Goal: Information Seeking & Learning: Learn about a topic

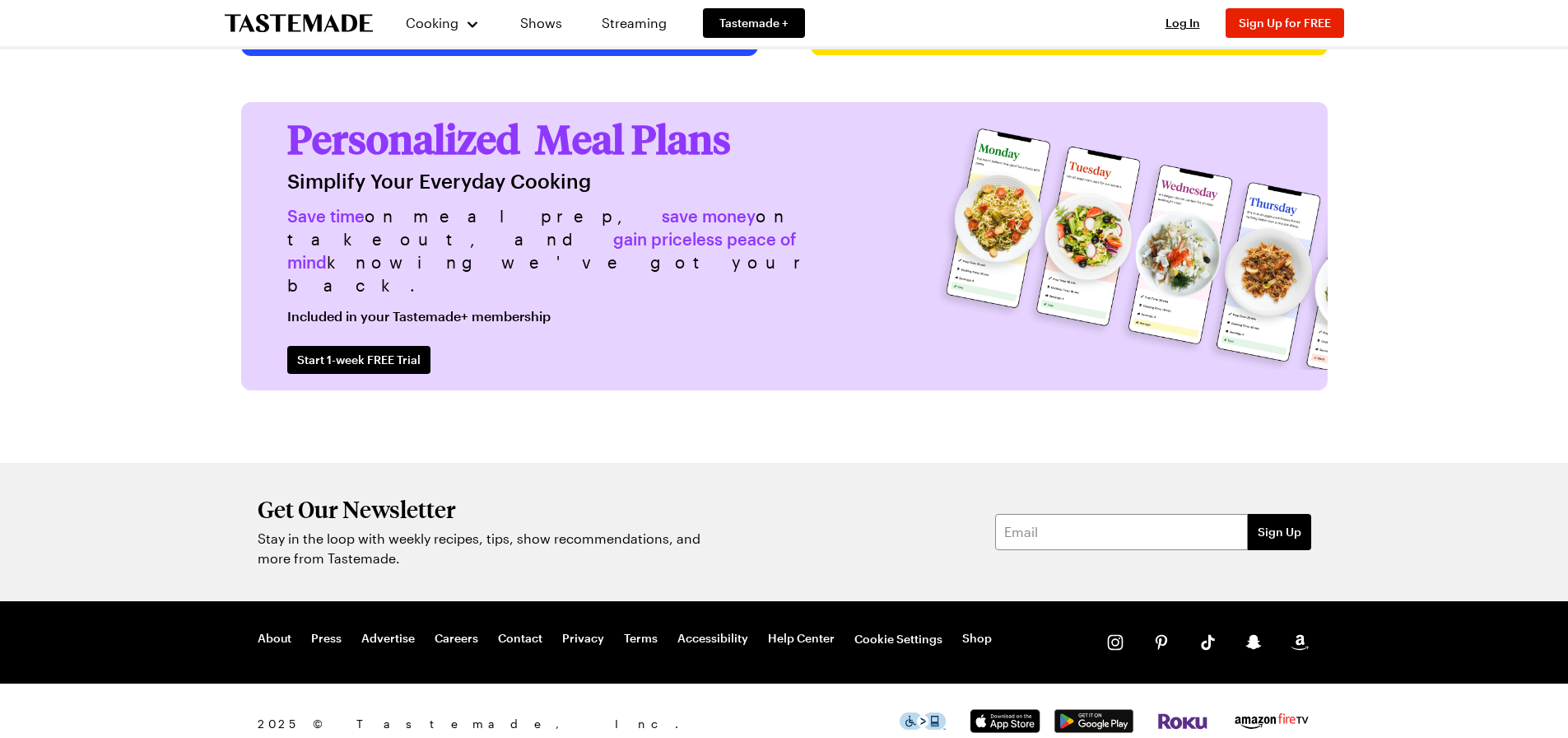
scroll to position [4027, 0]
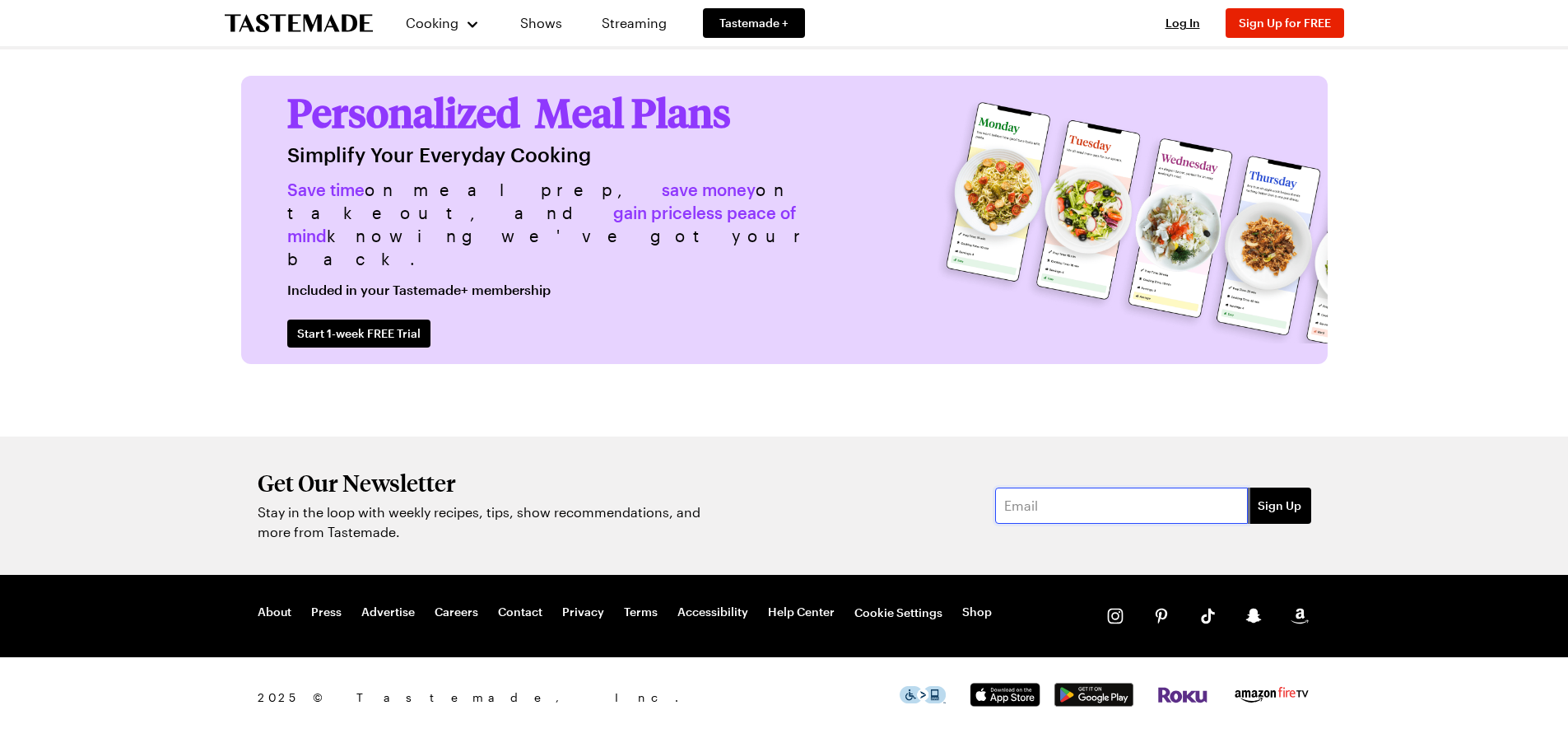
click at [1066, 502] on input "email" at bounding box center [1122, 505] width 253 height 36
type input "[EMAIL_ADDRESS][DOMAIN_NAME]"
click at [1269, 507] on span "Sign Up" at bounding box center [1280, 505] width 44 height 17
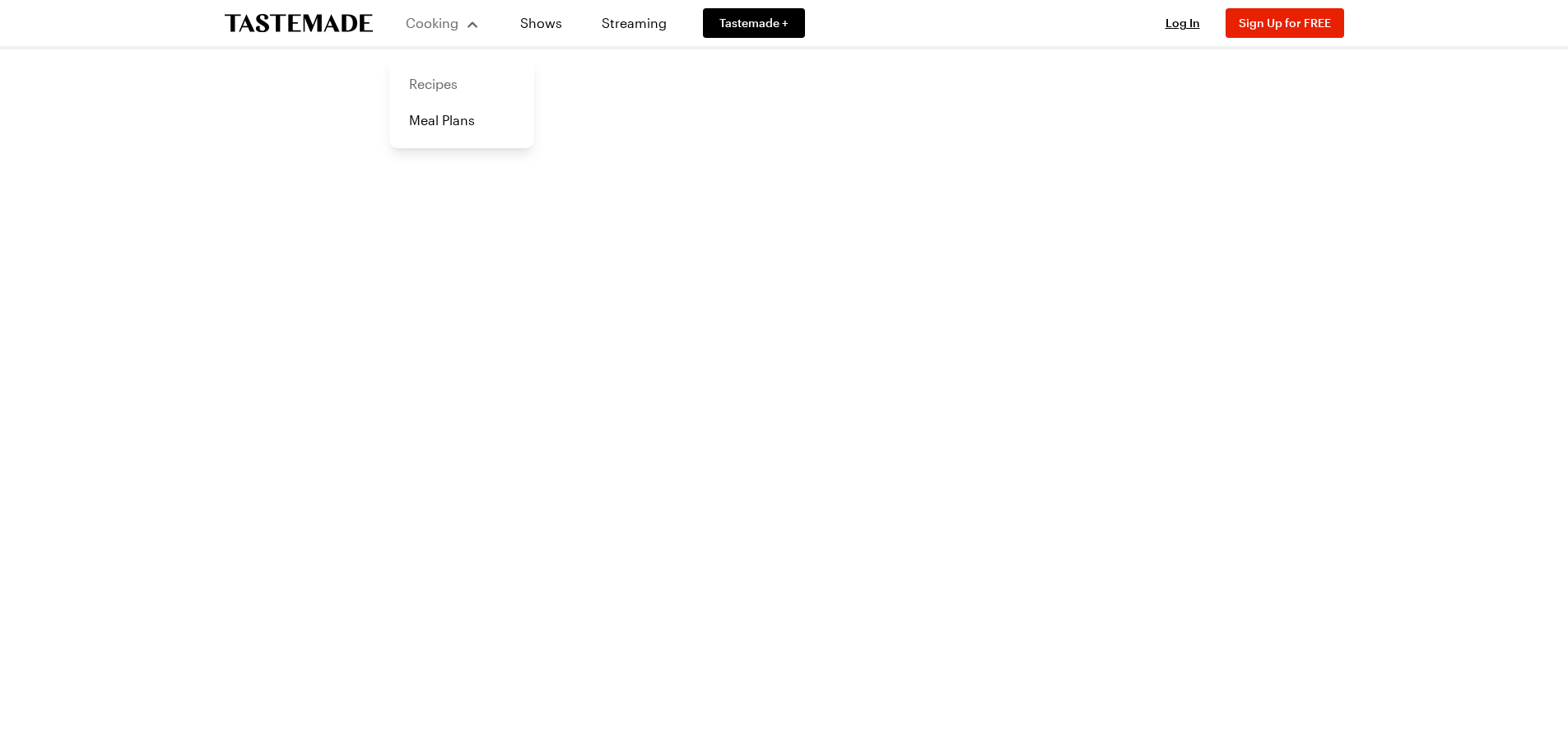
click at [439, 81] on link "Recipes" at bounding box center [462, 84] width 125 height 36
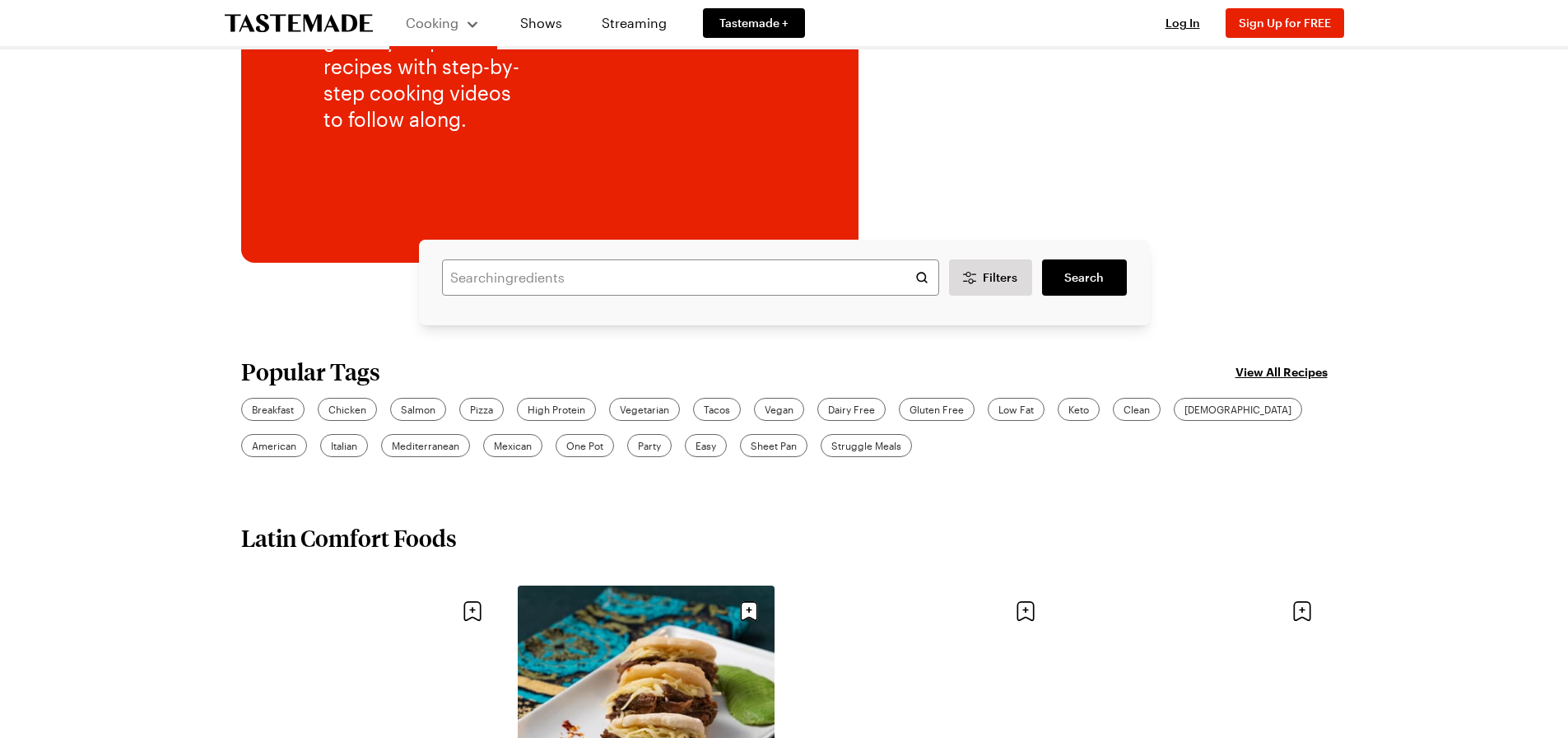
scroll to position [329, 0]
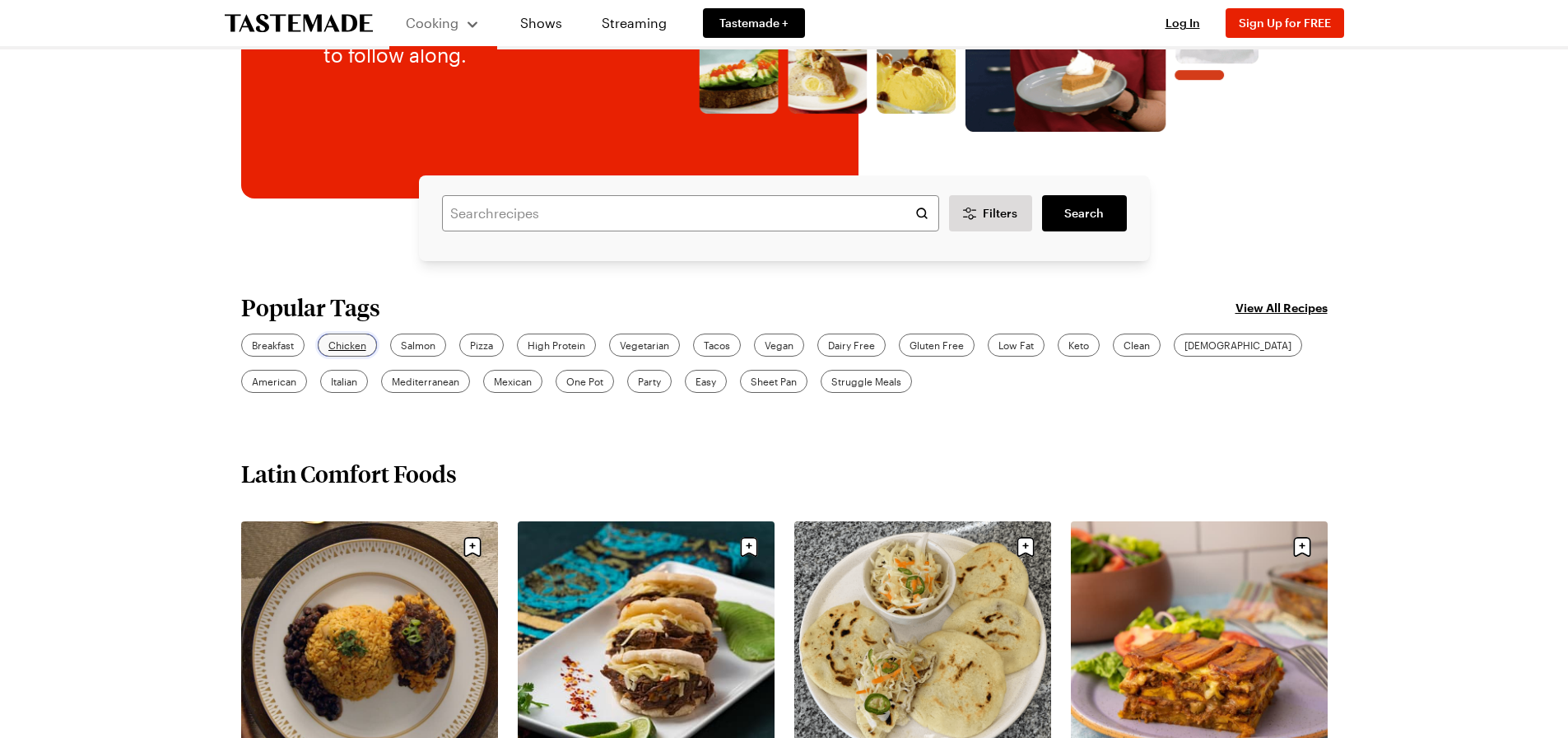
click at [359, 344] on span "Chicken" at bounding box center [347, 345] width 38 height 15
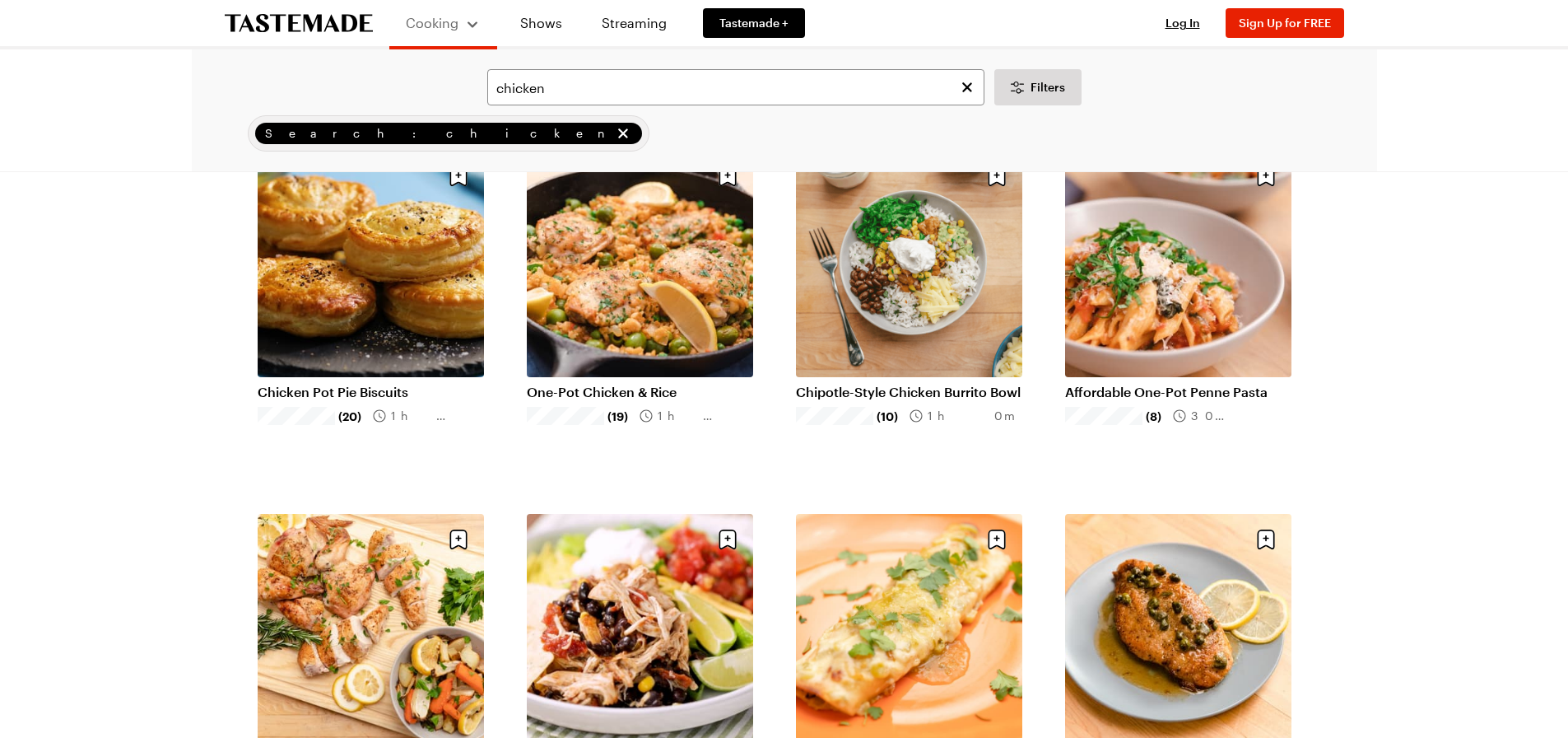
scroll to position [165, 0]
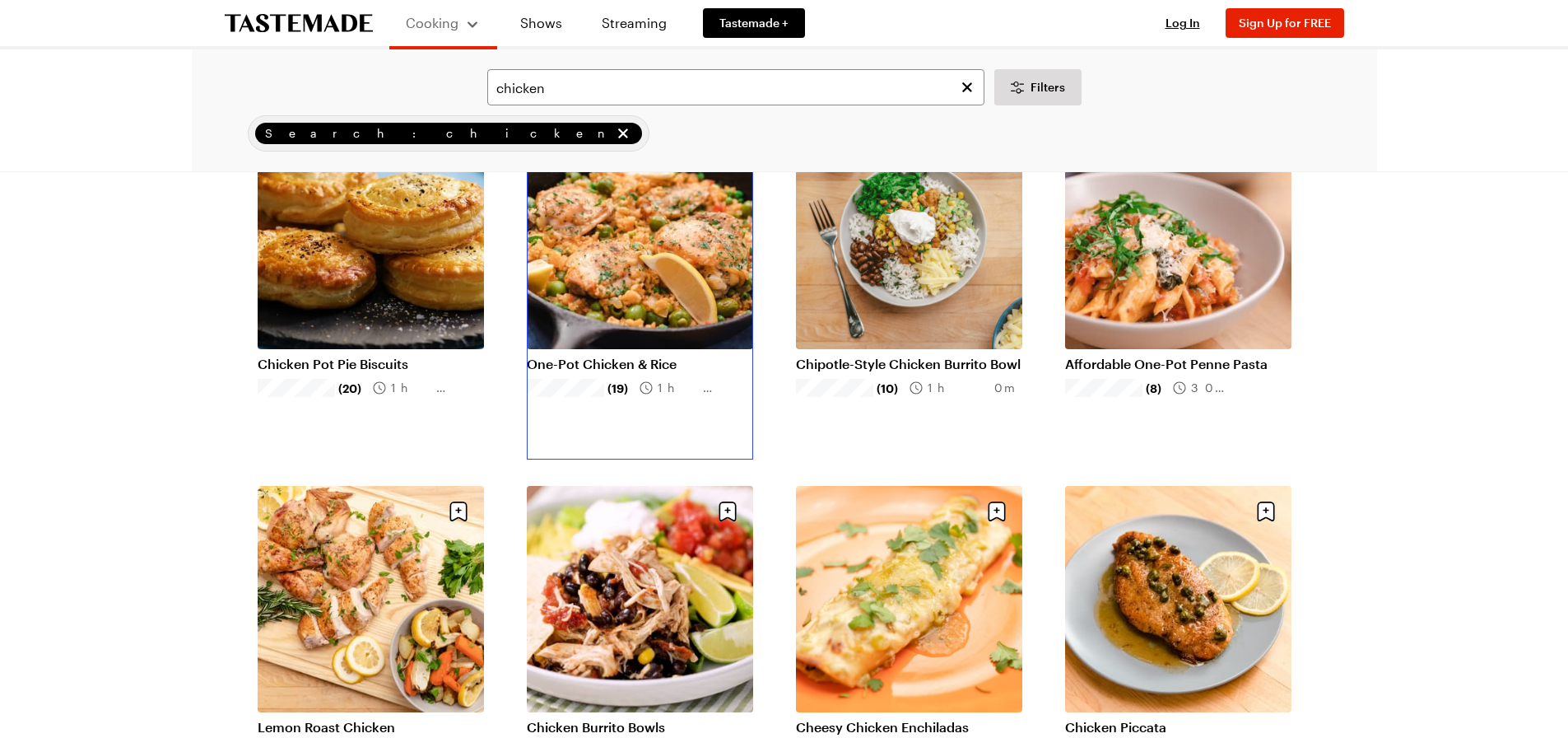
click at [641, 356] on link "One-Pot Chicken & Rice" at bounding box center [639, 364] width 226 height 17
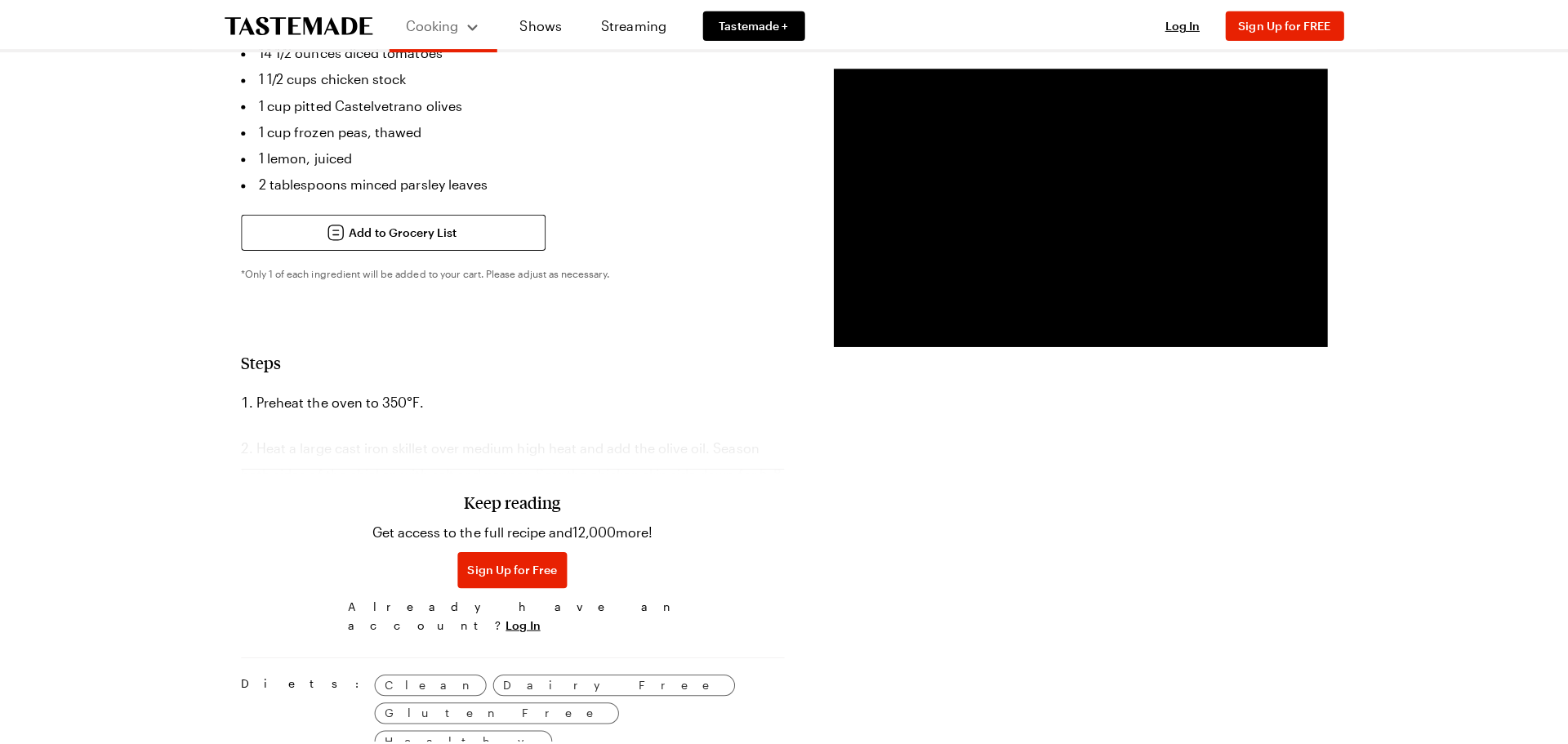
scroll to position [817, 0]
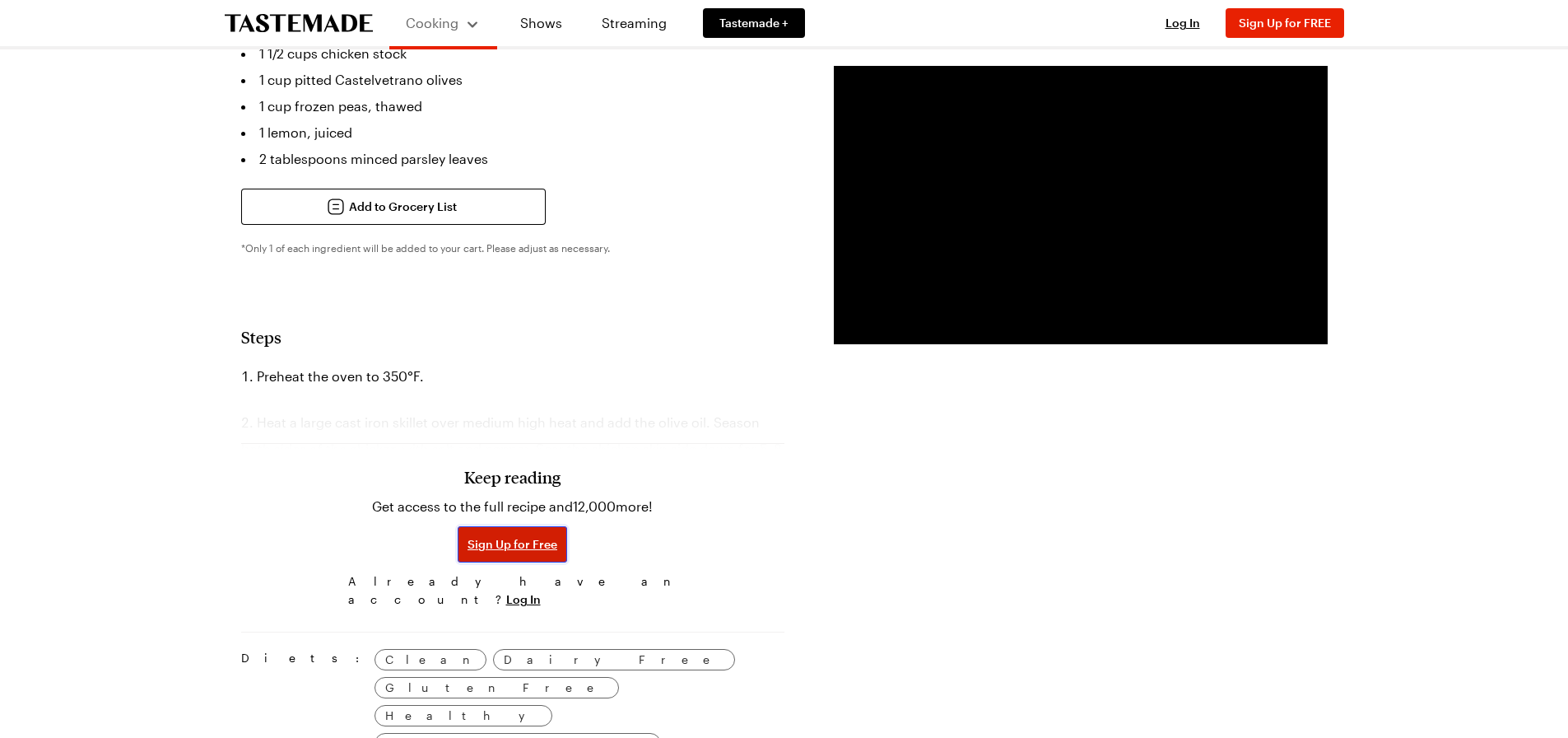
click at [511, 536] on span "Sign Up for Free" at bounding box center [512, 544] width 89 height 17
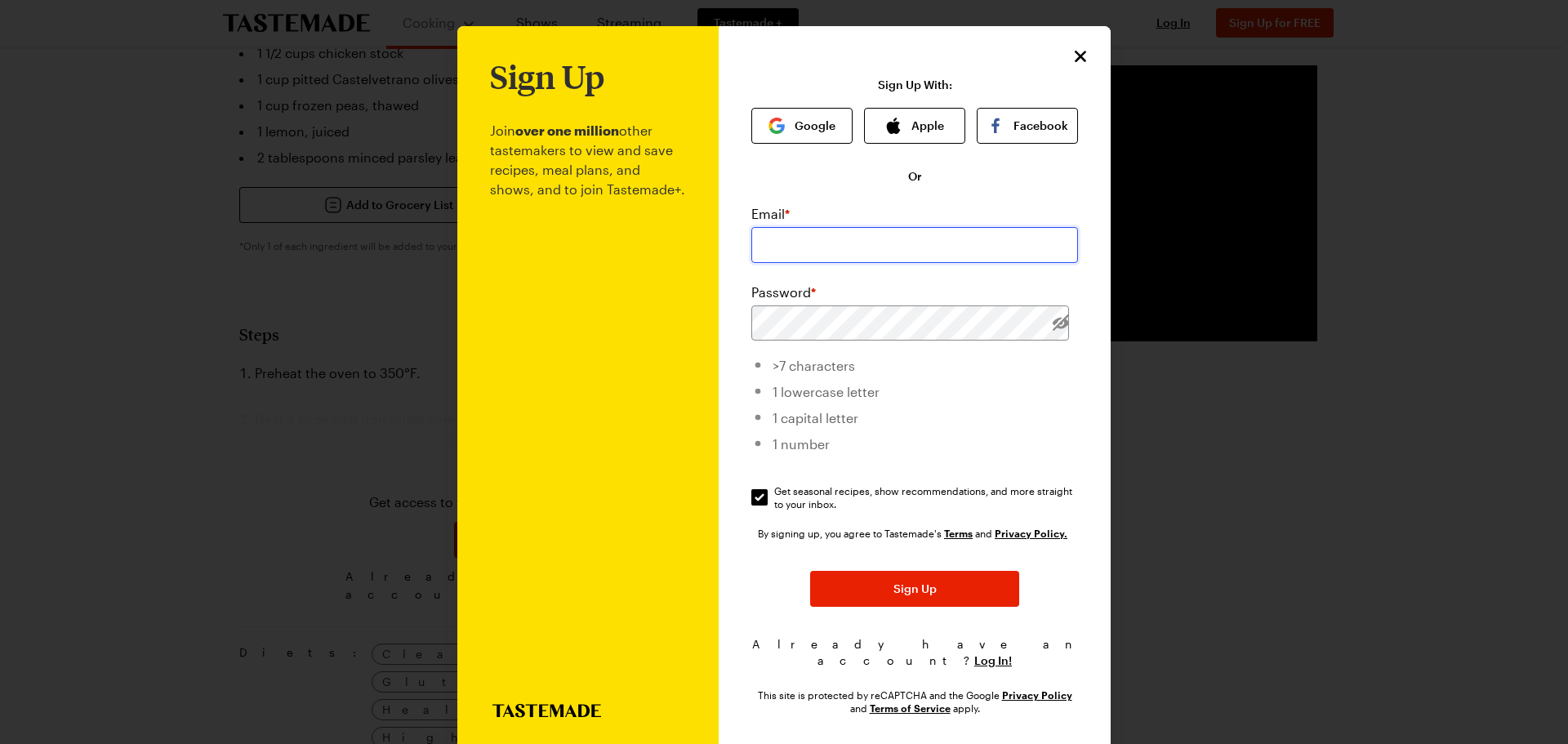
click at [768, 245] on input "email" at bounding box center [915, 245] width 327 height 36
type input "cwallerward@gmail.com"
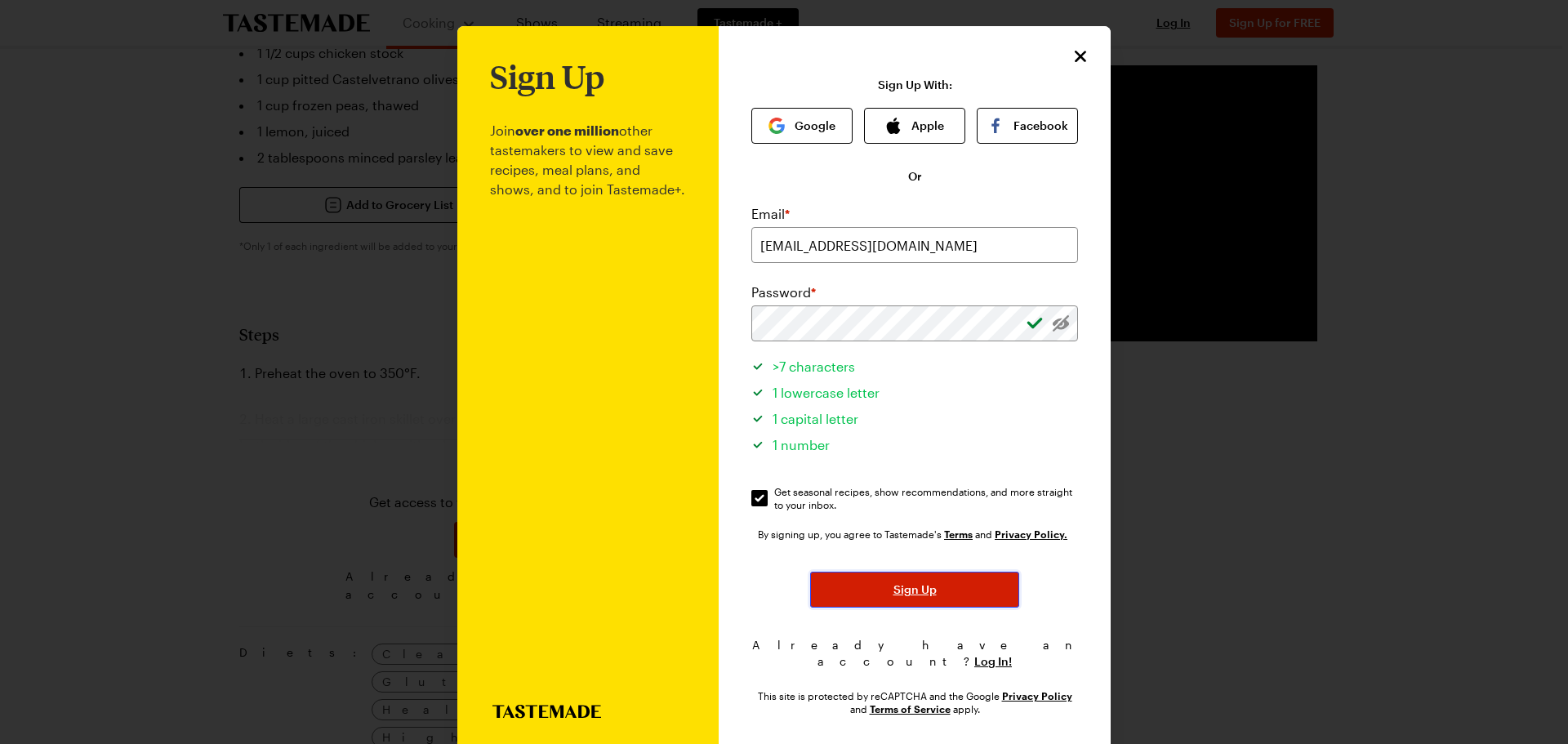
click at [868, 592] on button "Sign Up" at bounding box center [915, 589] width 209 height 36
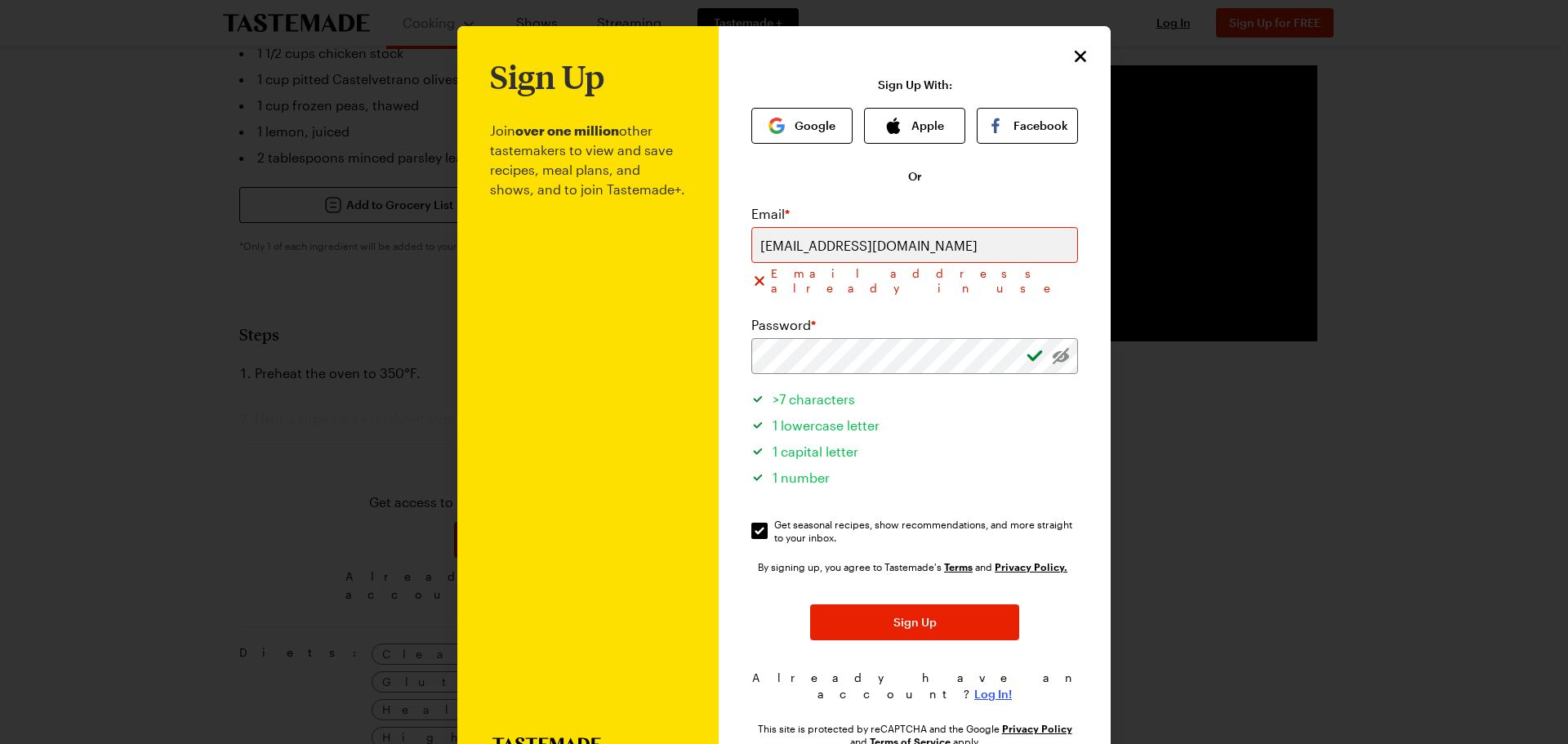
click at [981, 686] on span "Log In!" at bounding box center [992, 694] width 38 height 17
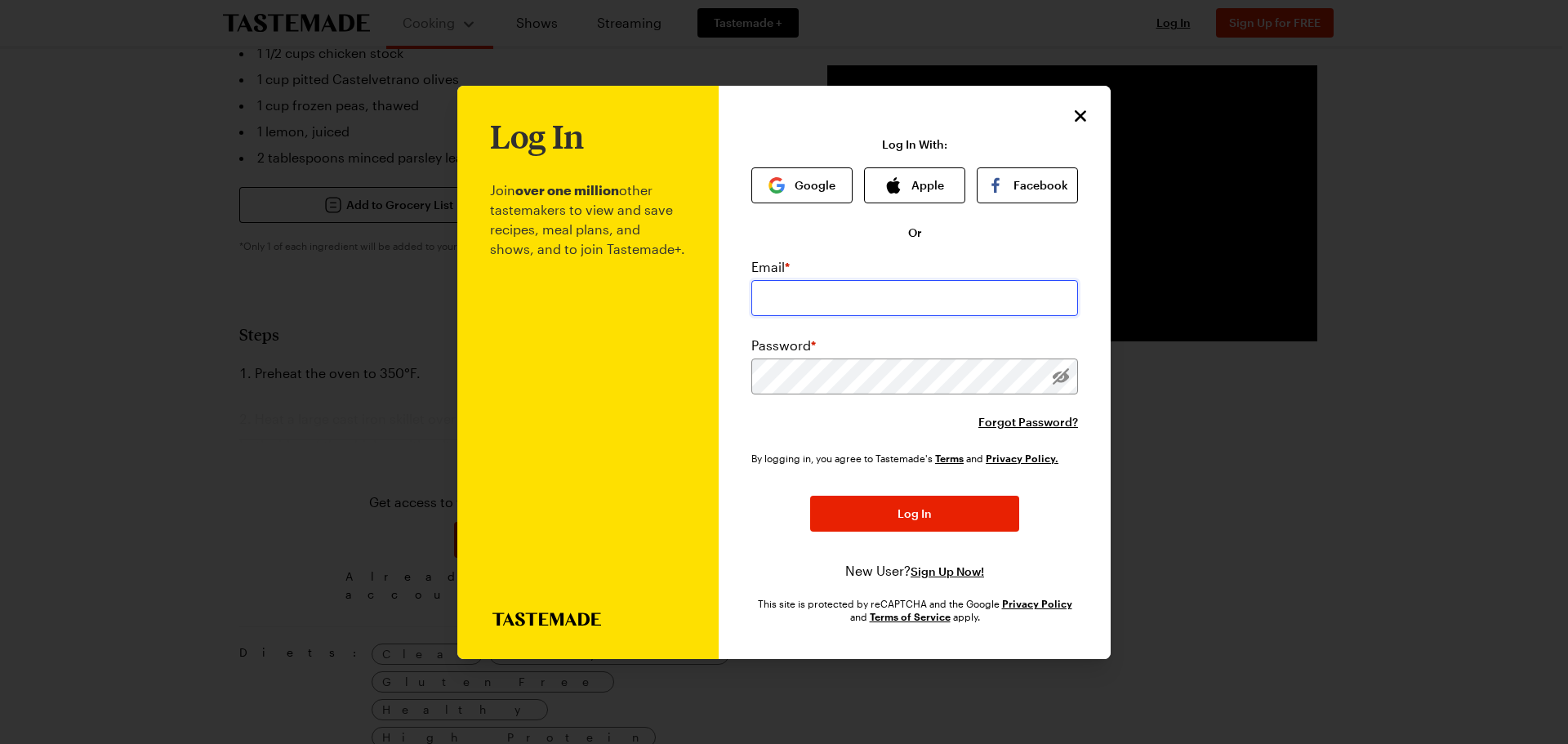
click at [768, 296] on input "email" at bounding box center [915, 297] width 327 height 36
type input "cwallerward@gmail.com"
click at [1030, 414] on span "Forgot Password?" at bounding box center [1028, 423] width 100 height 17
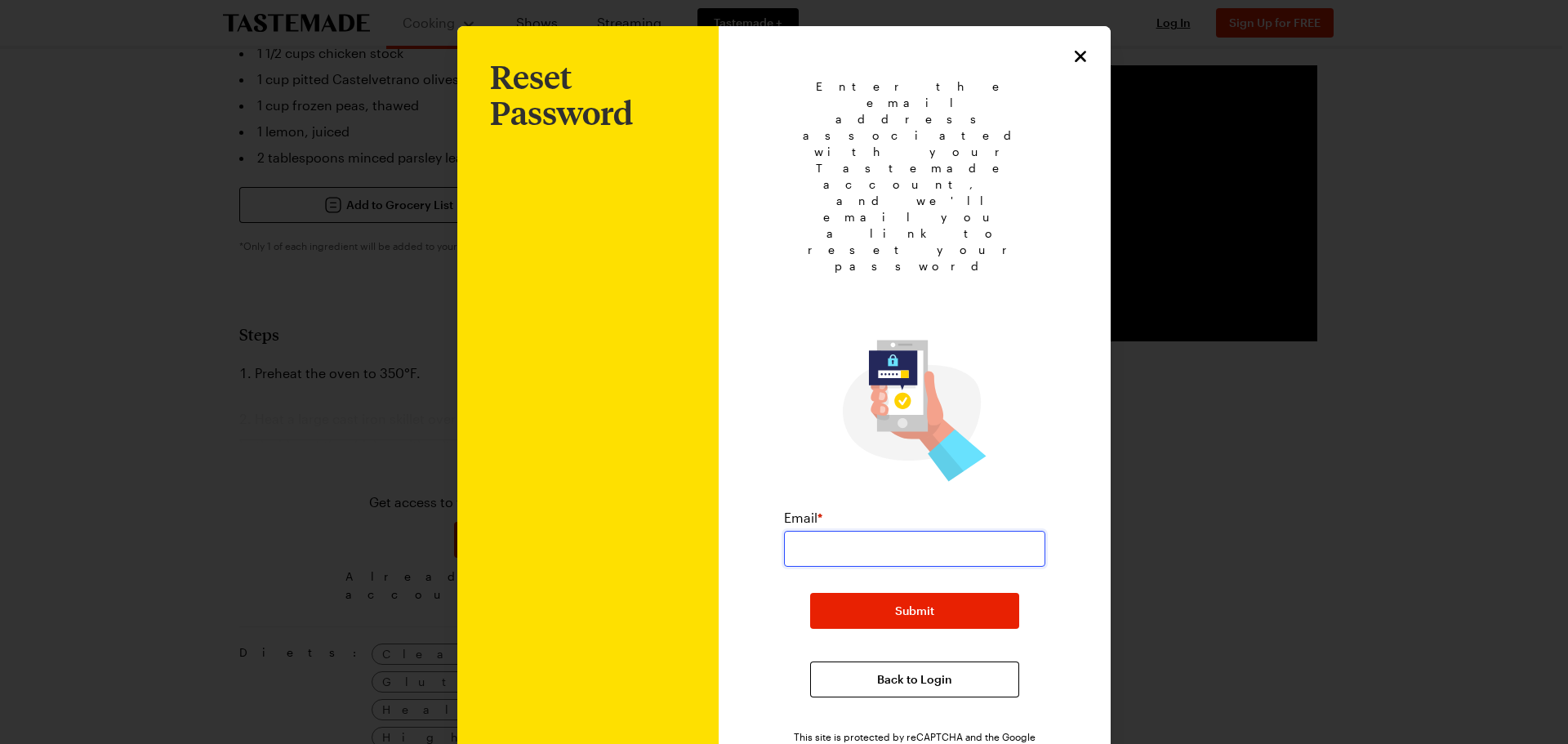
click at [860, 531] on input "email" at bounding box center [914, 548] width 261 height 36
type input "cwallerward@gmail.com"
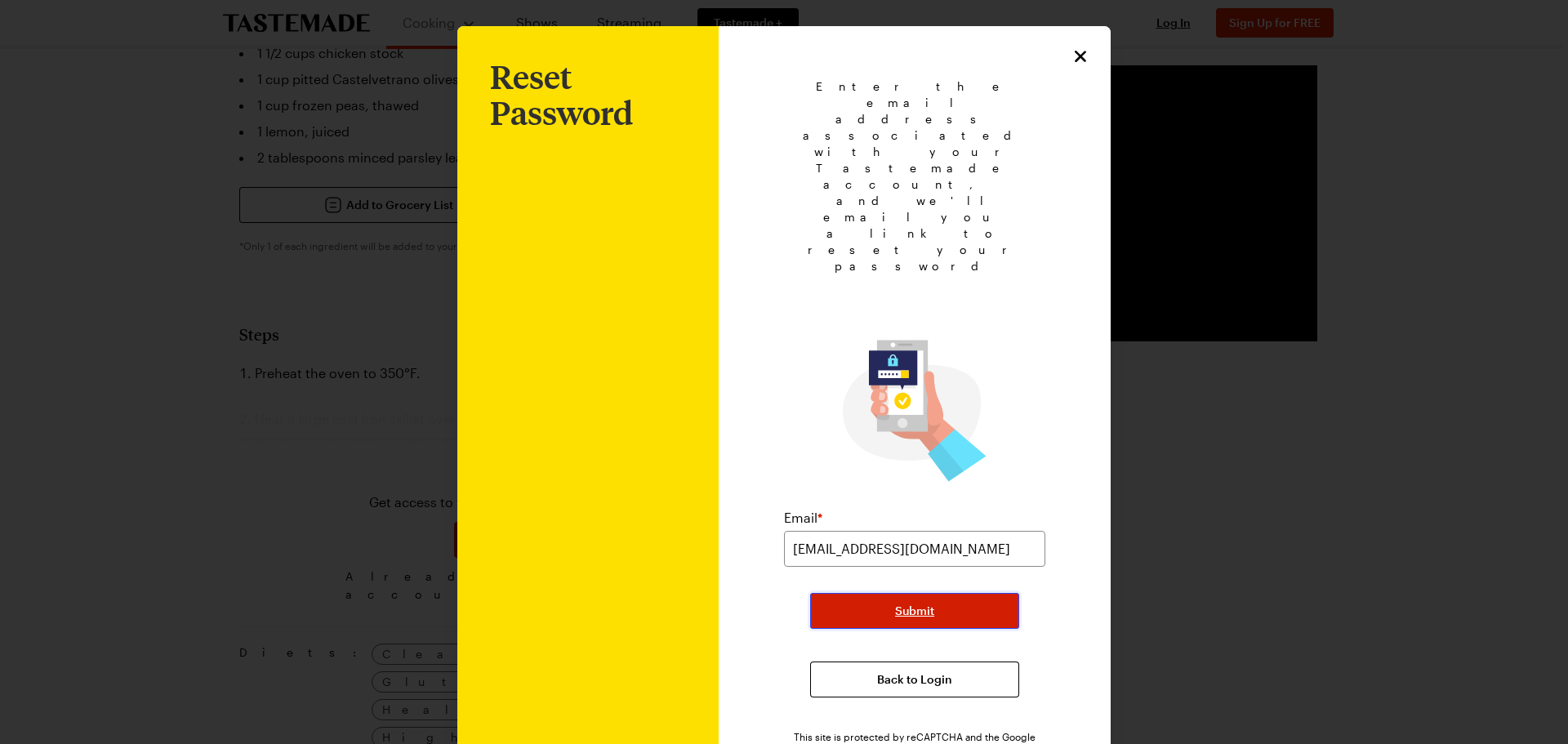
click at [882, 593] on button "Submit" at bounding box center [915, 610] width 209 height 36
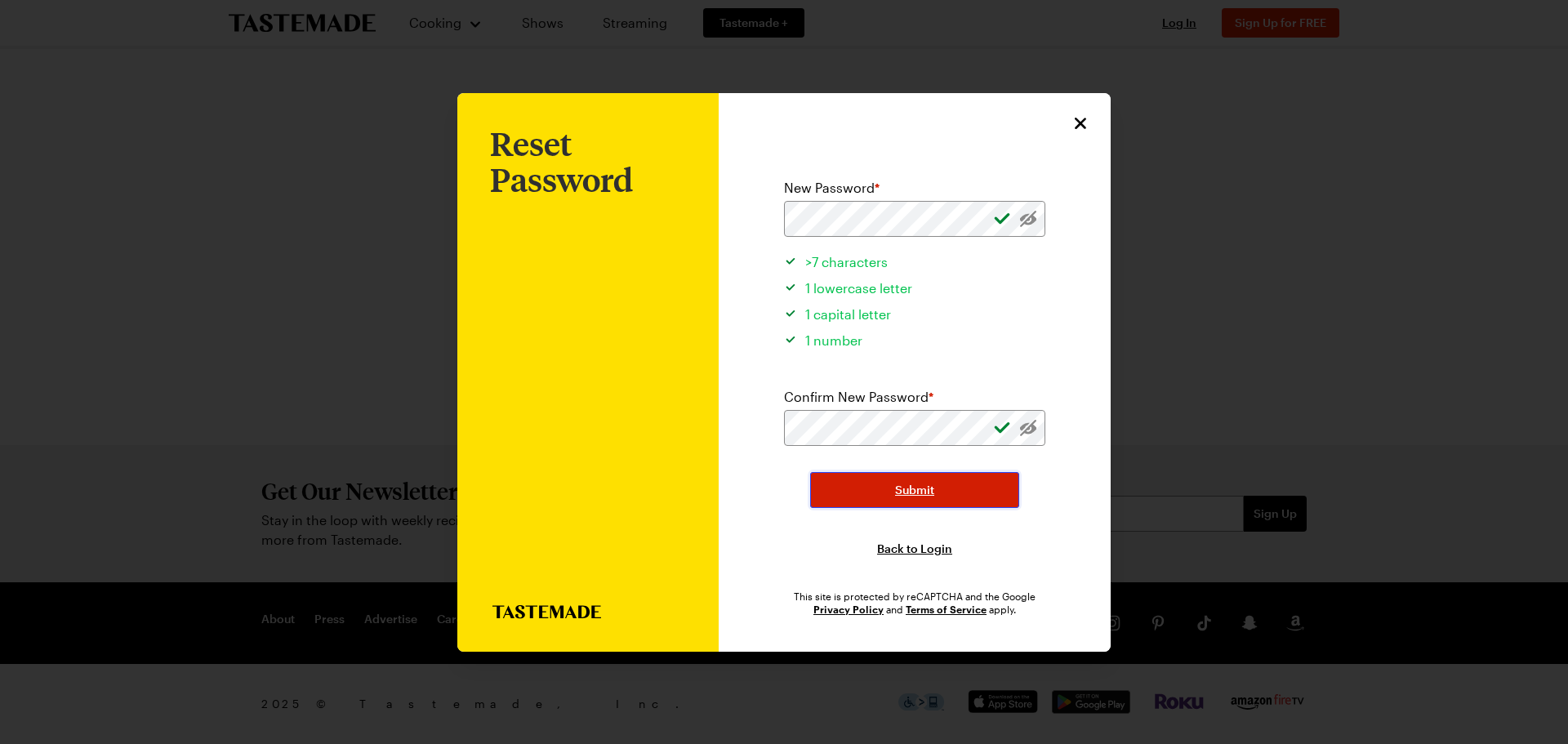
click at [865, 487] on button "Submit" at bounding box center [915, 489] width 209 height 36
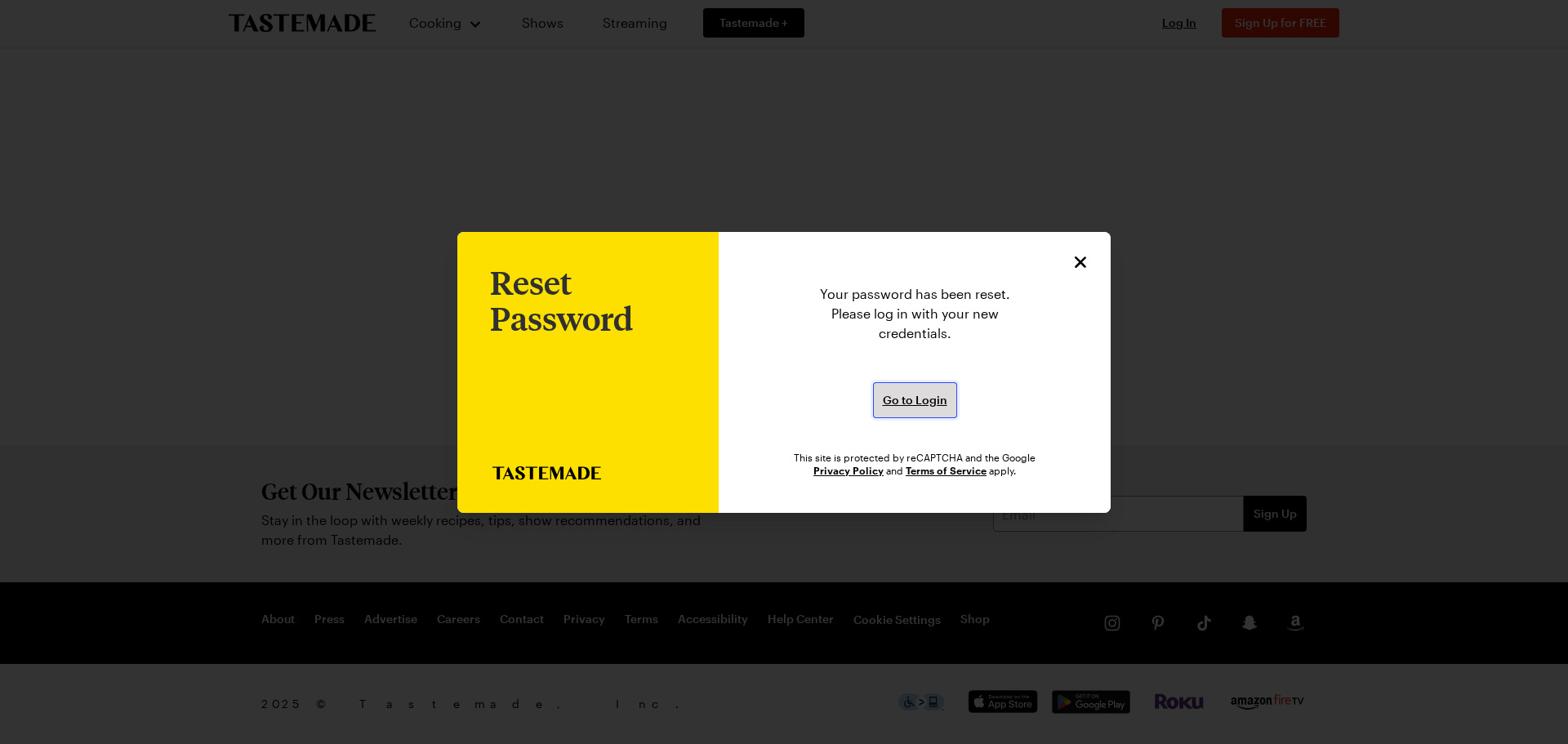
click at [922, 400] on span "Go to Login" at bounding box center [915, 401] width 65 height 17
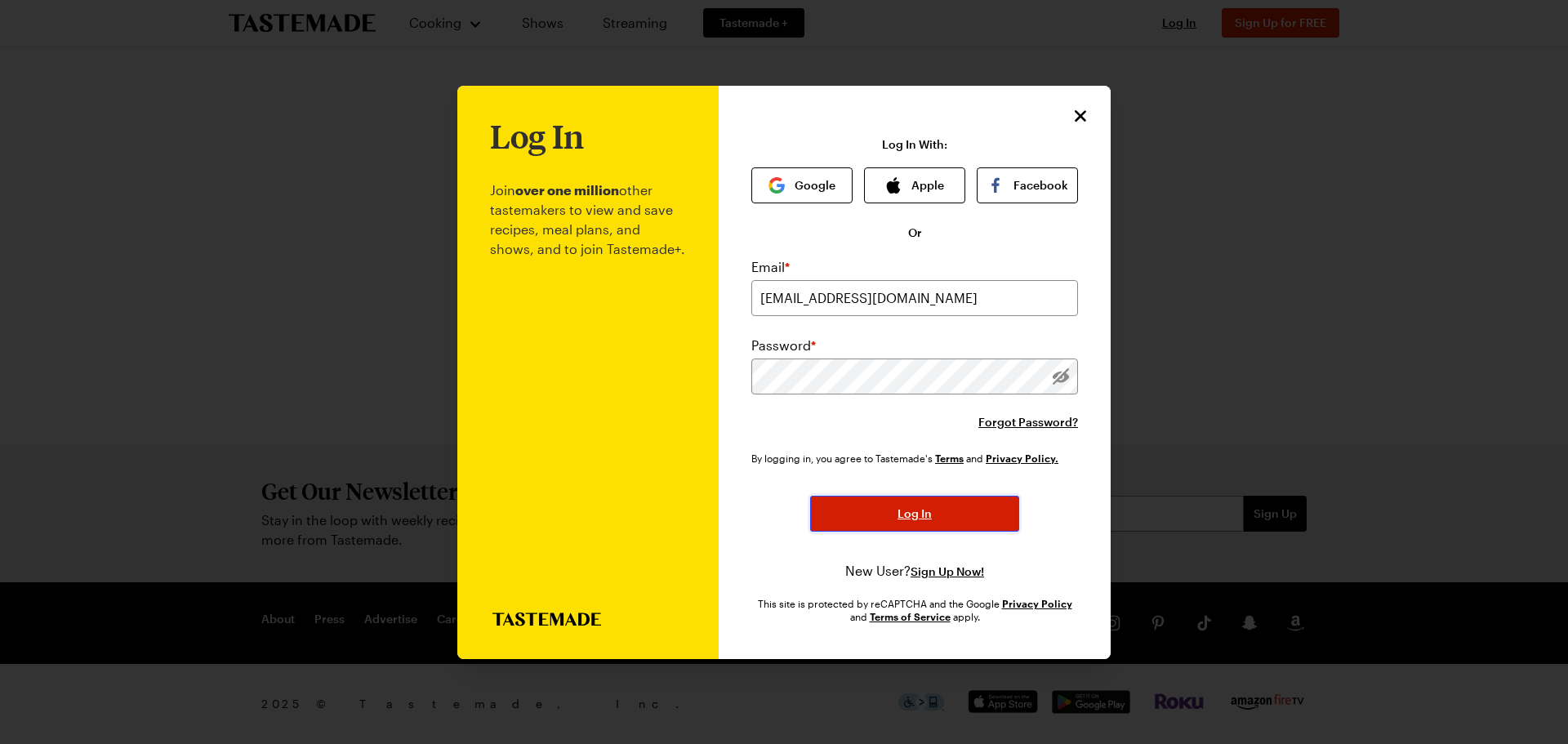
click at [940, 511] on button "Log In" at bounding box center [915, 513] width 209 height 36
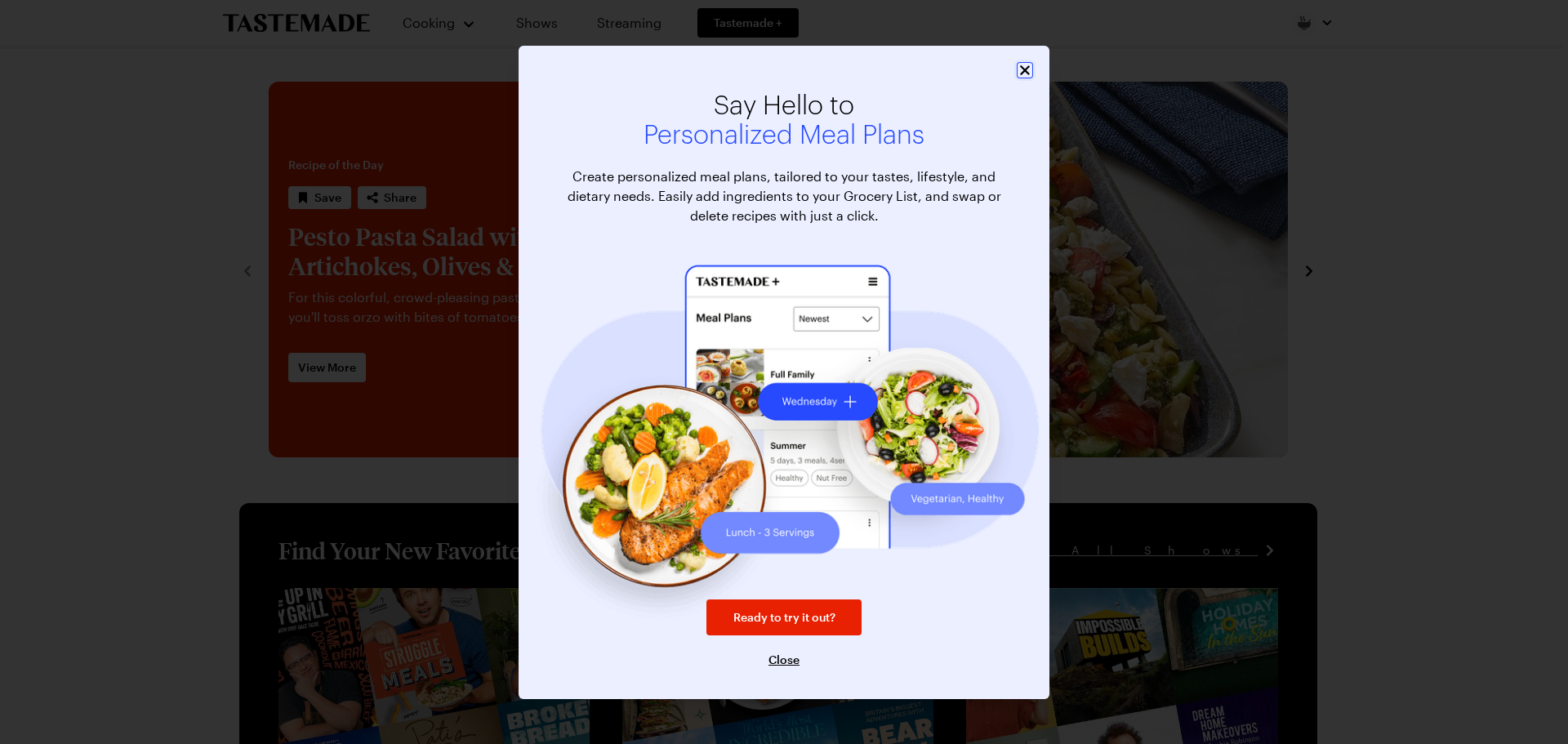
click at [1026, 68] on icon "Close" at bounding box center [1024, 70] width 10 height 10
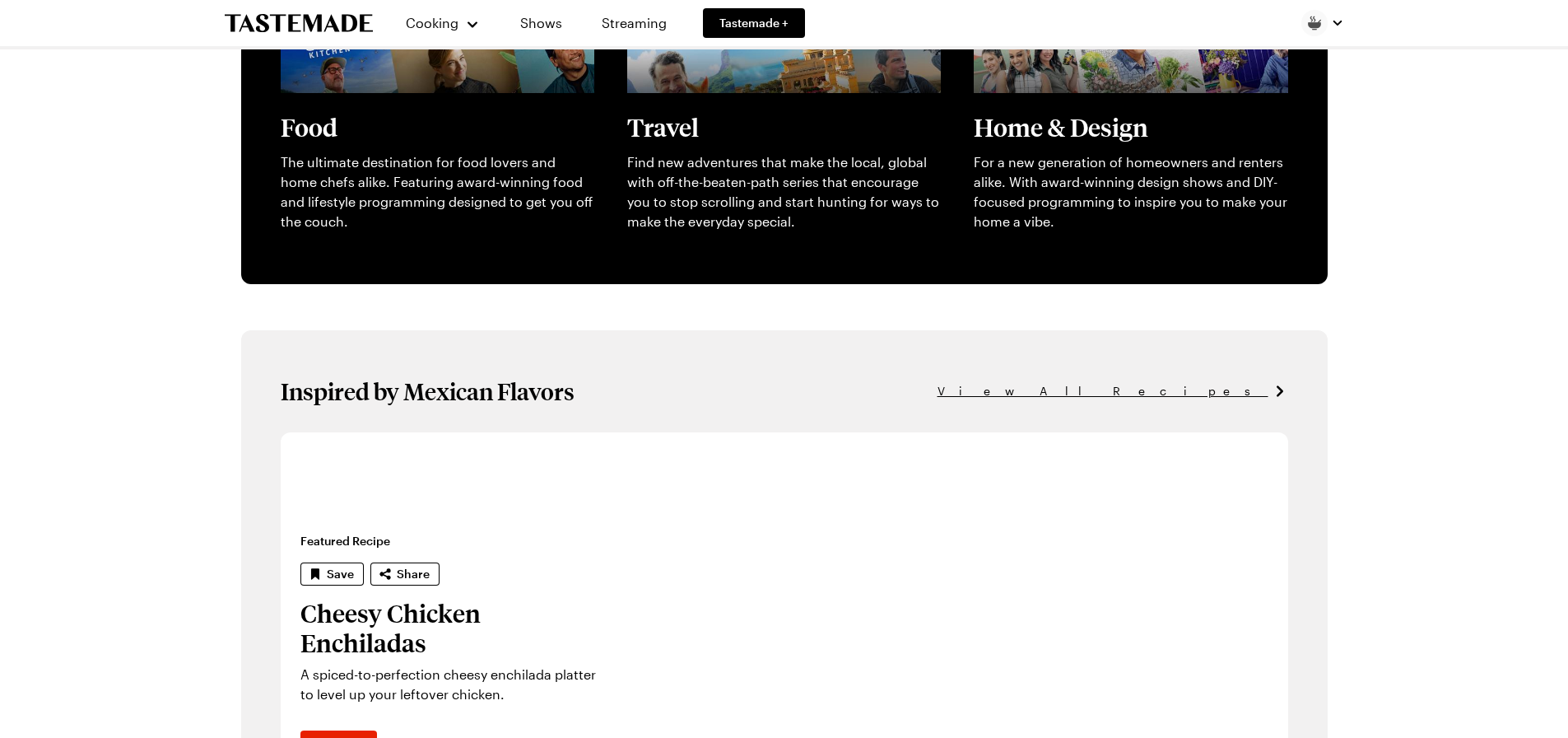
scroll to position [816, 0]
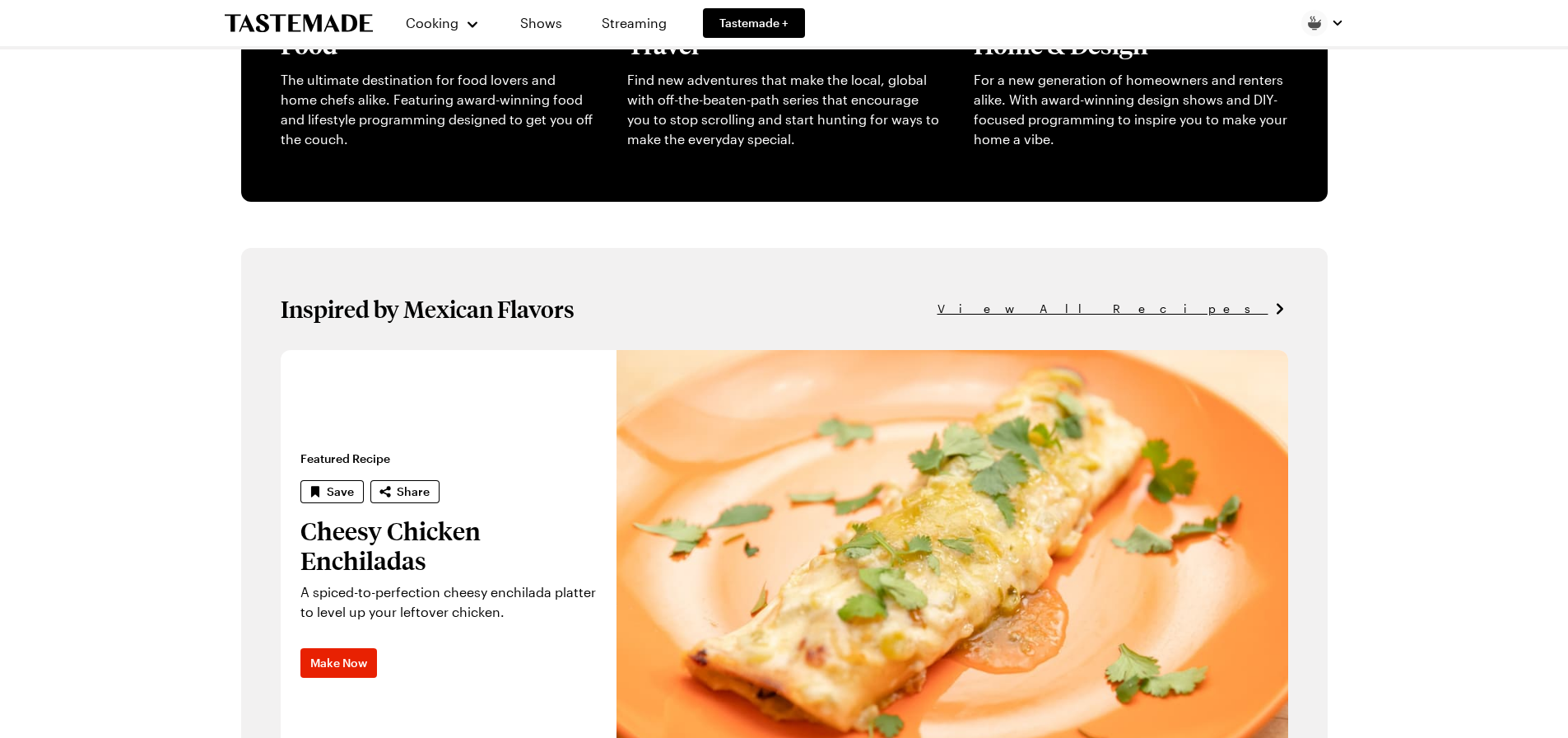
click at [1224, 309] on span "View All Recipes" at bounding box center [1104, 308] width 331 height 18
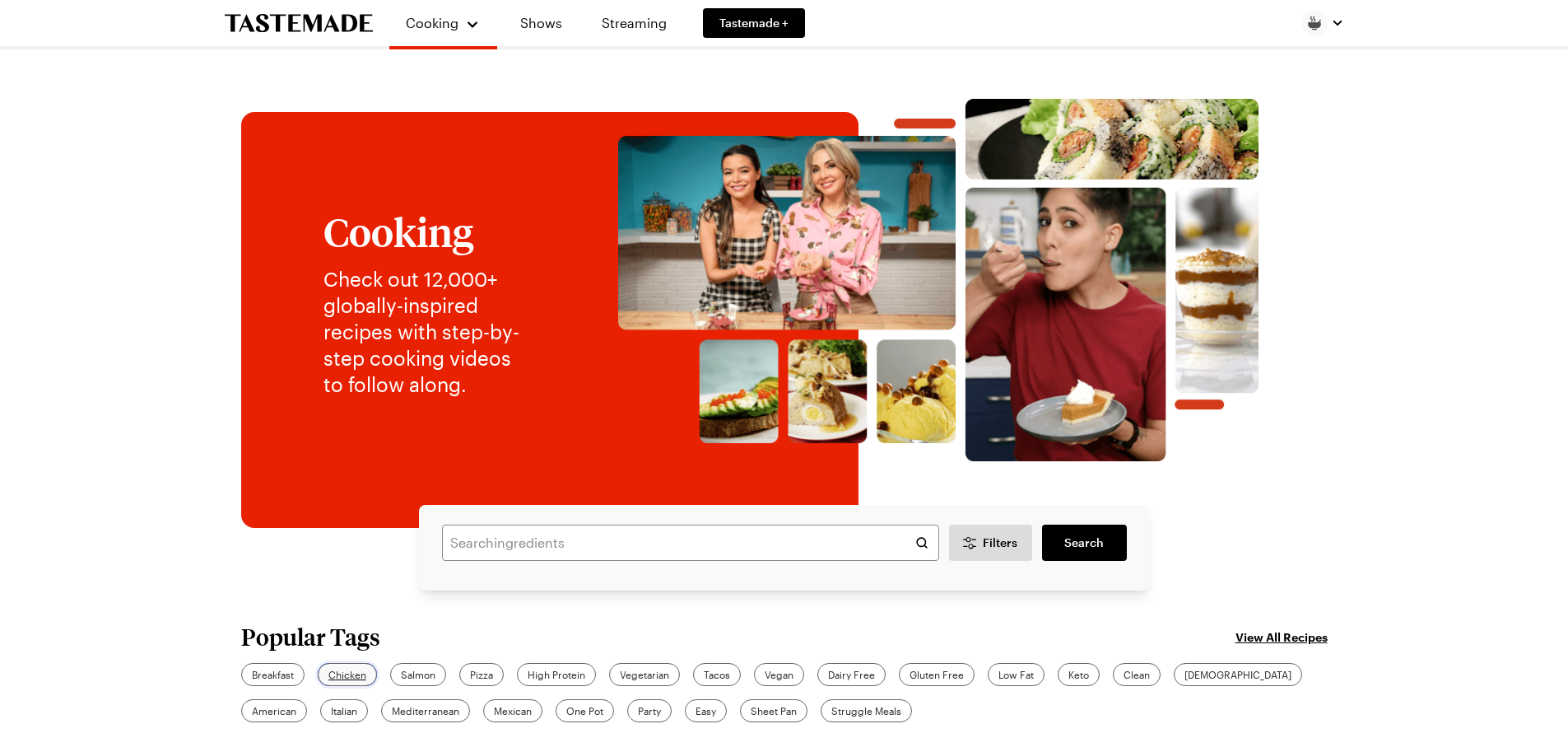
click at [351, 673] on span "Chicken" at bounding box center [347, 675] width 38 height 15
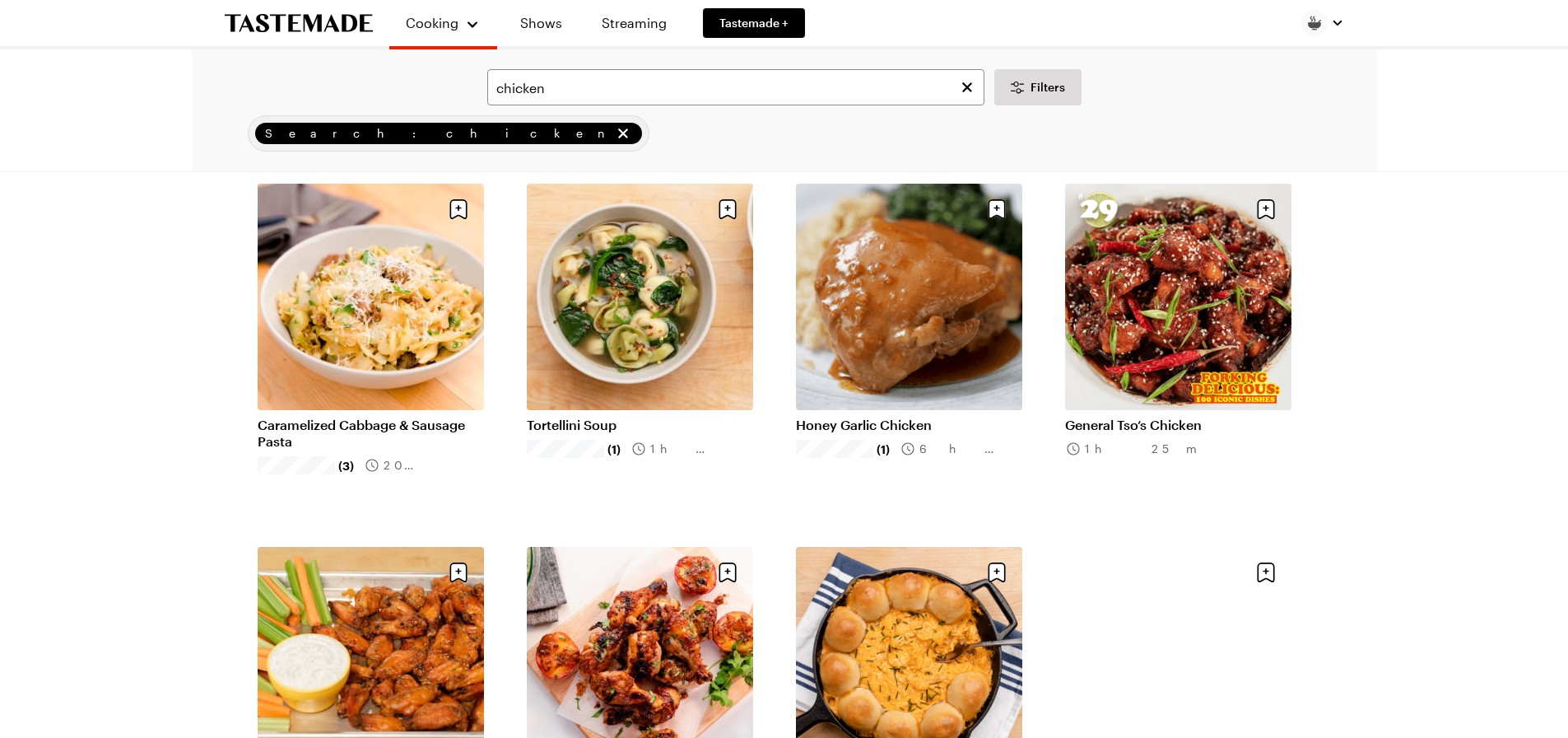
scroll to position [1564, 0]
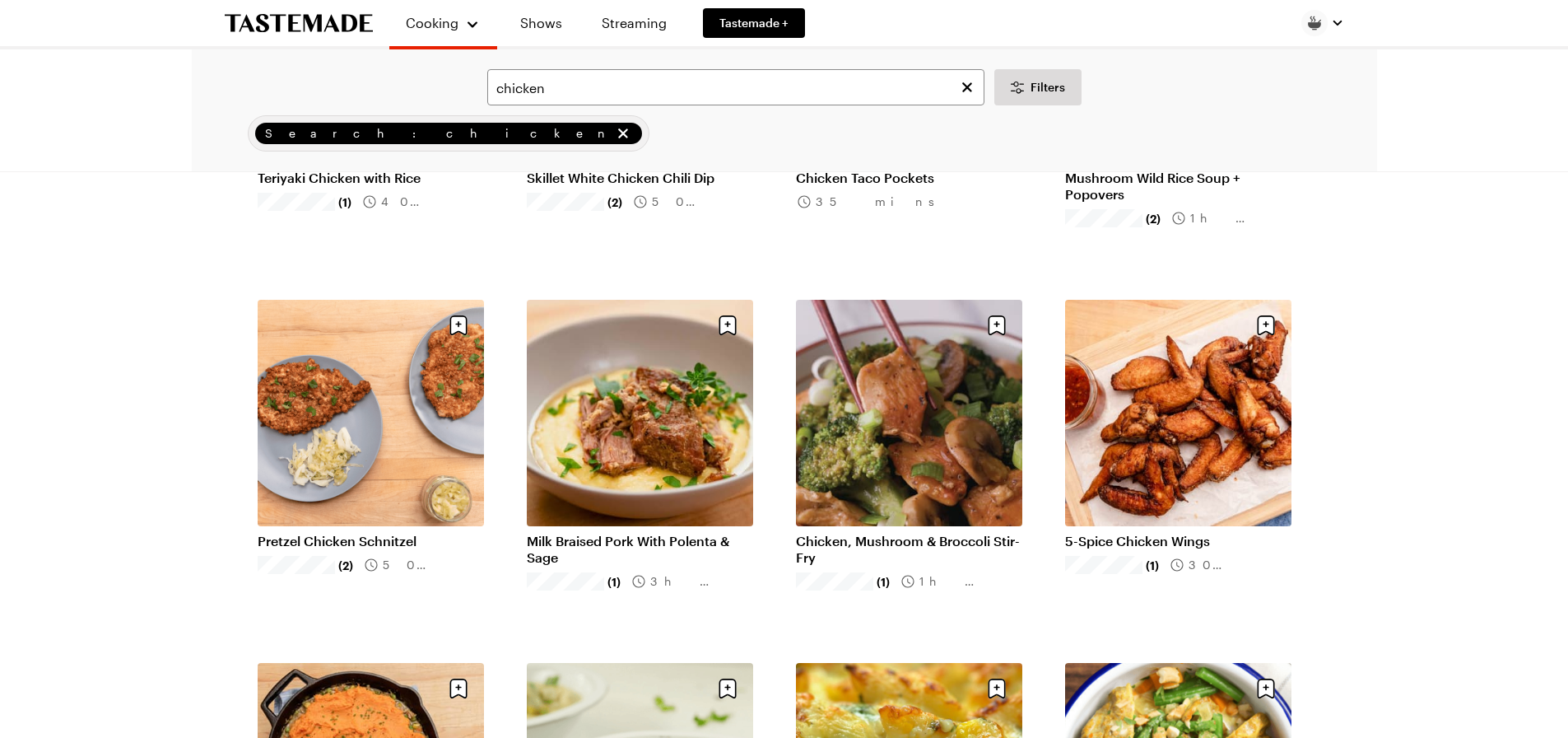
scroll to position [3622, 0]
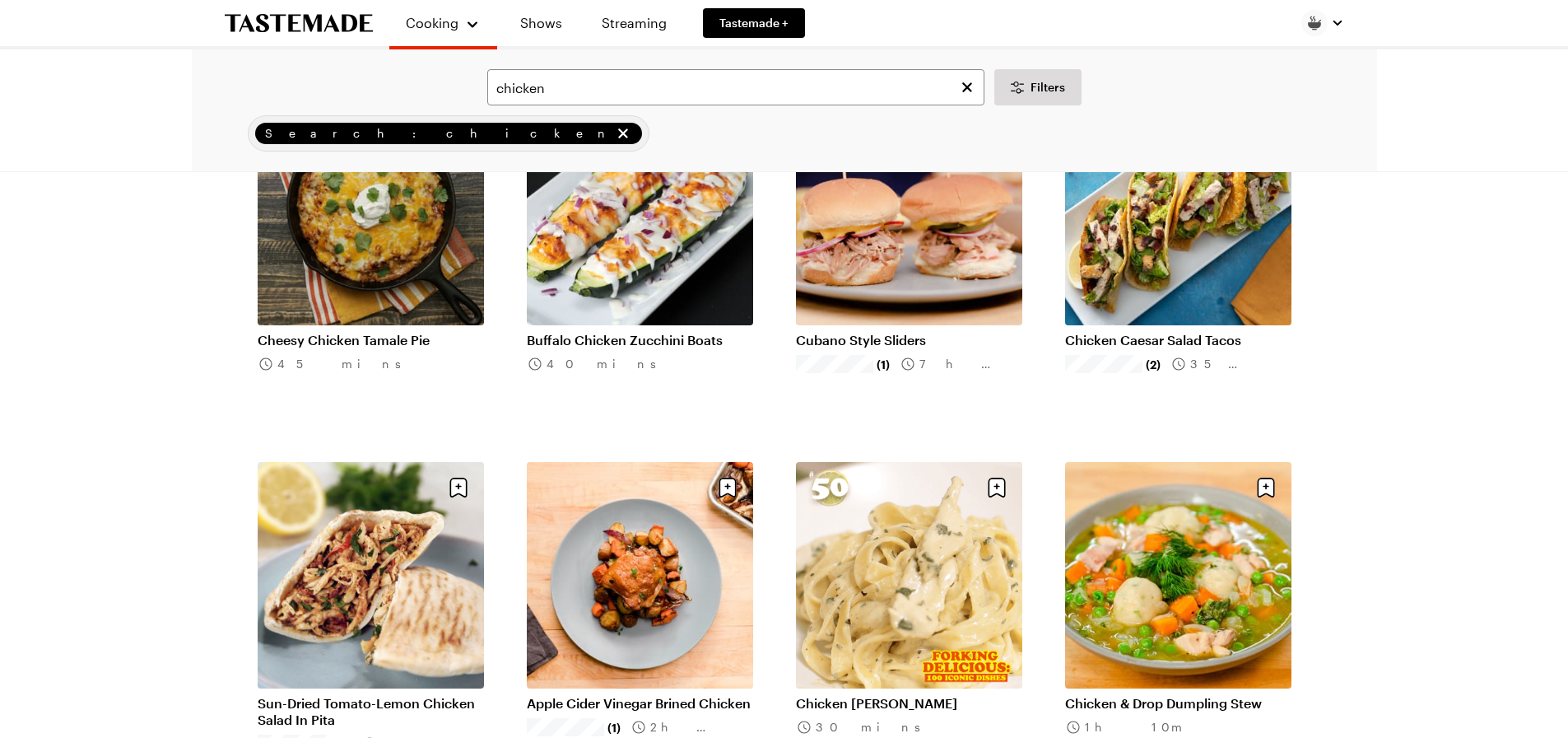
scroll to position [5763, 0]
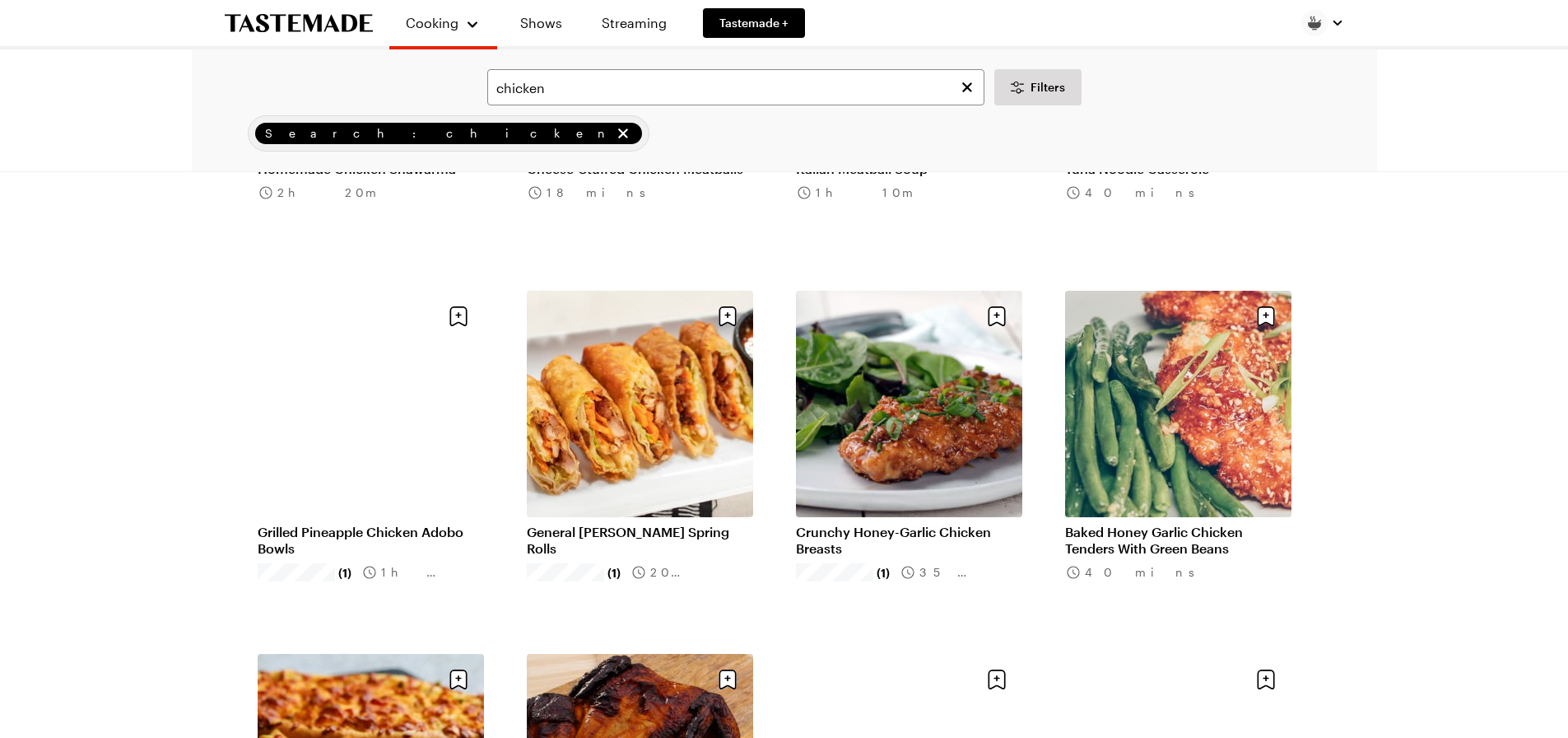
scroll to position [7986, 0]
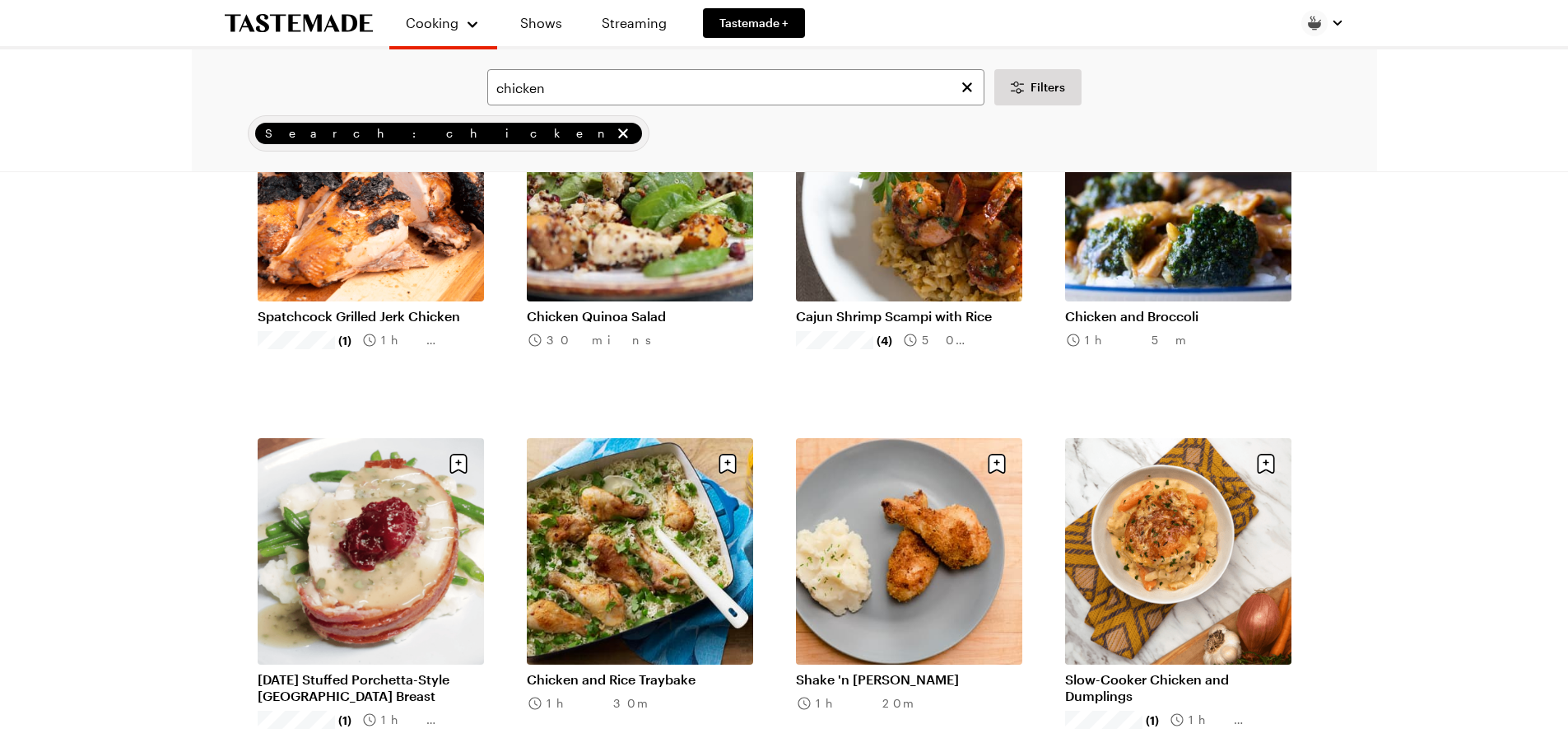
scroll to position [10209, 0]
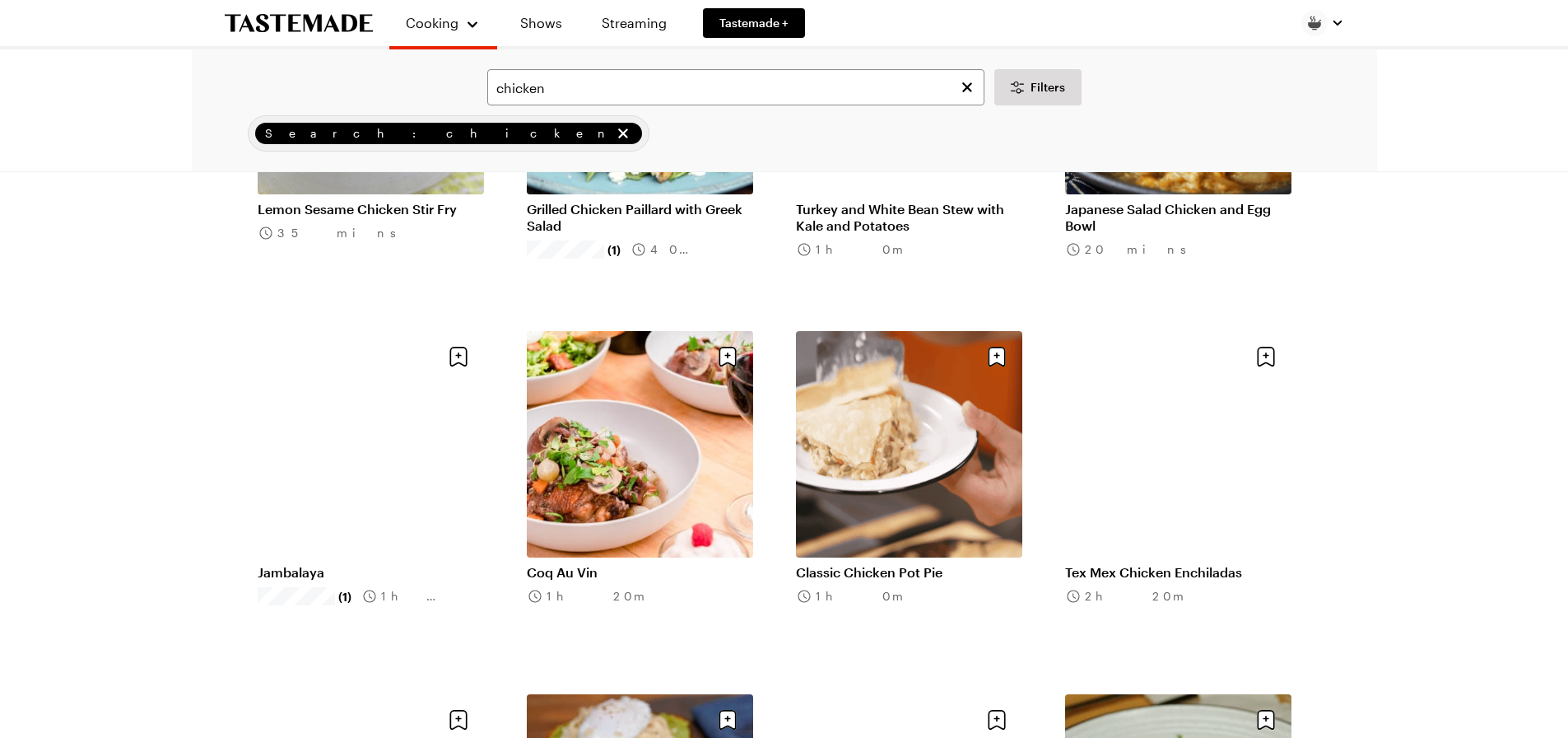
scroll to position [12350, 0]
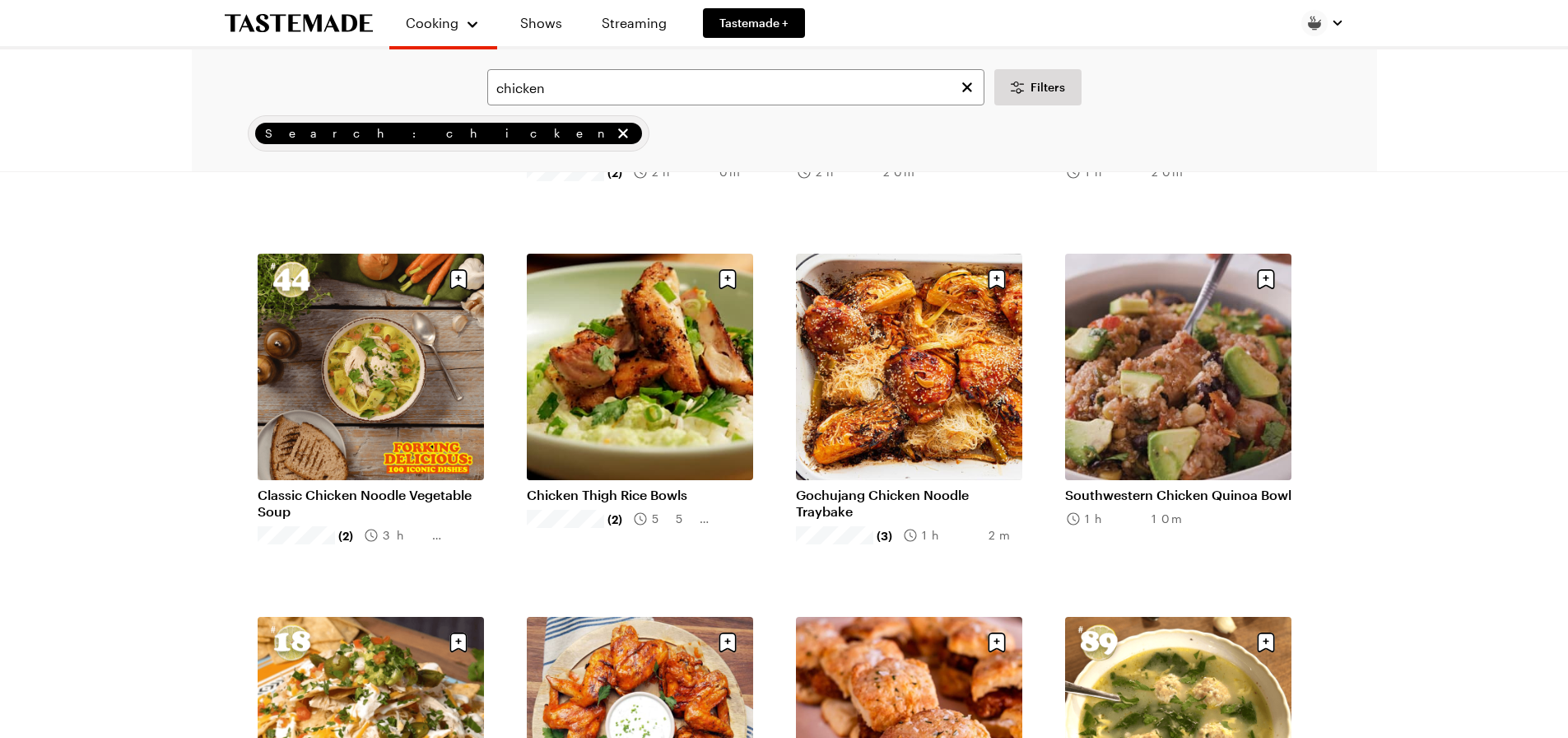
scroll to position [14655, 0]
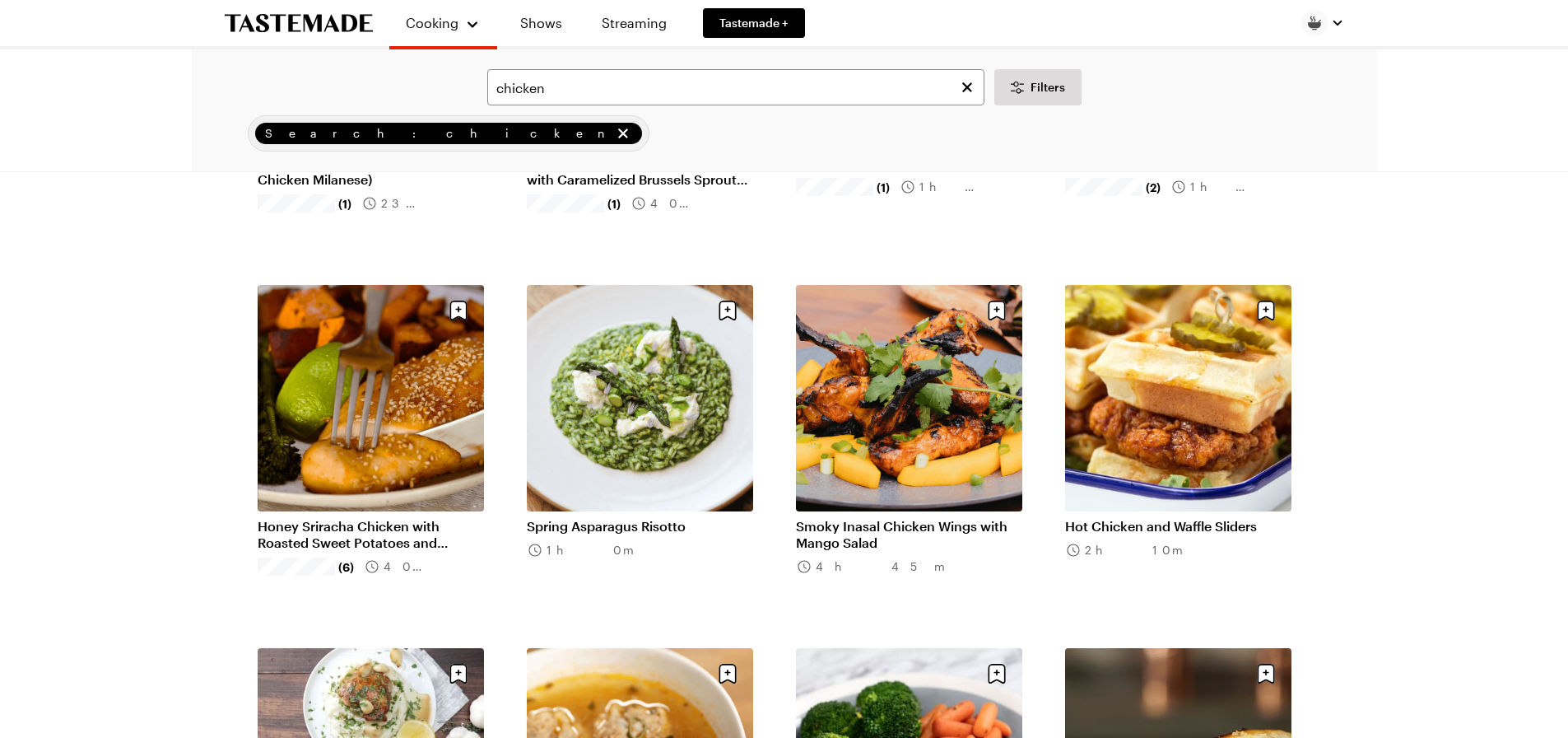
scroll to position [16712, 0]
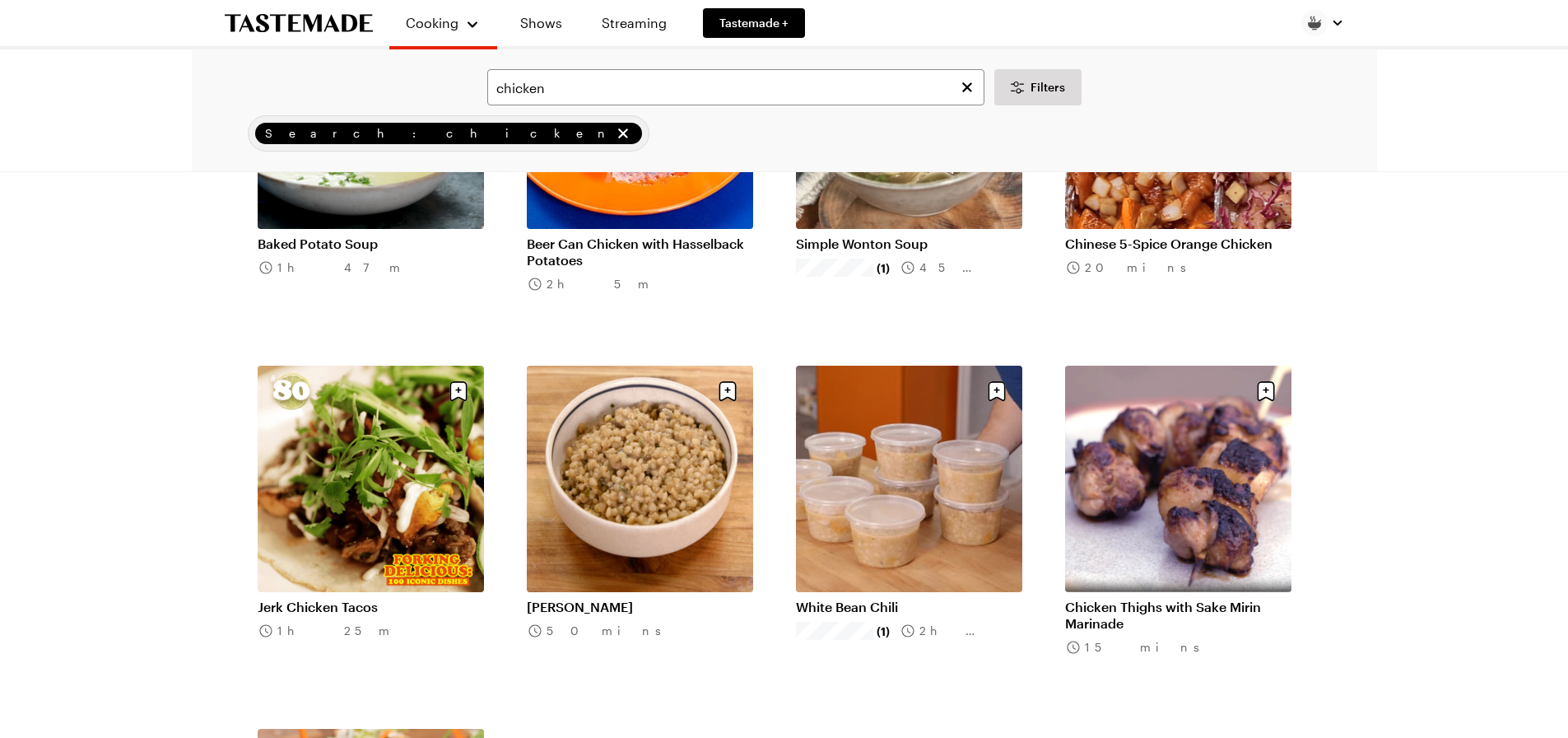
scroll to position [18936, 0]
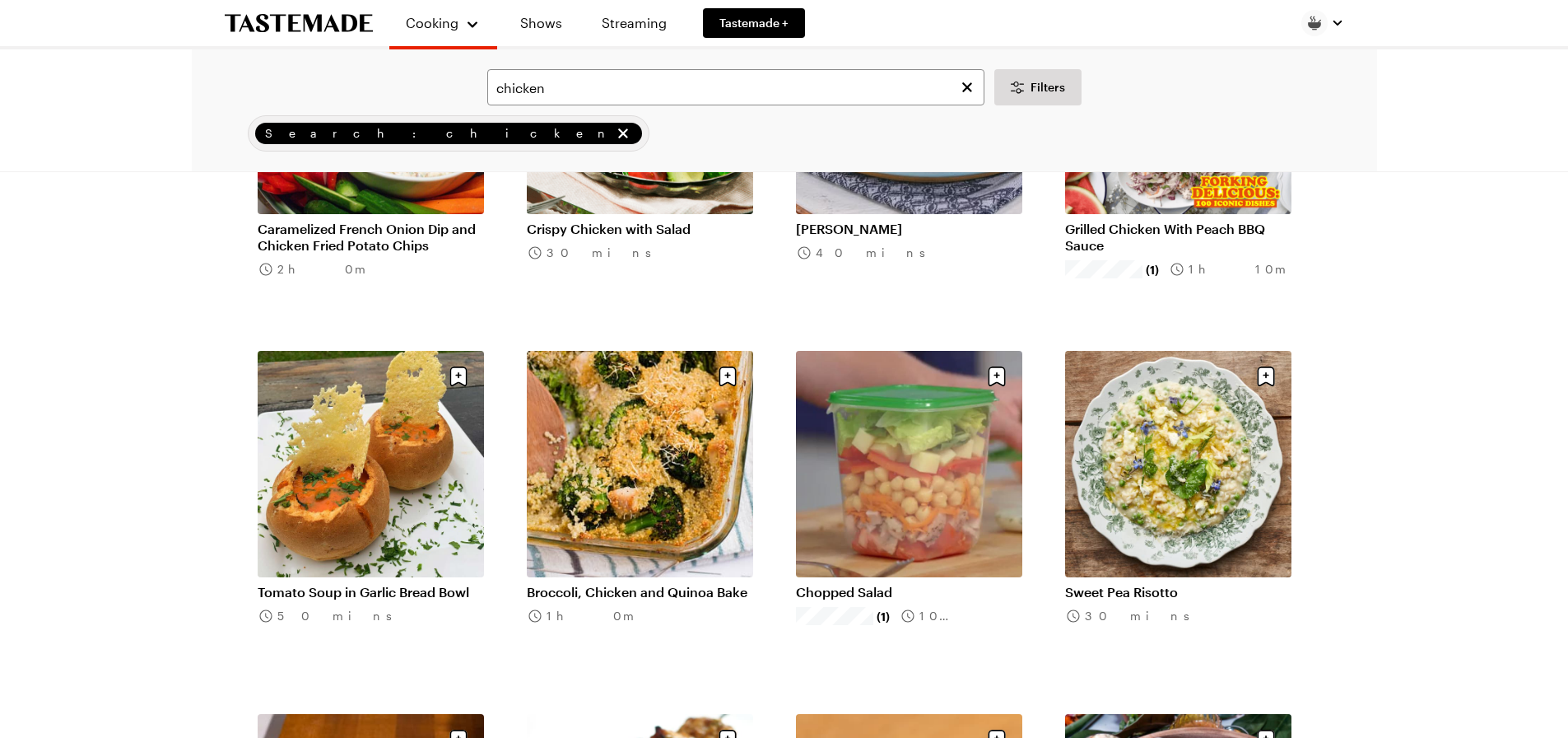
scroll to position [21076, 0]
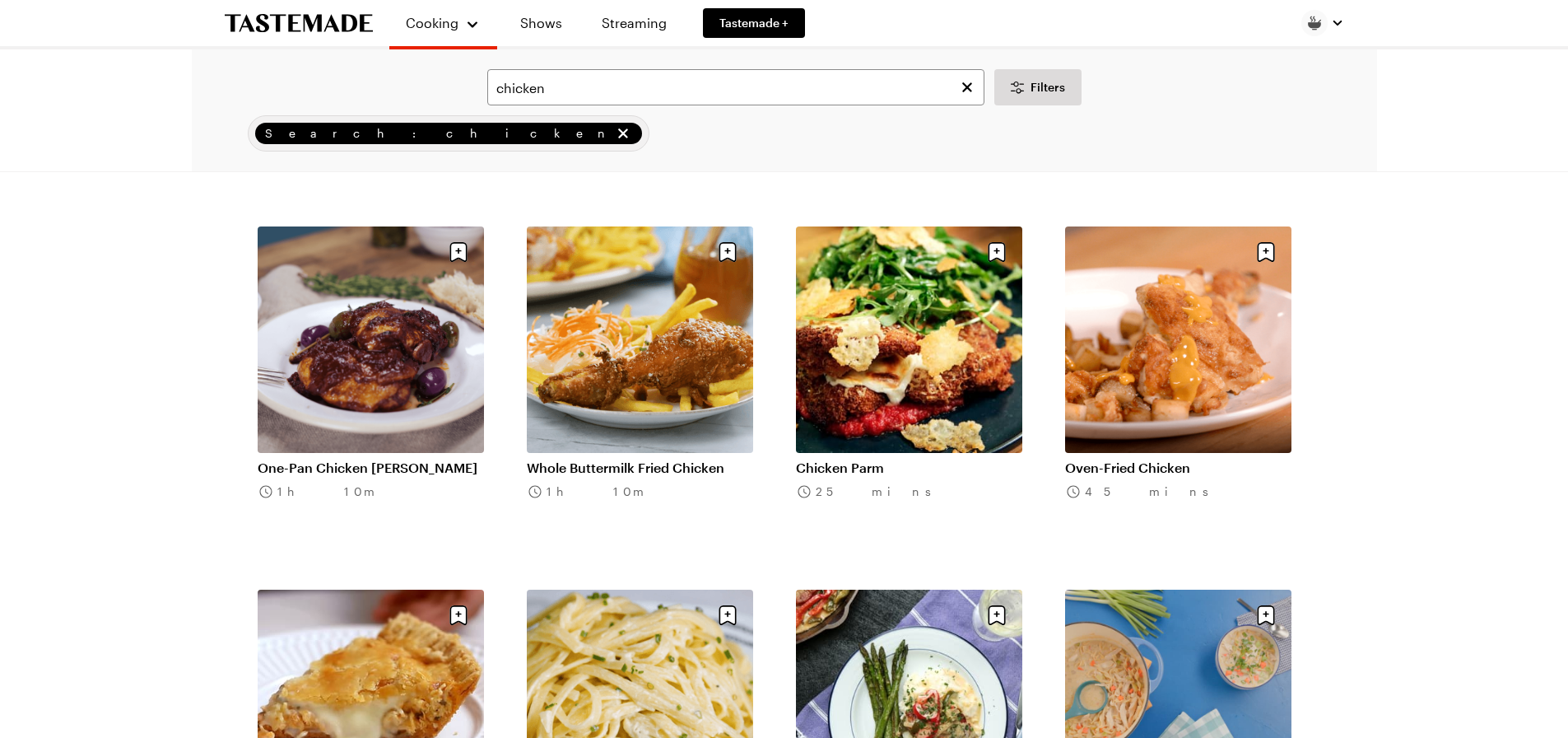
scroll to position [23300, 0]
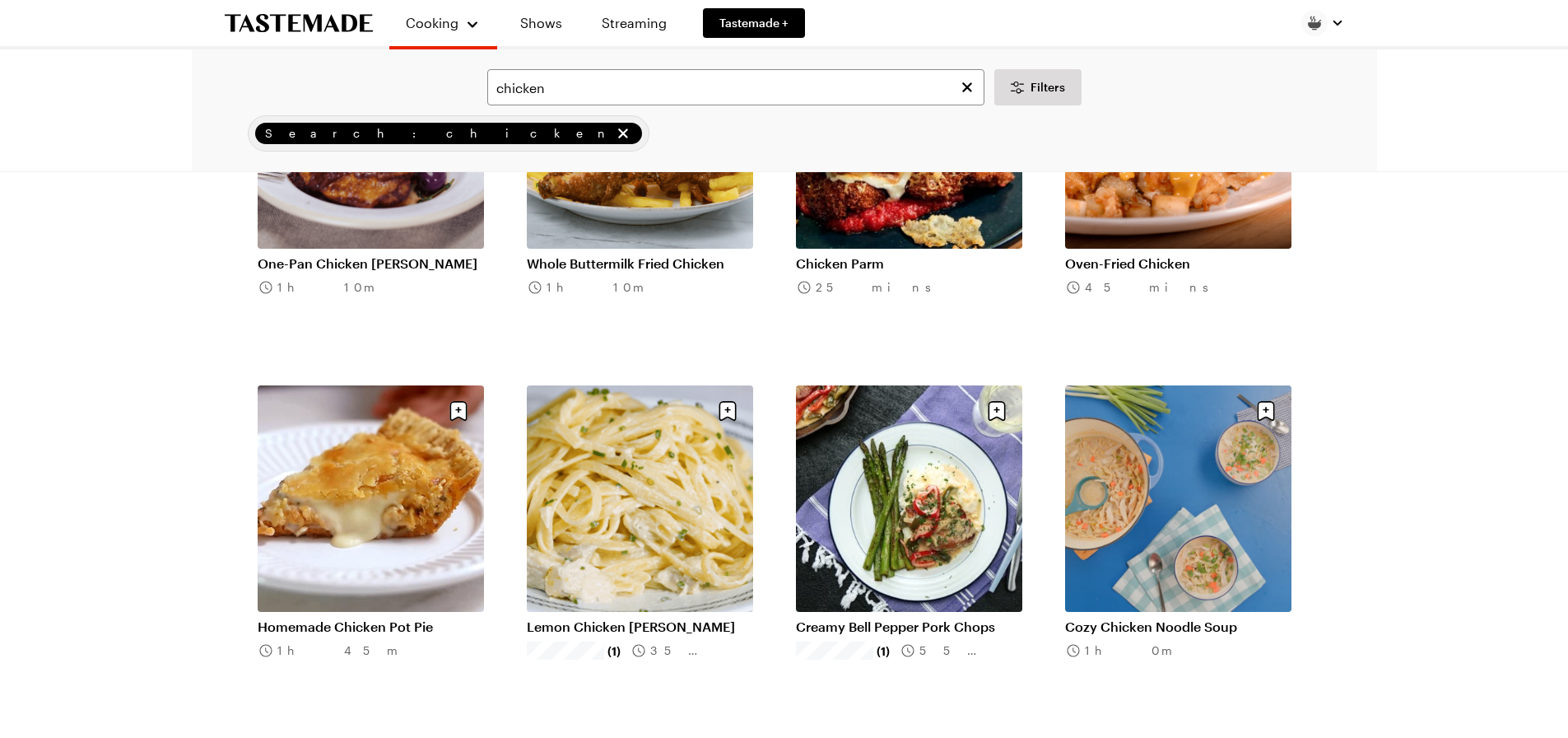
scroll to position [23628, 0]
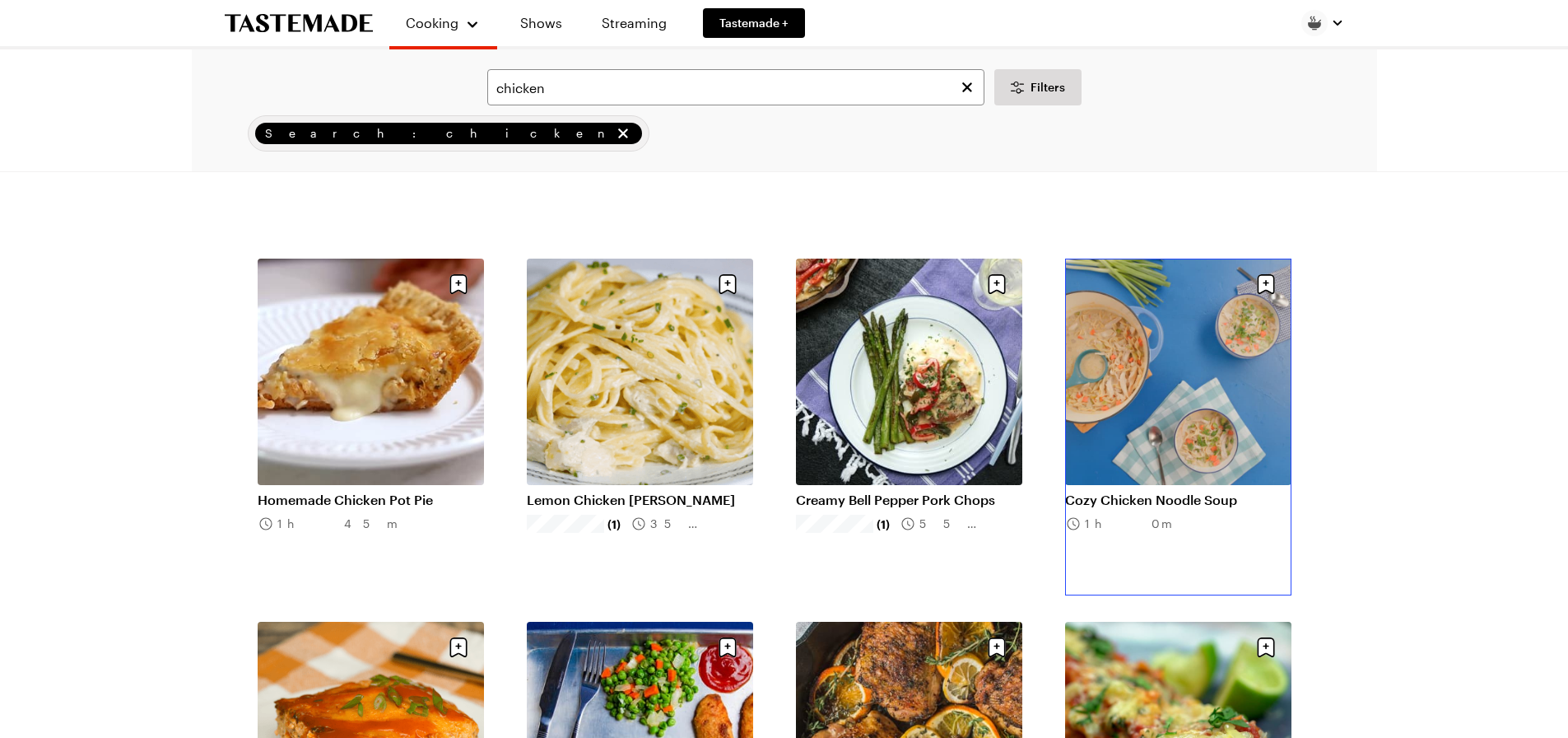
click at [1159, 491] on link "Cozy Chicken Noodle Soup" at bounding box center [1178, 500] width 226 height 17
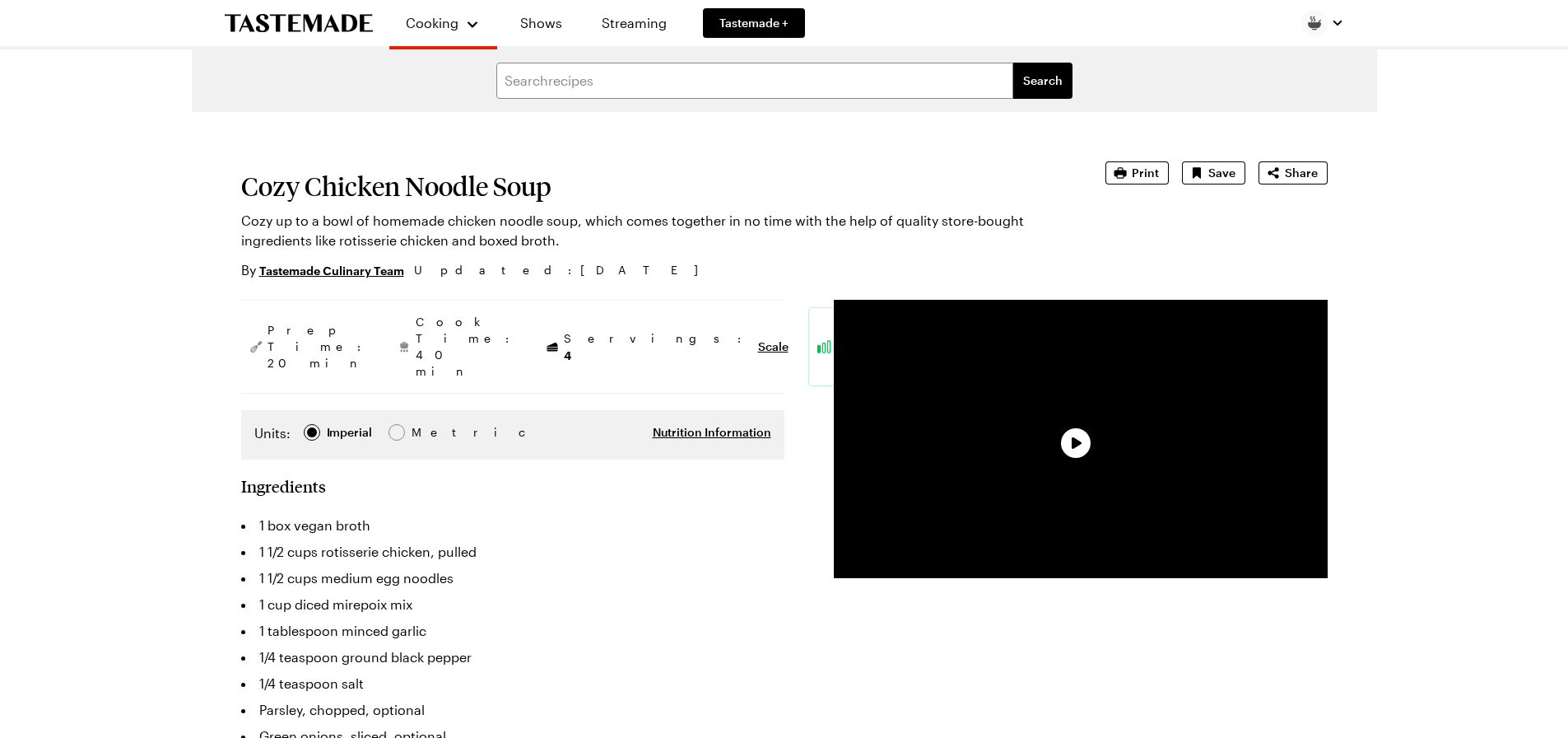
type textarea "x"
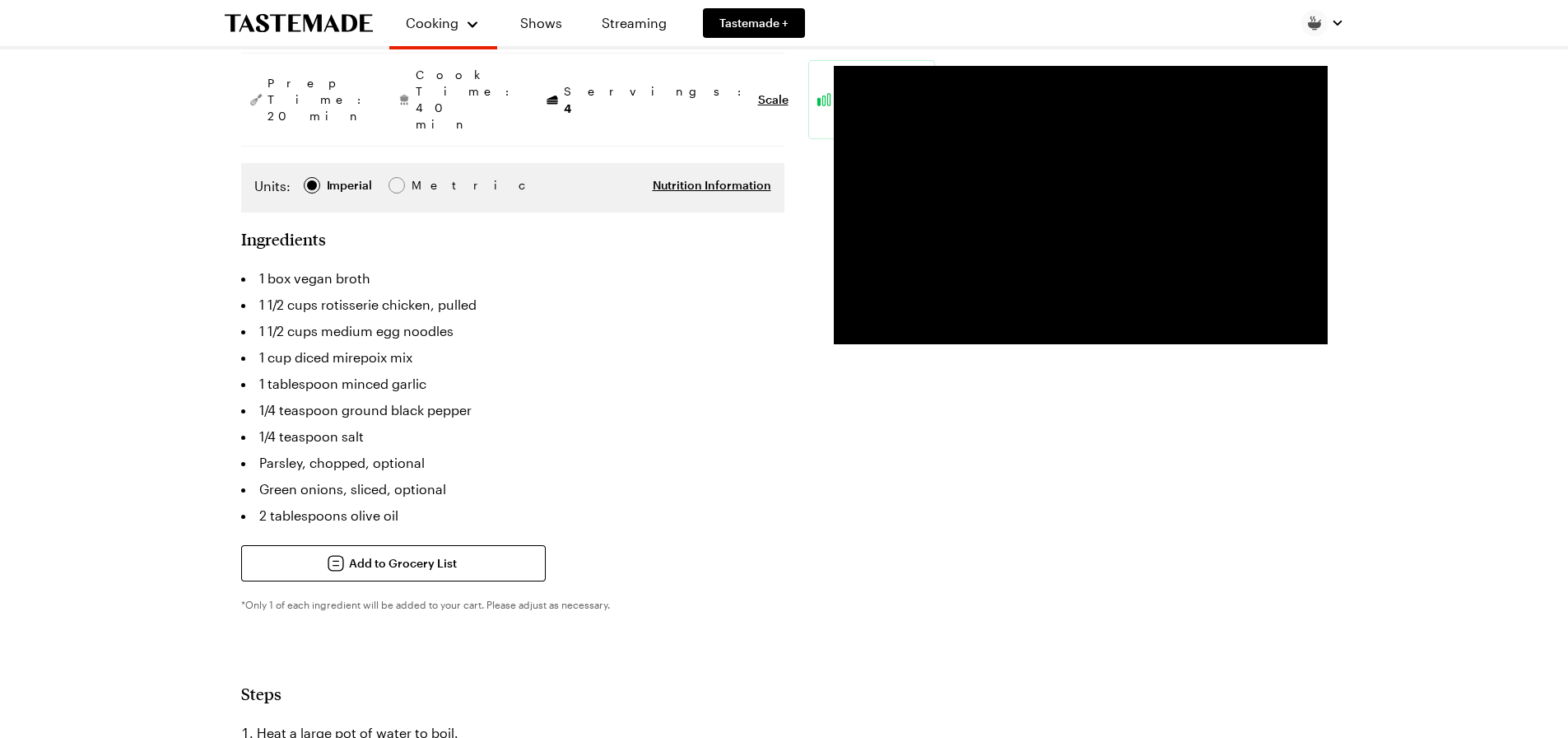
scroll to position [165, 0]
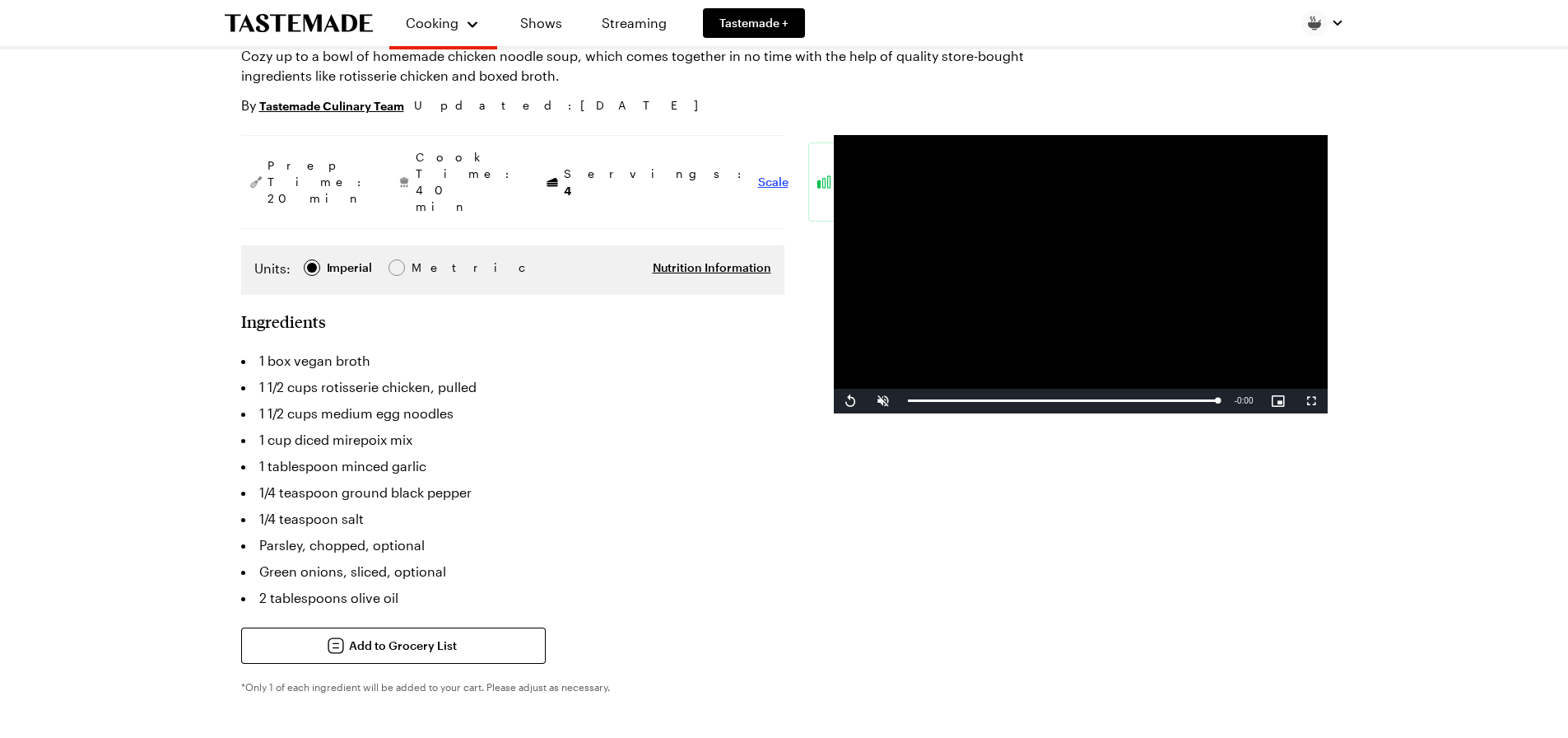
click at [758, 174] on span "Scale" at bounding box center [773, 182] width 31 height 17
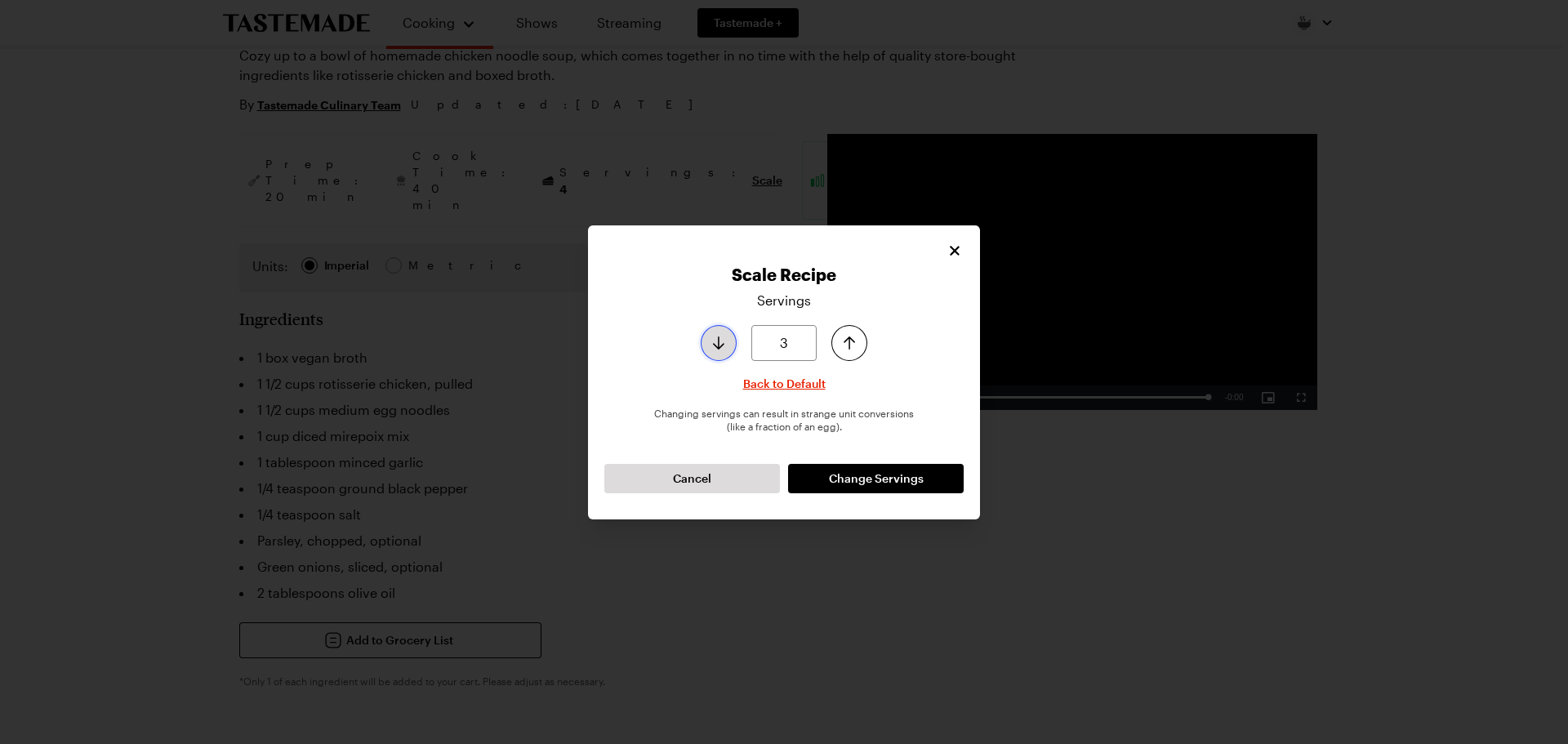
click at [717, 342] on icon "Decrease serving size by one" at bounding box center [718, 342] width 19 height 19
click at [718, 343] on icon "Decrease serving size by one" at bounding box center [718, 342] width 11 height 13
type input "2"
click at [849, 343] on icon "Increase serving size by one" at bounding box center [849, 342] width 11 height 13
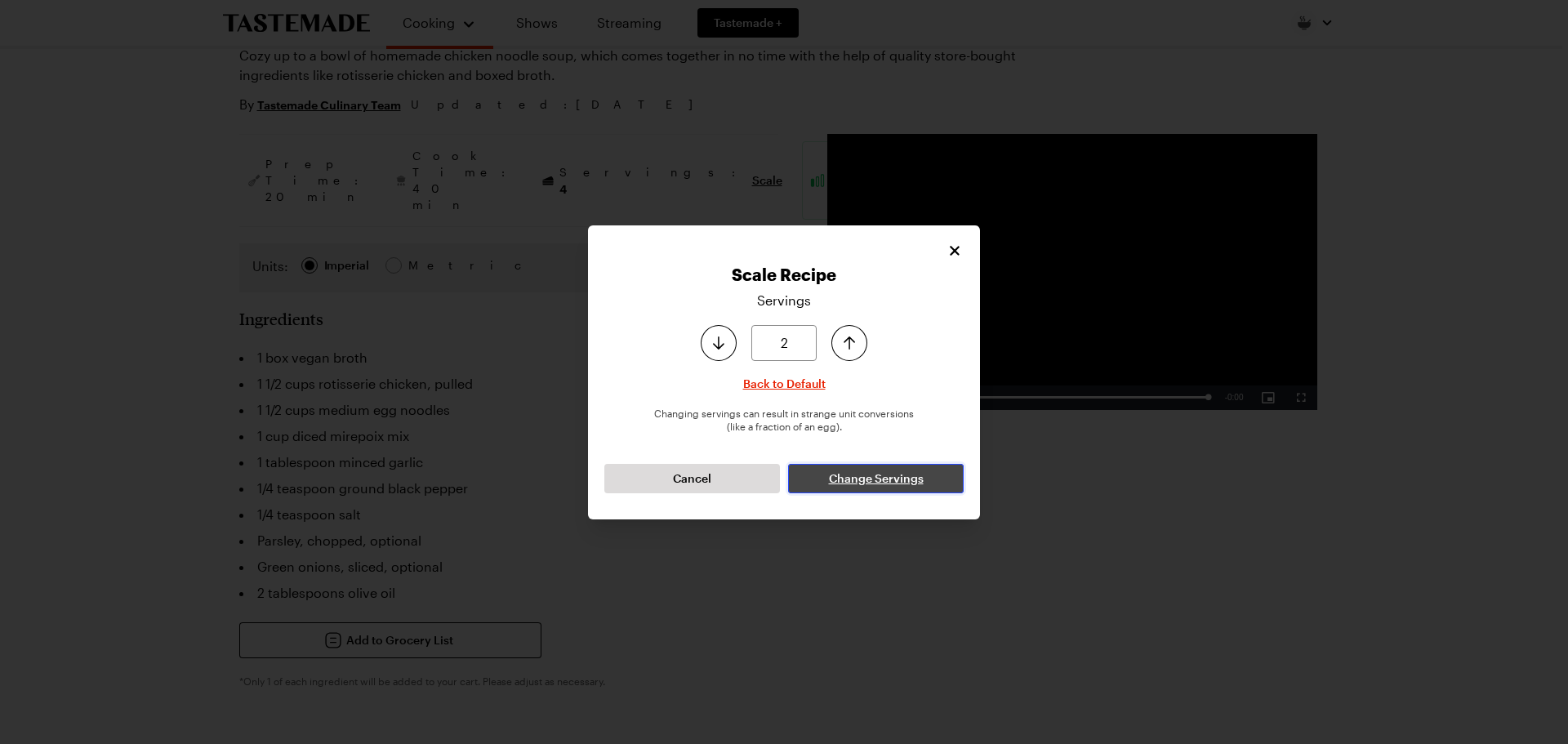
click at [835, 475] on span "Change Servings" at bounding box center [876, 479] width 95 height 17
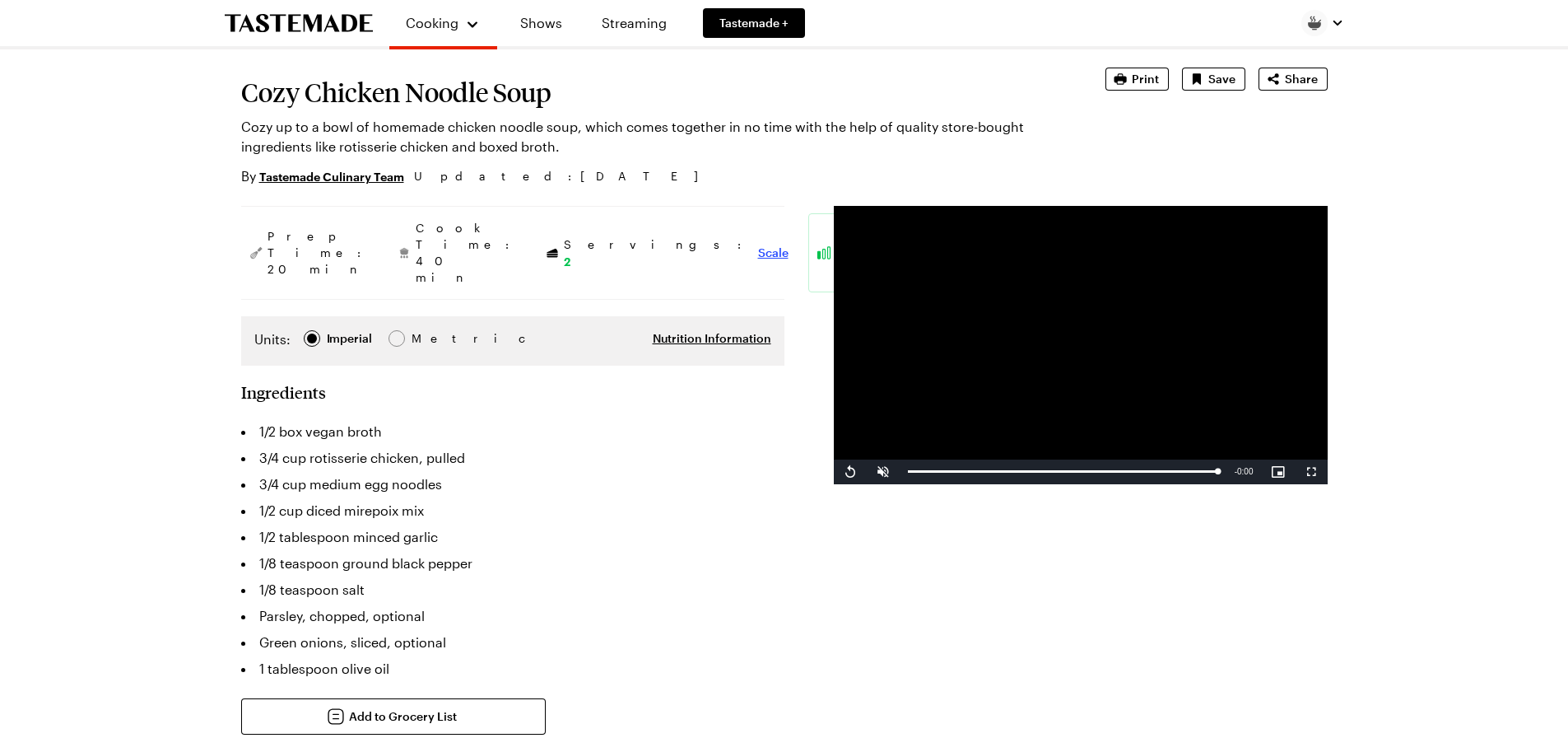
scroll to position [0, 0]
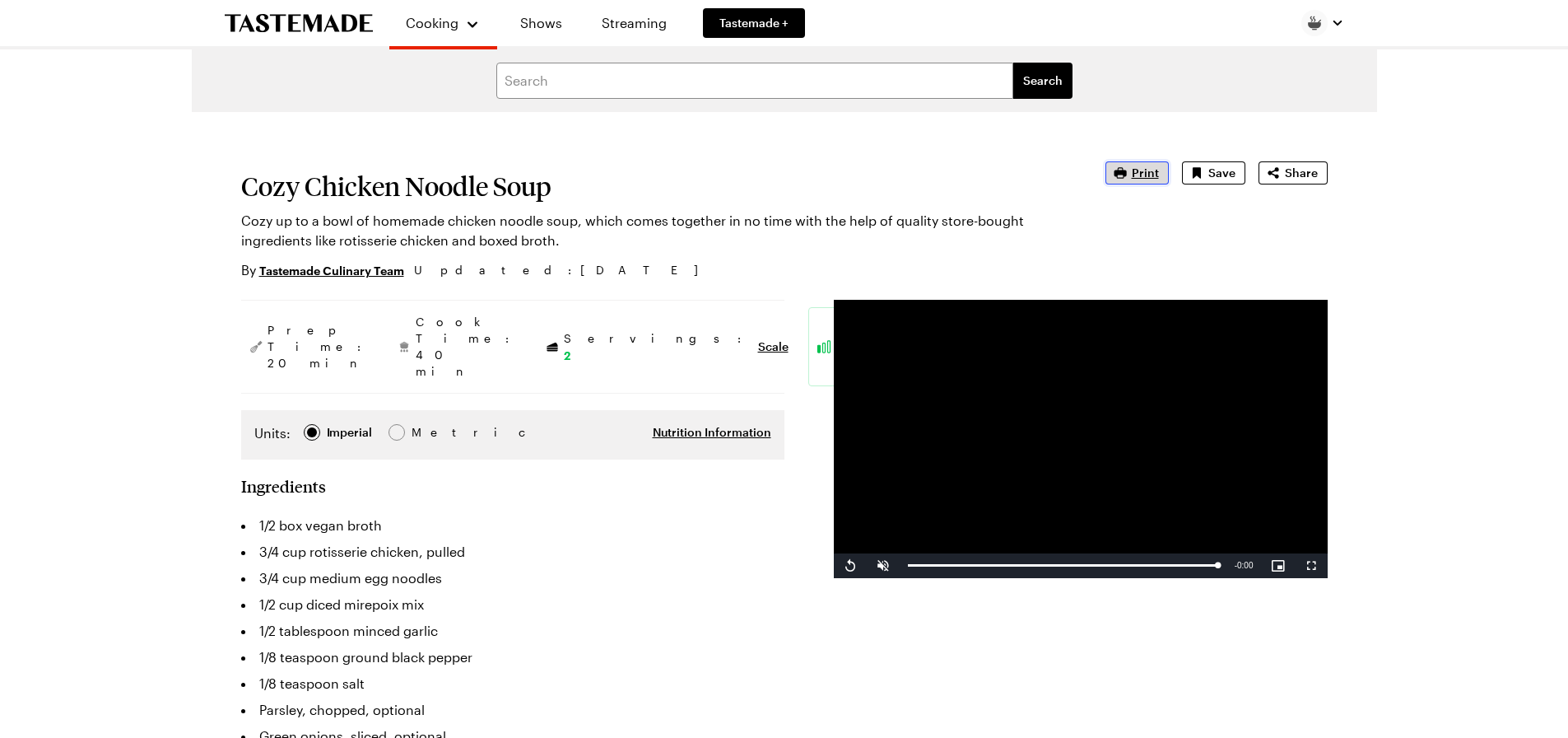
click at [1146, 174] on span "Print" at bounding box center [1145, 173] width 27 height 17
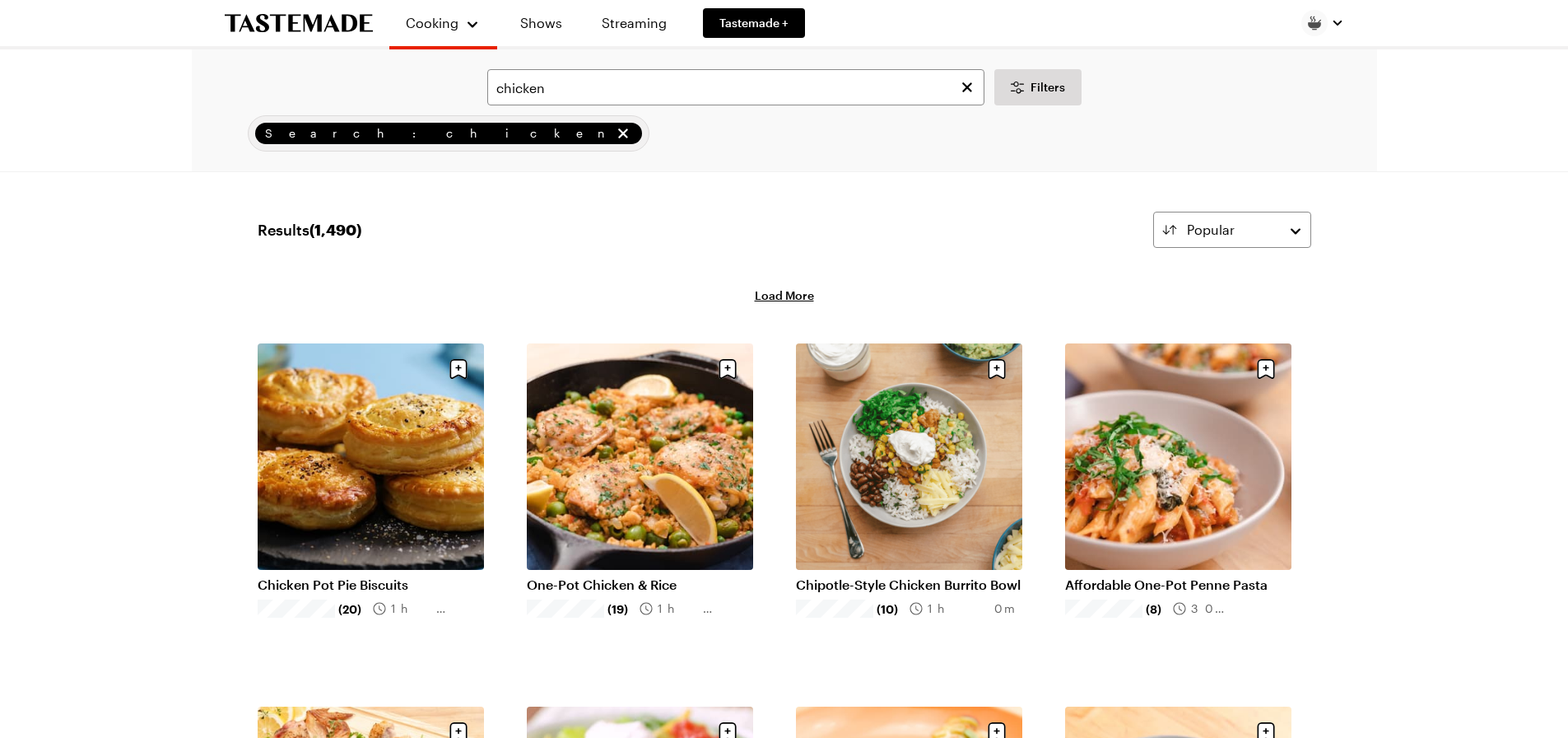
scroll to position [23628, 0]
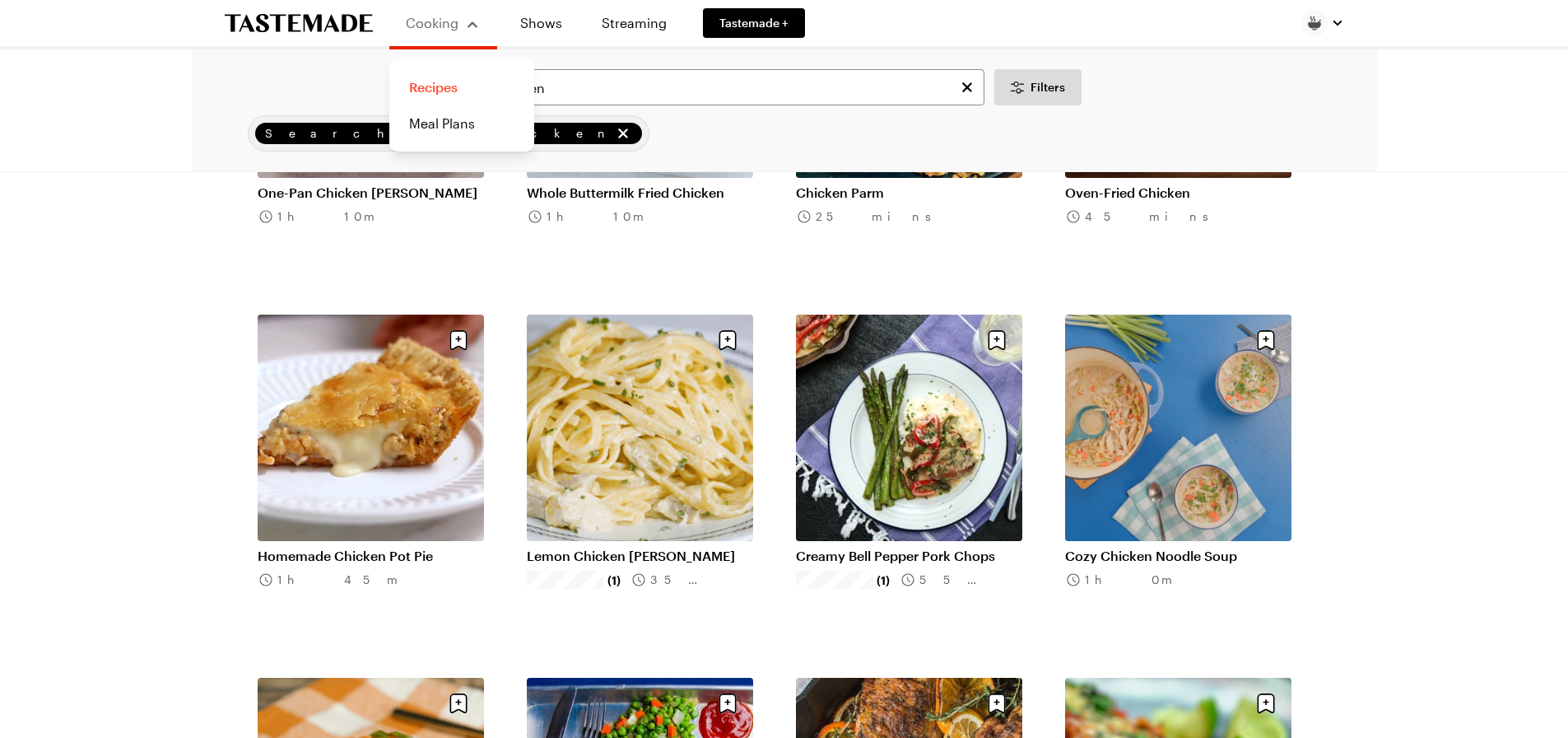
click at [442, 86] on link "Recipes" at bounding box center [462, 87] width 125 height 36
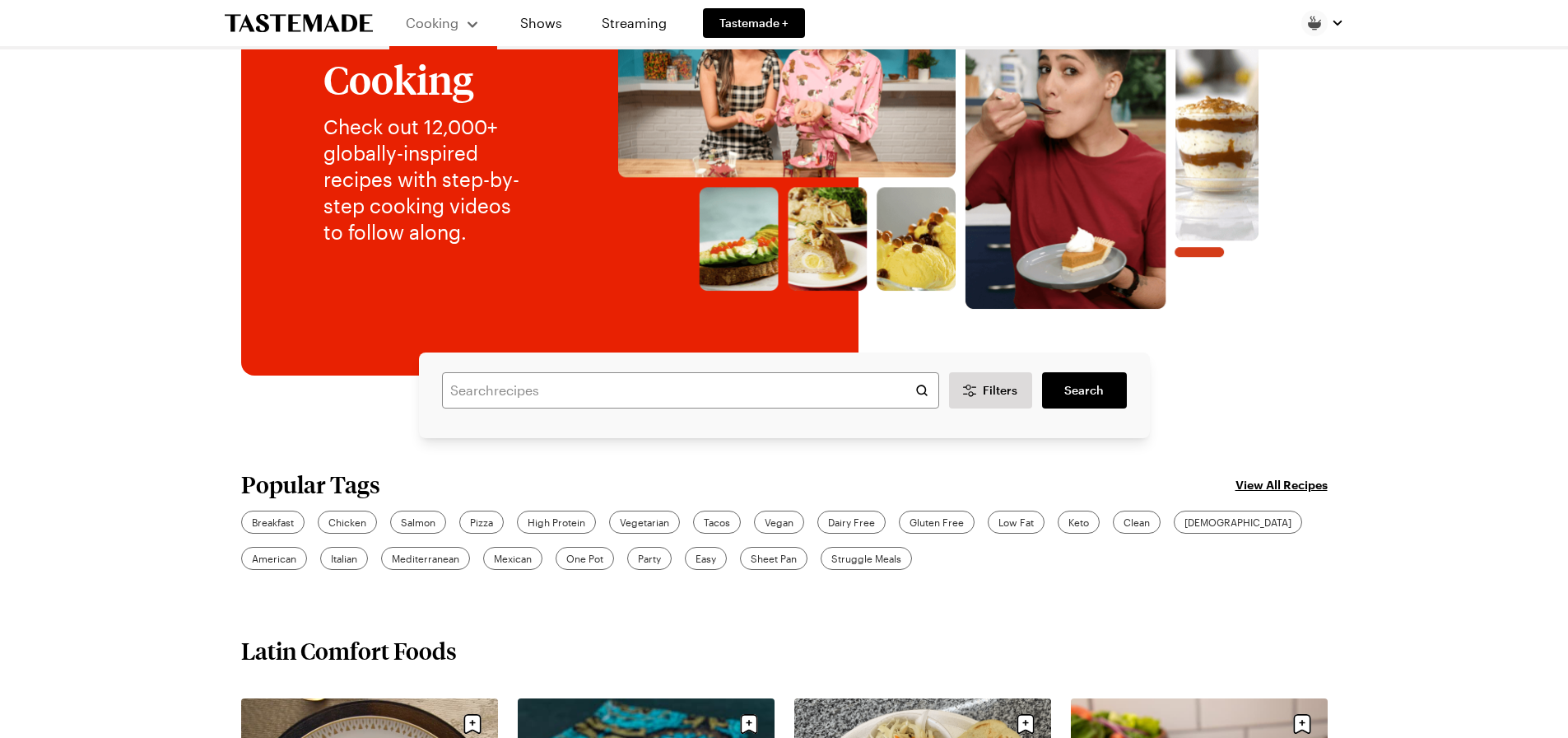
scroll to position [247, 0]
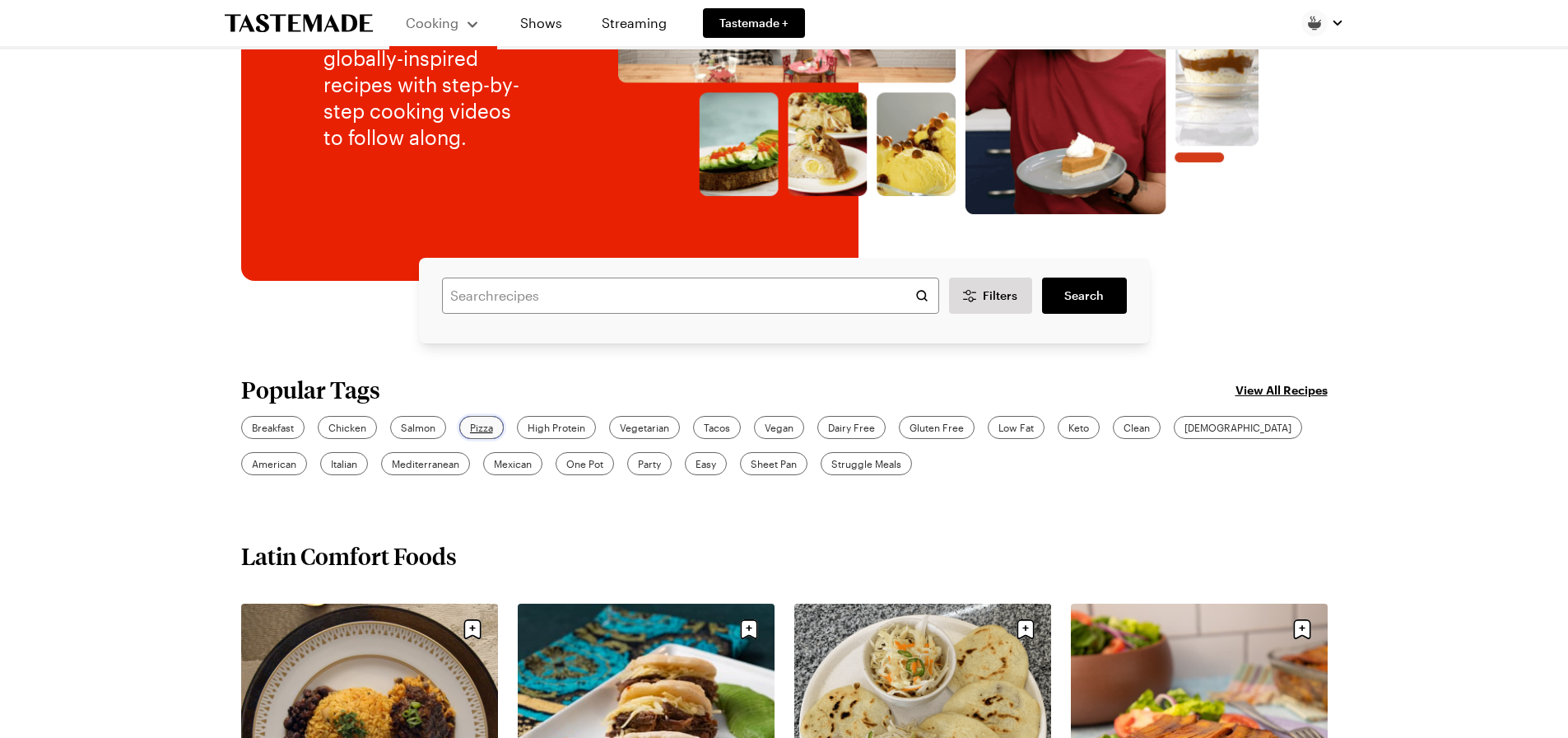
click at [477, 426] on span "Pizza" at bounding box center [481, 427] width 23 height 15
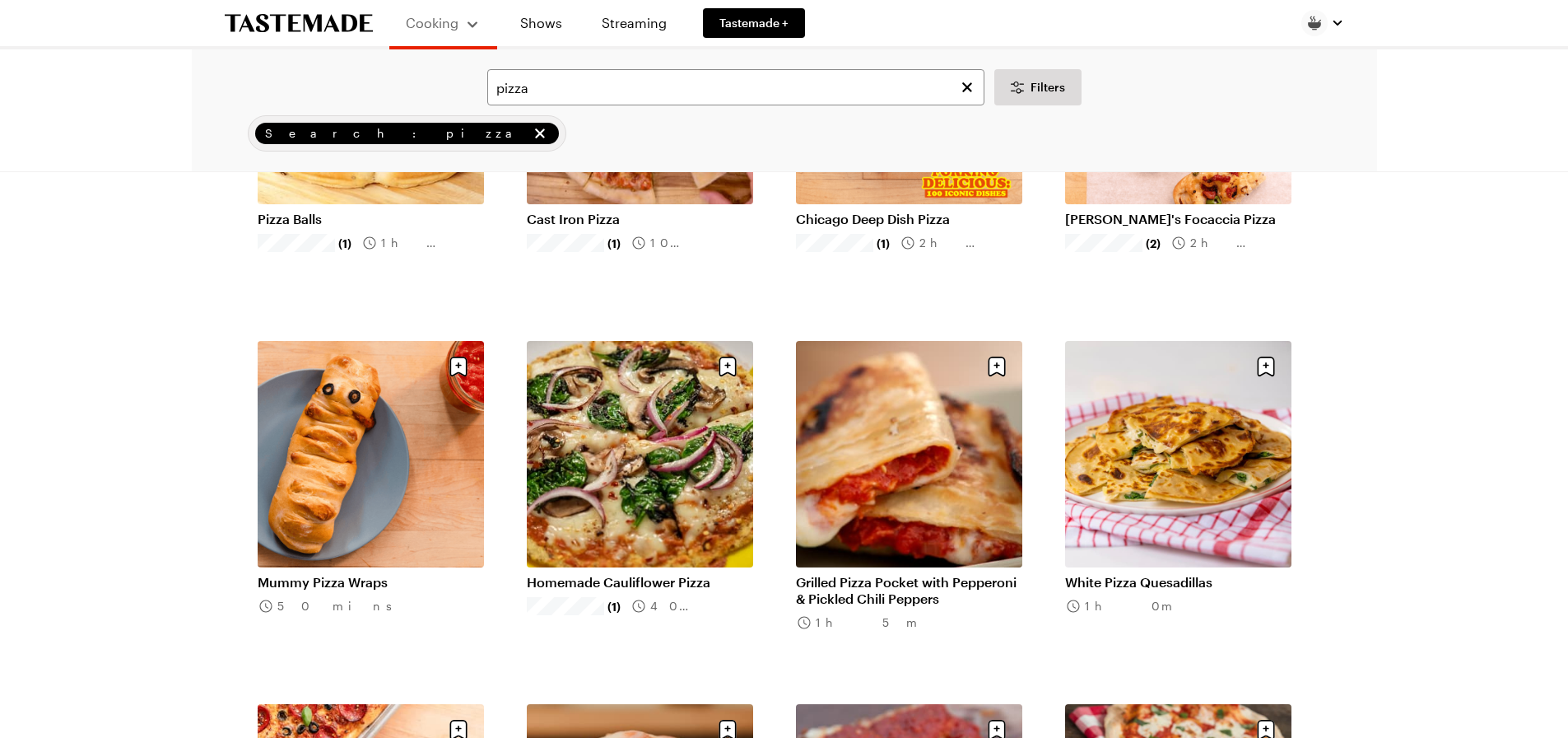
scroll to position [1482, 0]
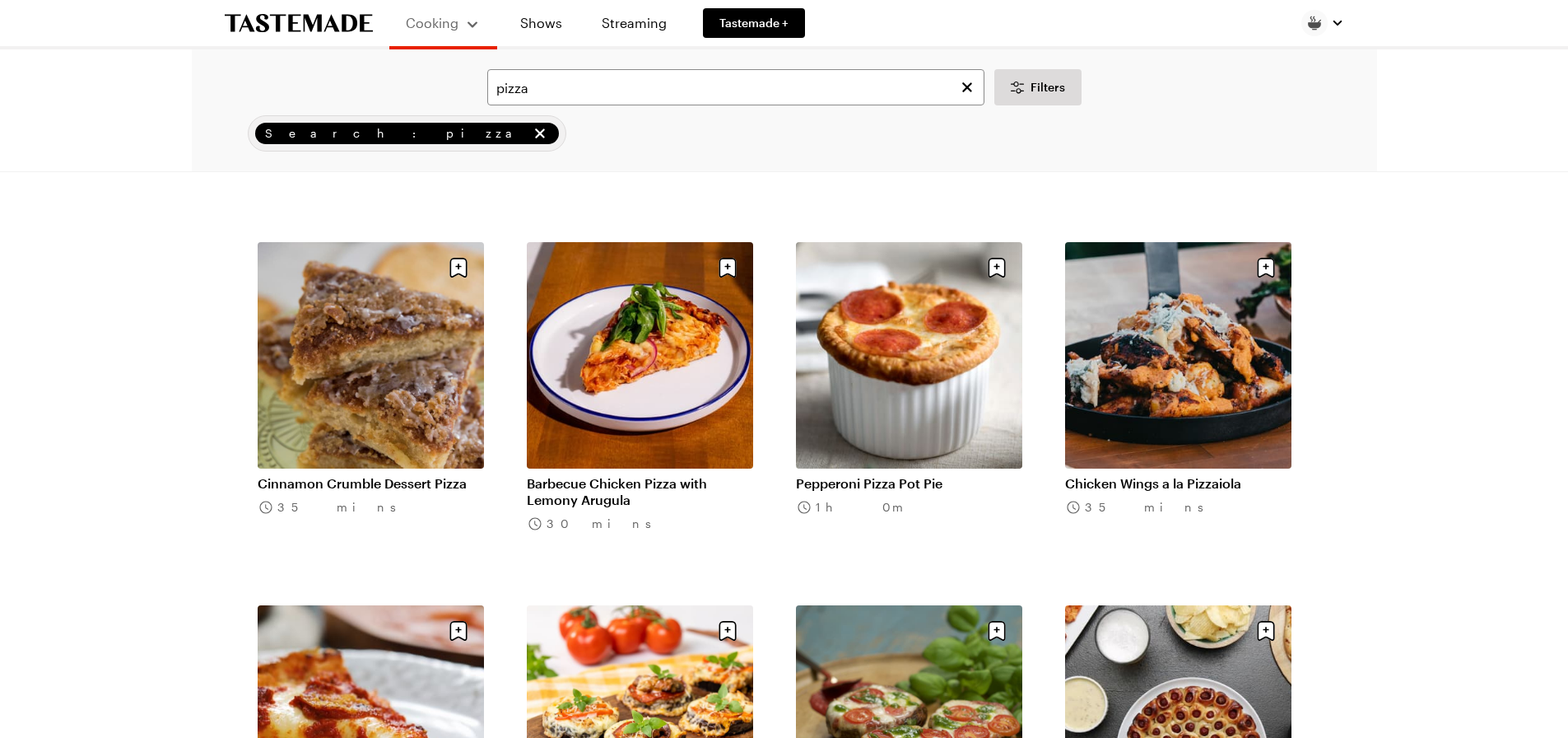
scroll to position [3705, 0]
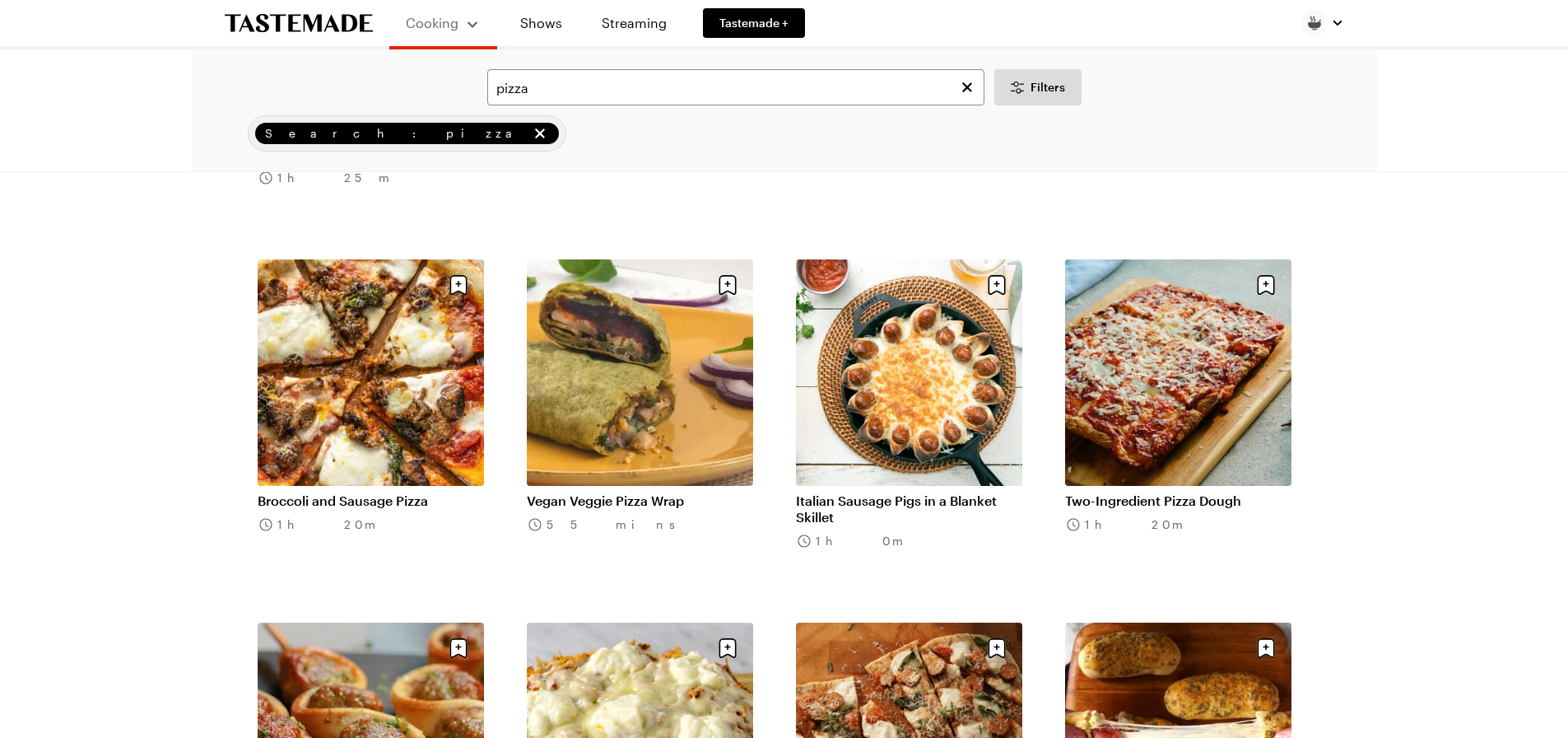
scroll to position [5845, 0]
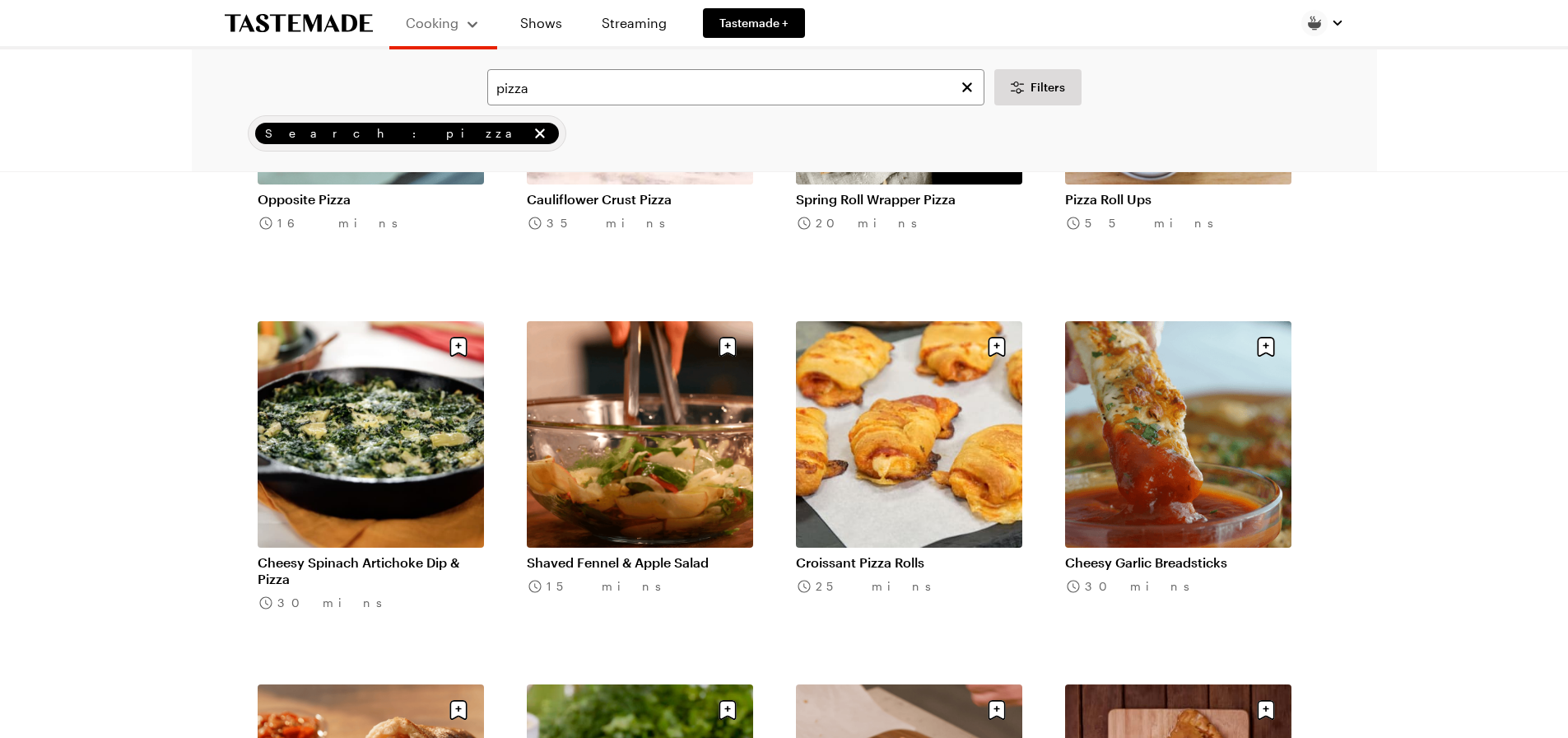
scroll to position [7904, 0]
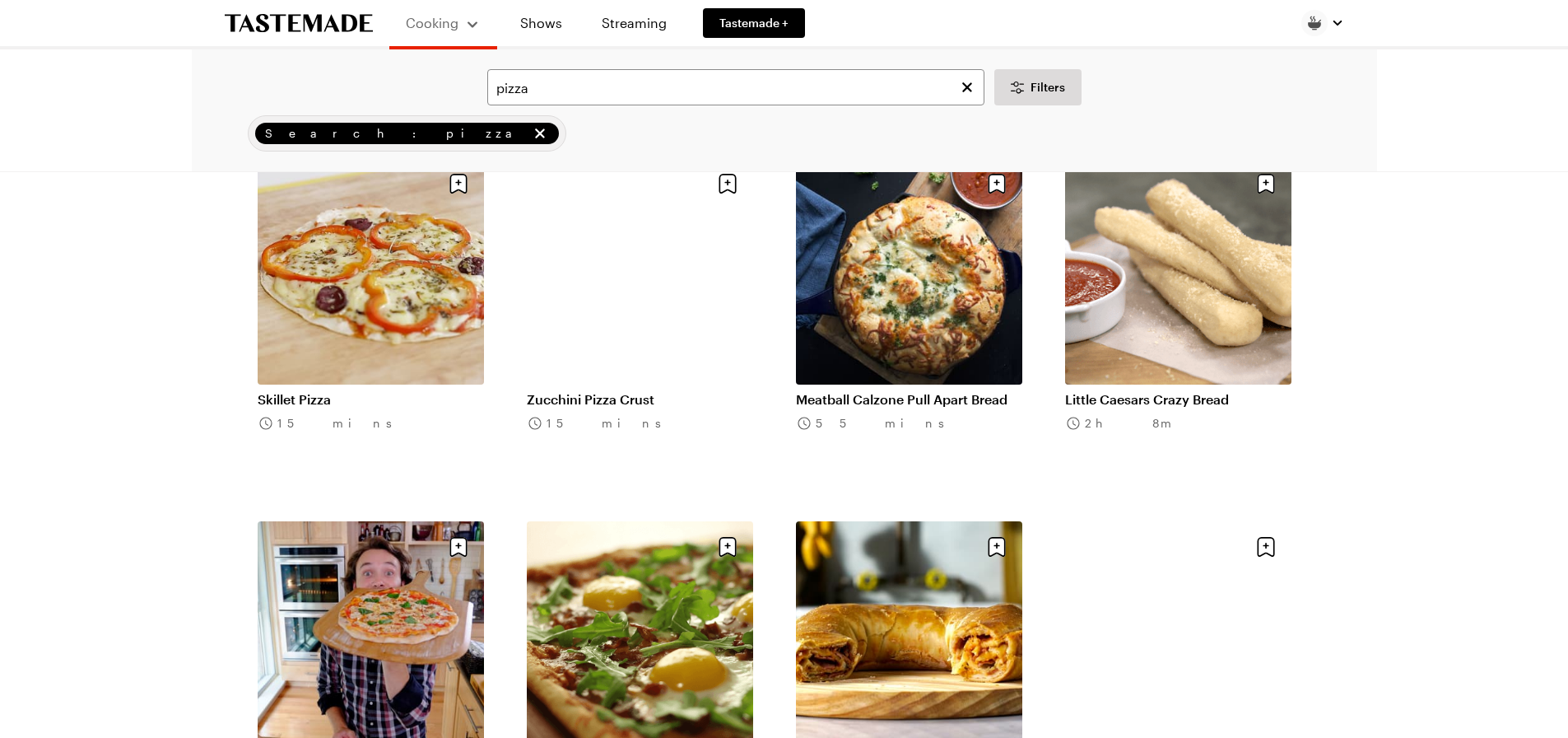
scroll to position [10126, 0]
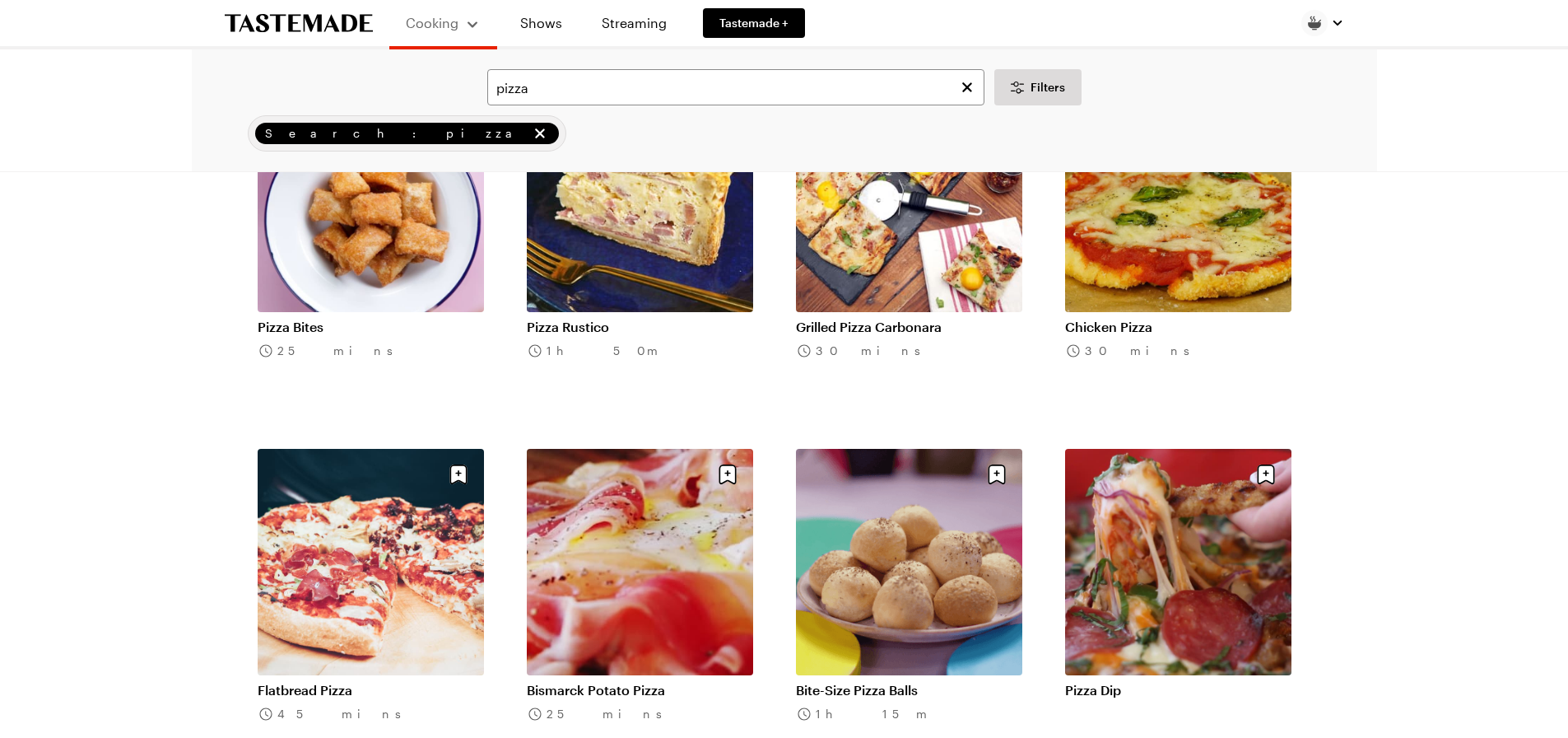
scroll to position [12350, 0]
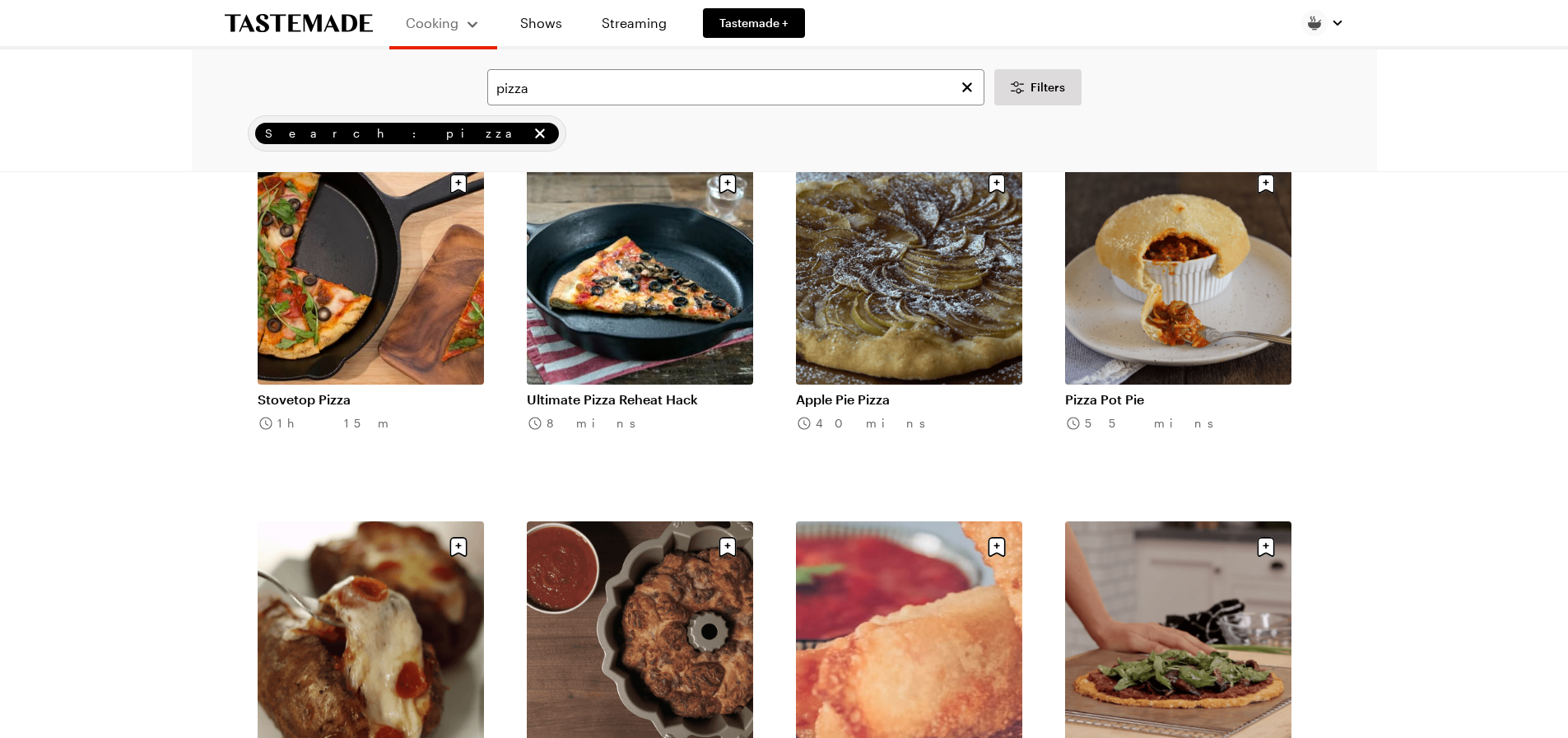
scroll to position [14655, 0]
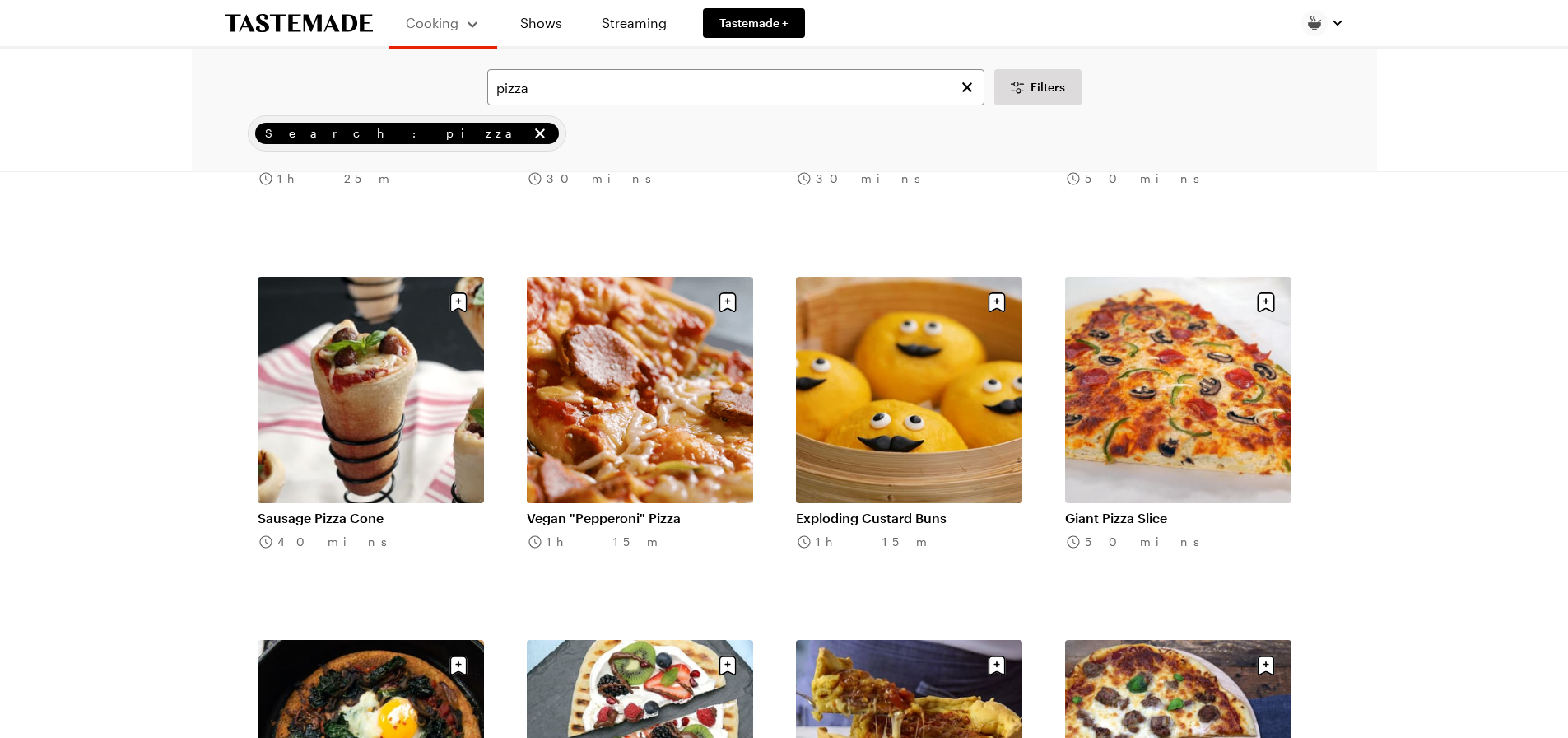
scroll to position [16712, 0]
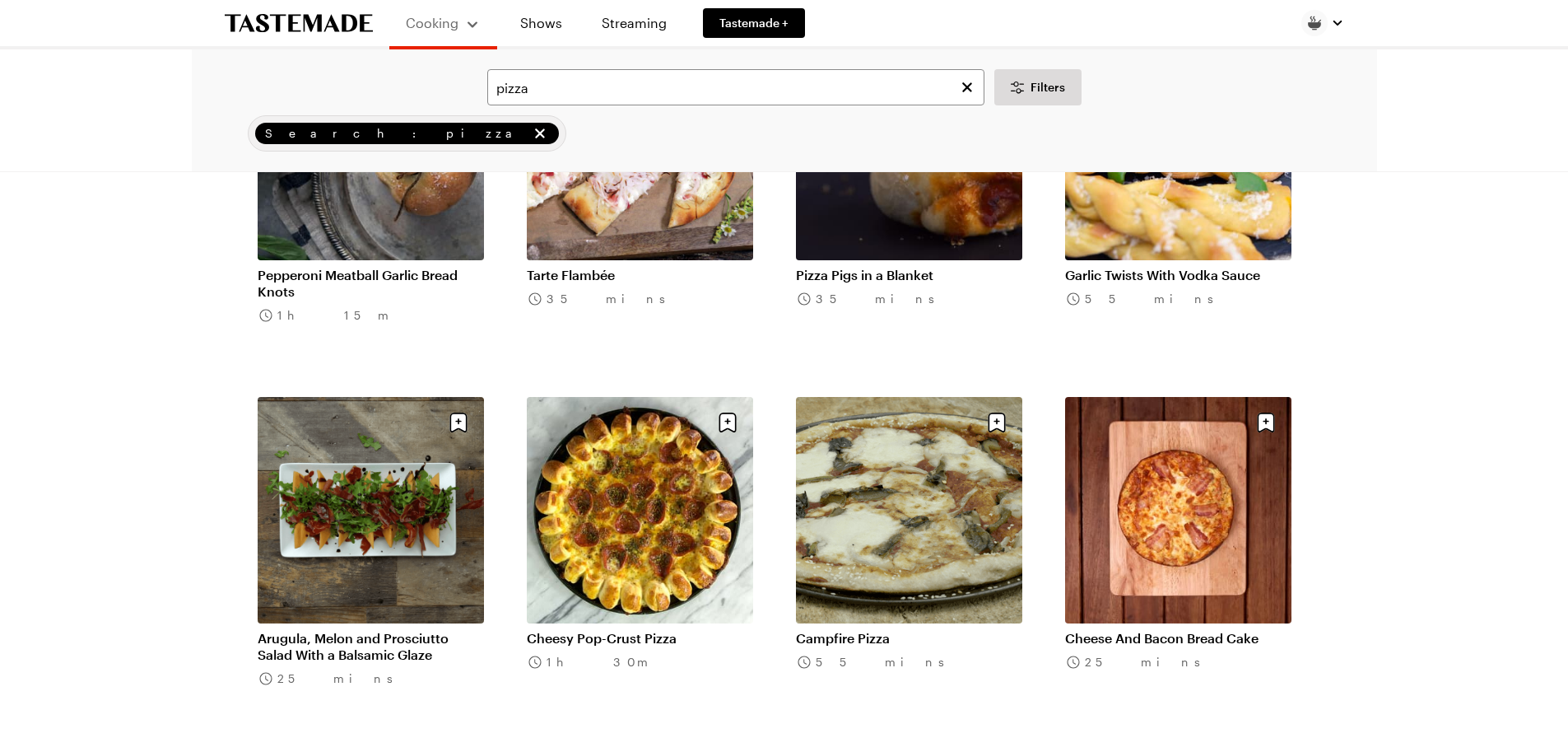
scroll to position [18771, 0]
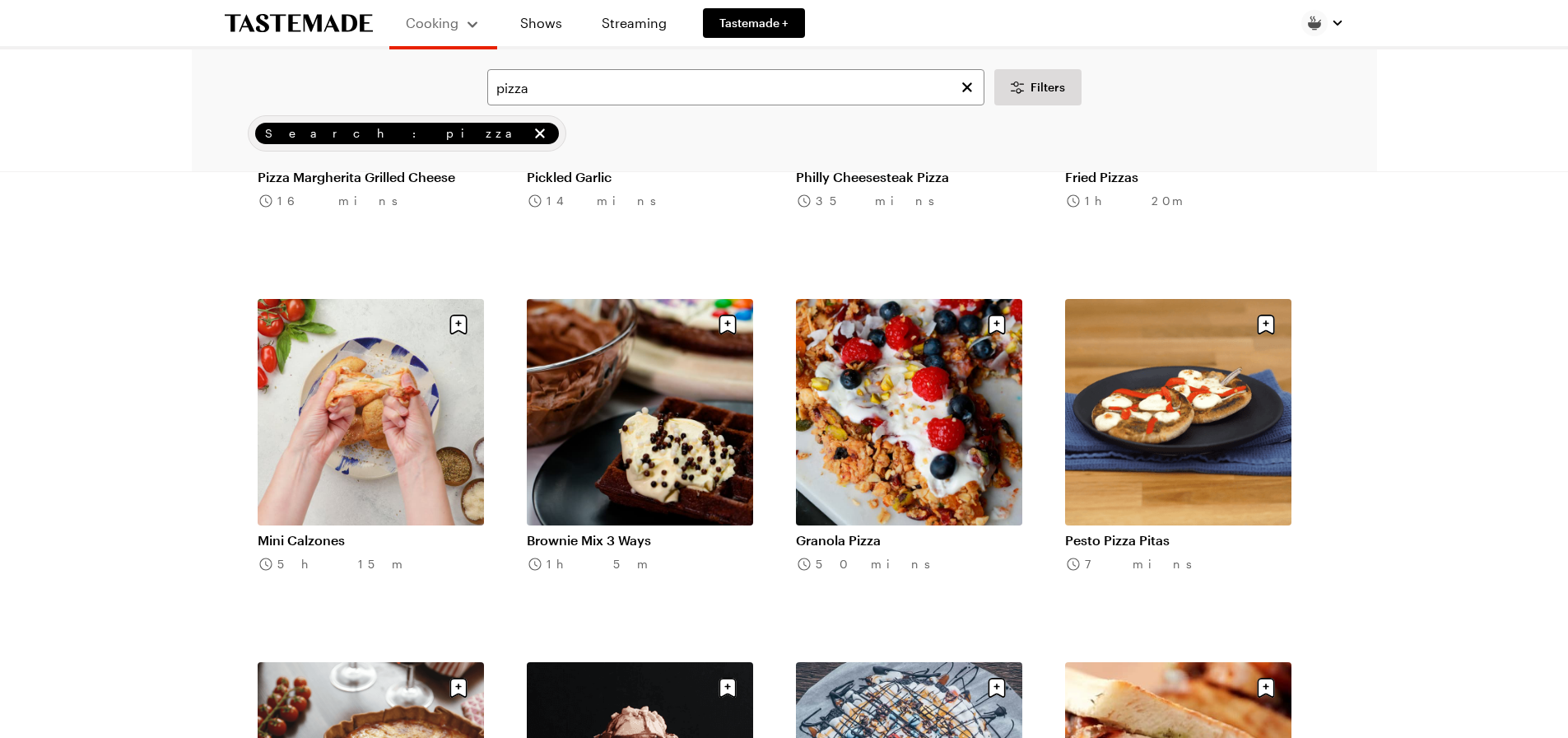
scroll to position [19182, 0]
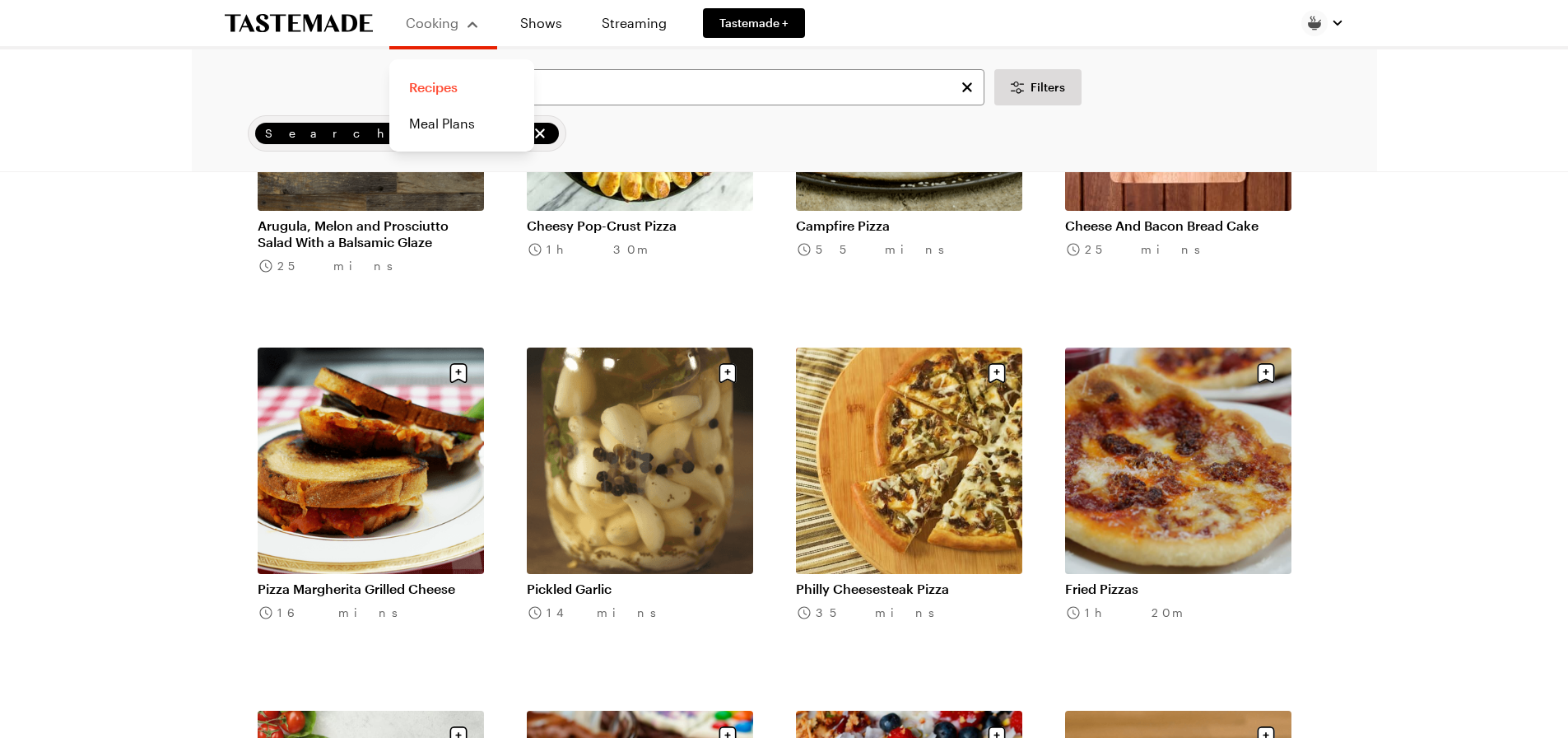
click at [433, 87] on link "Recipes" at bounding box center [462, 87] width 125 height 36
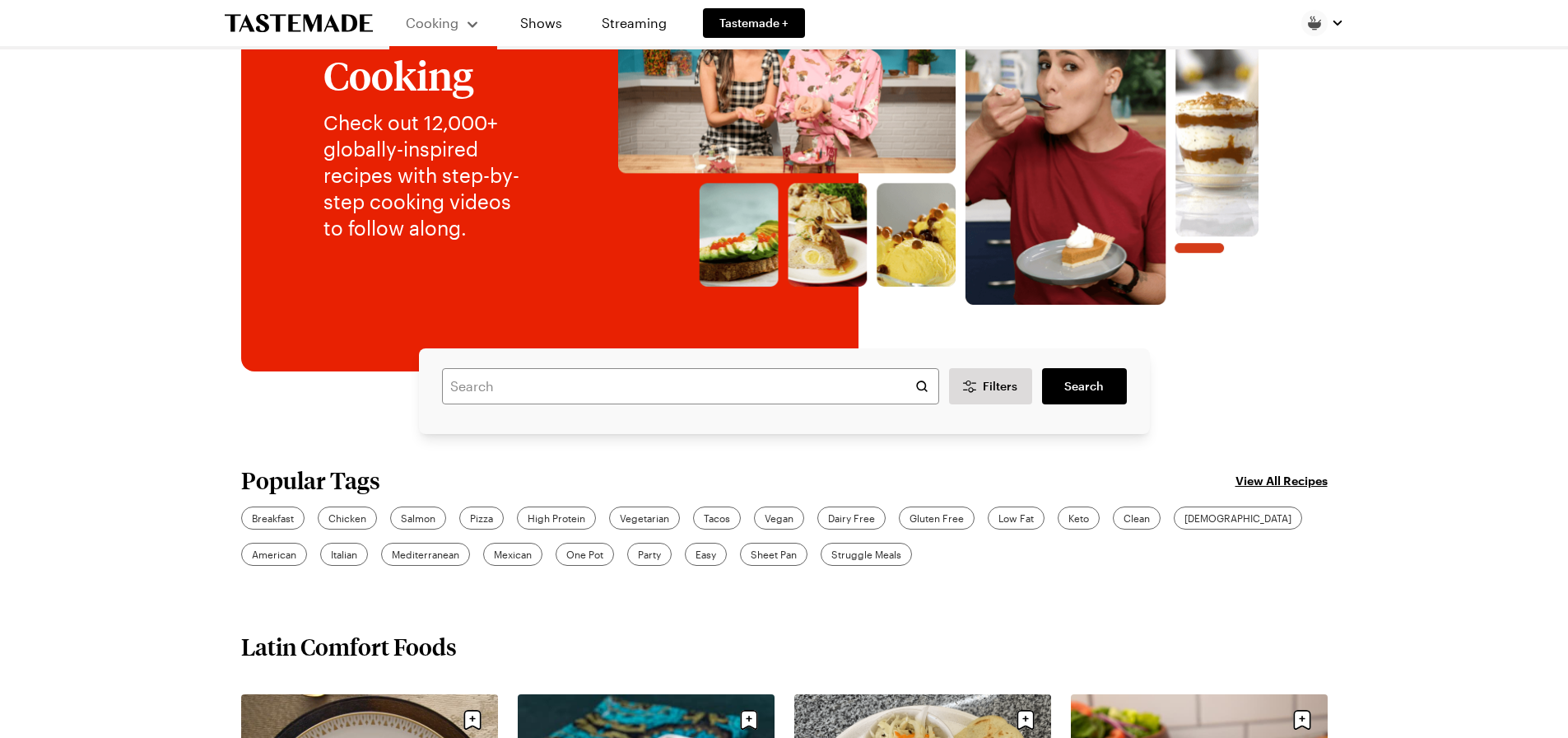
scroll to position [247, 0]
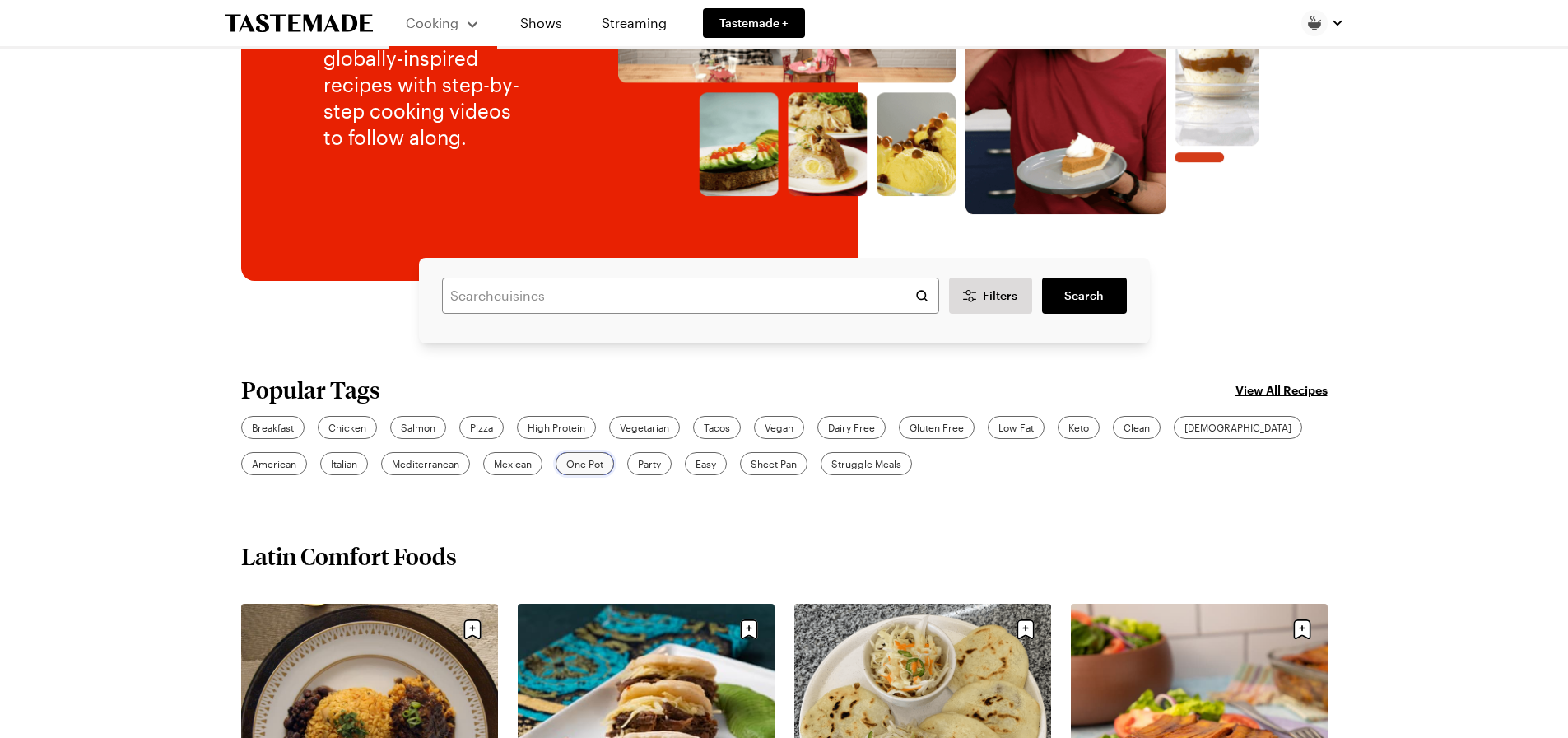
click at [567, 465] on span "One Pot" at bounding box center [585, 463] width 37 height 15
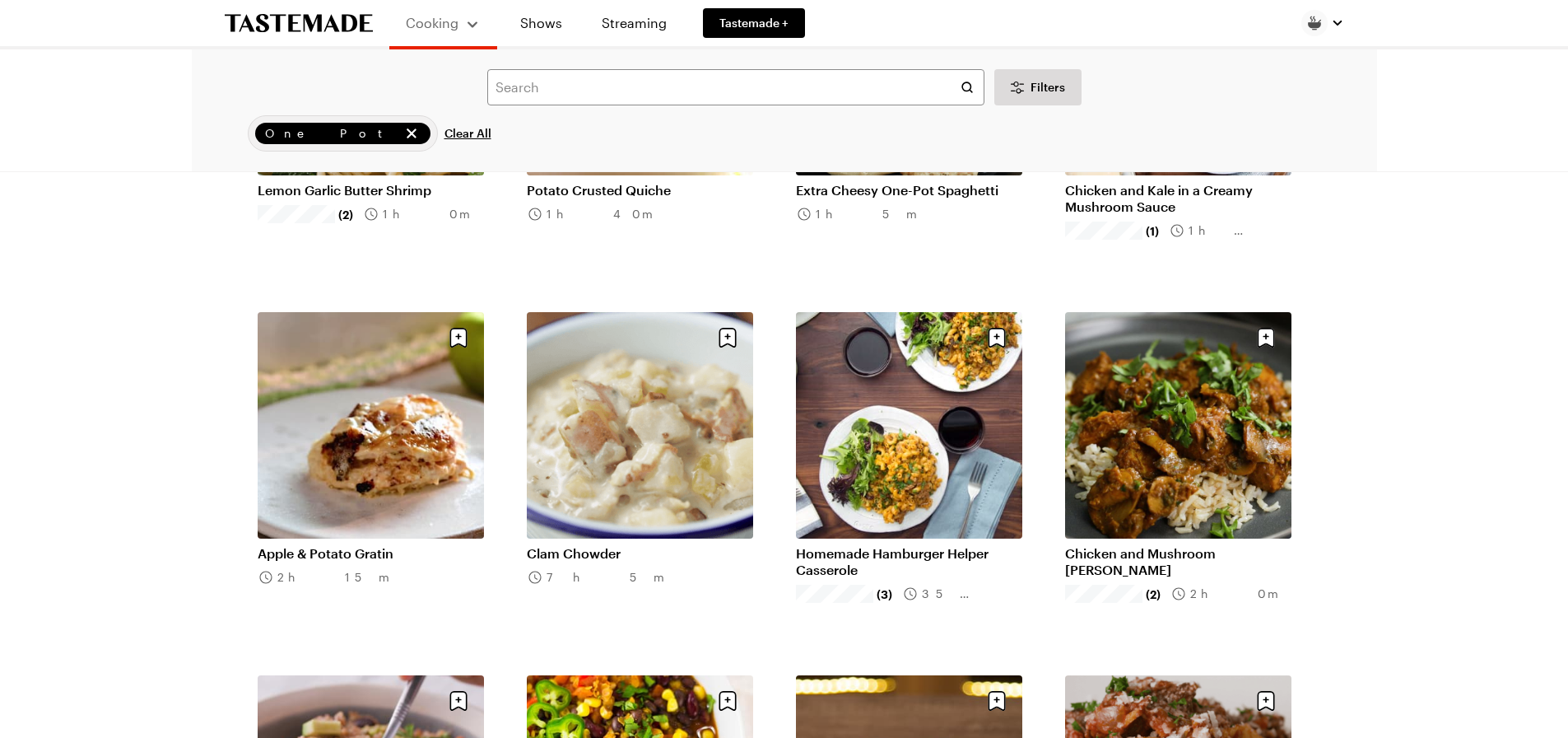
scroll to position [1564, 0]
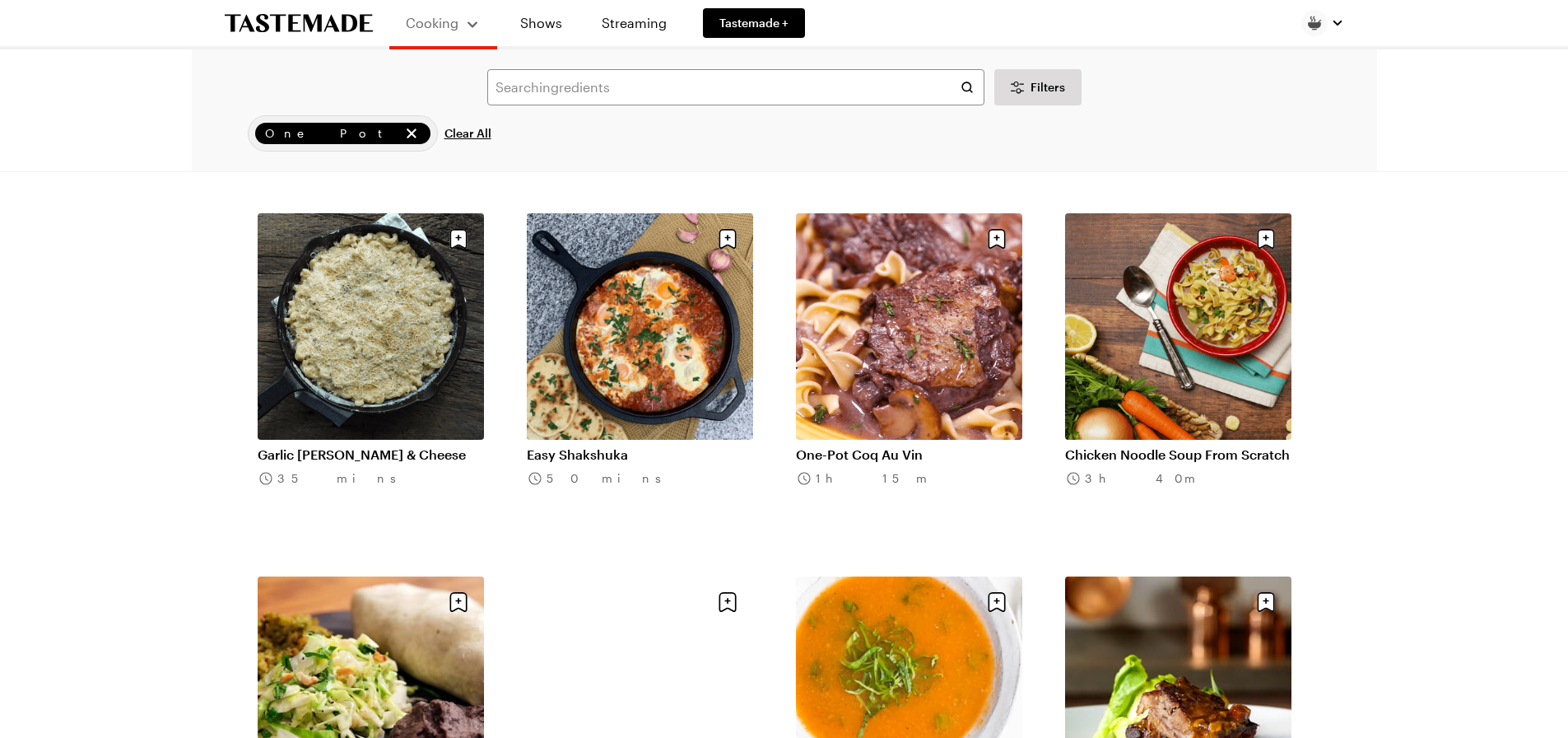
scroll to position [3622, 0]
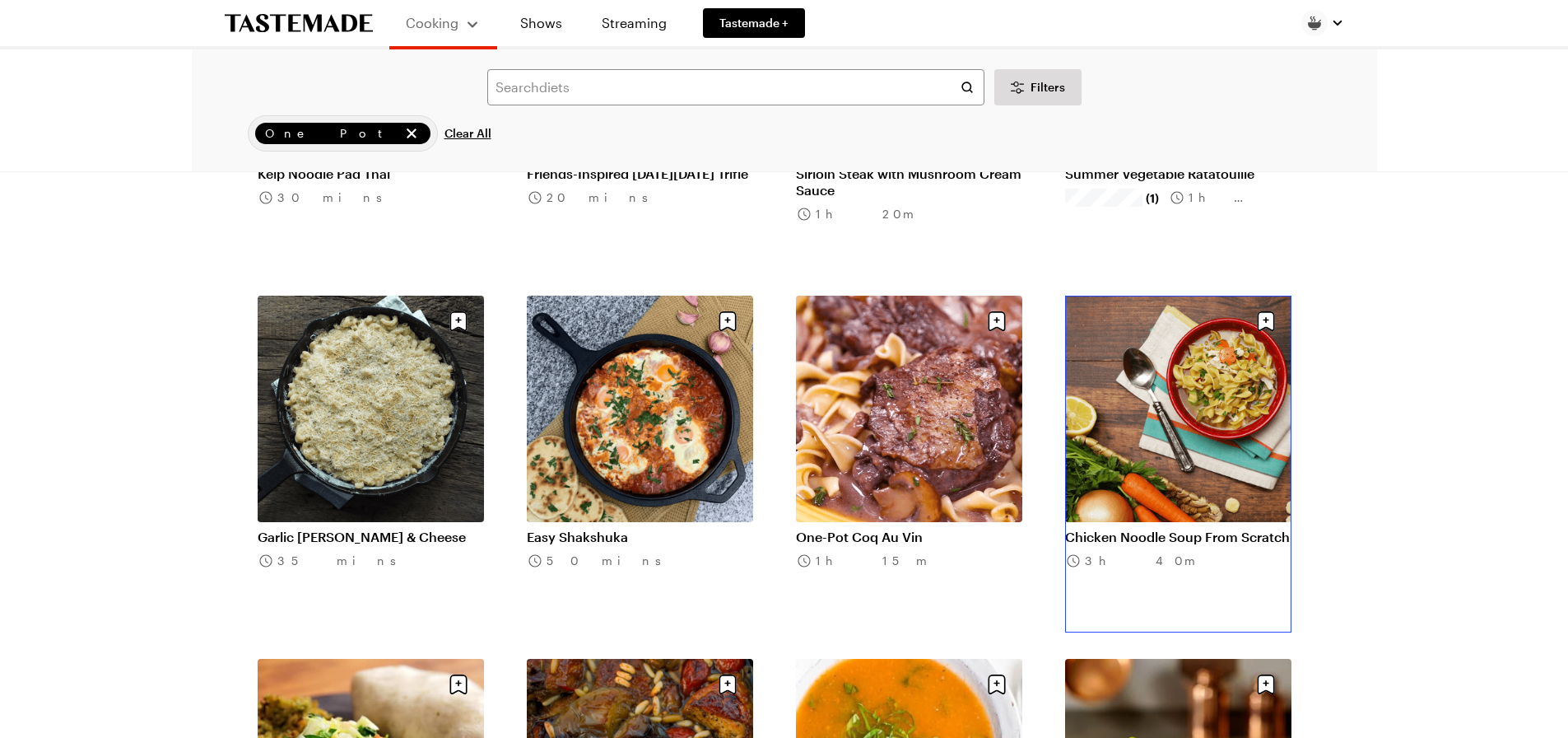
click at [1184, 529] on link "Chicken Noodle Soup From Scratch" at bounding box center [1178, 537] width 226 height 17
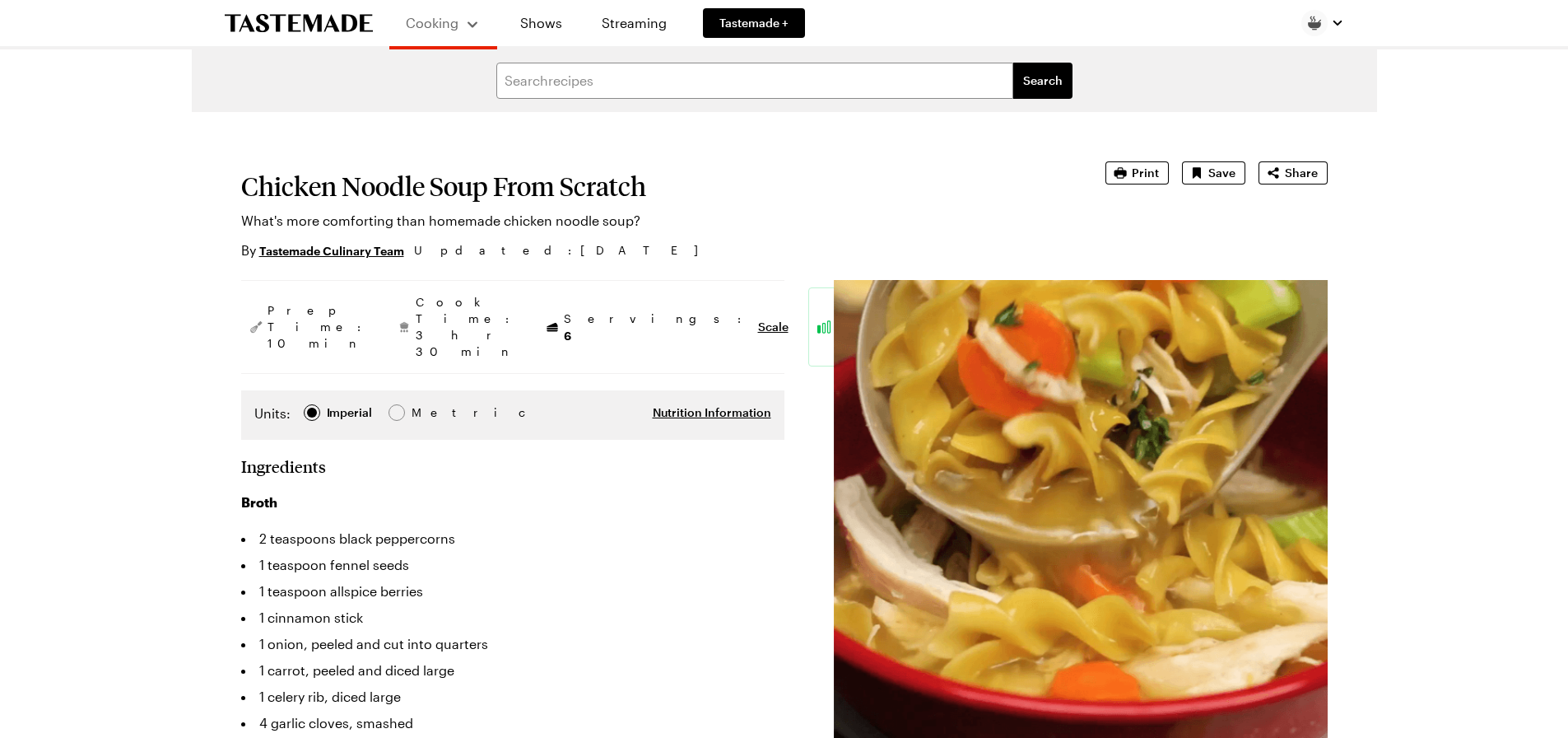
type textarea "x"
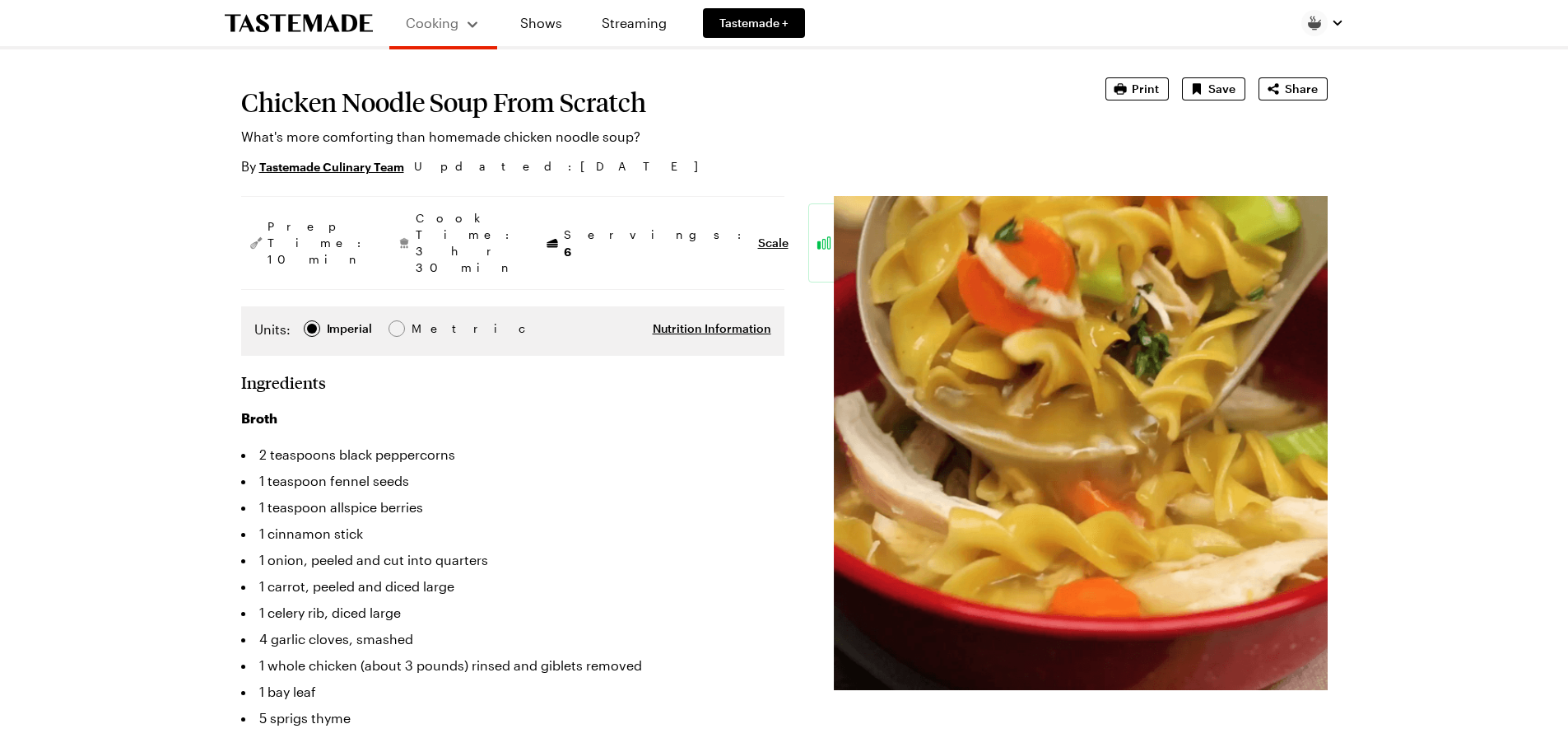
scroll to position [165, 0]
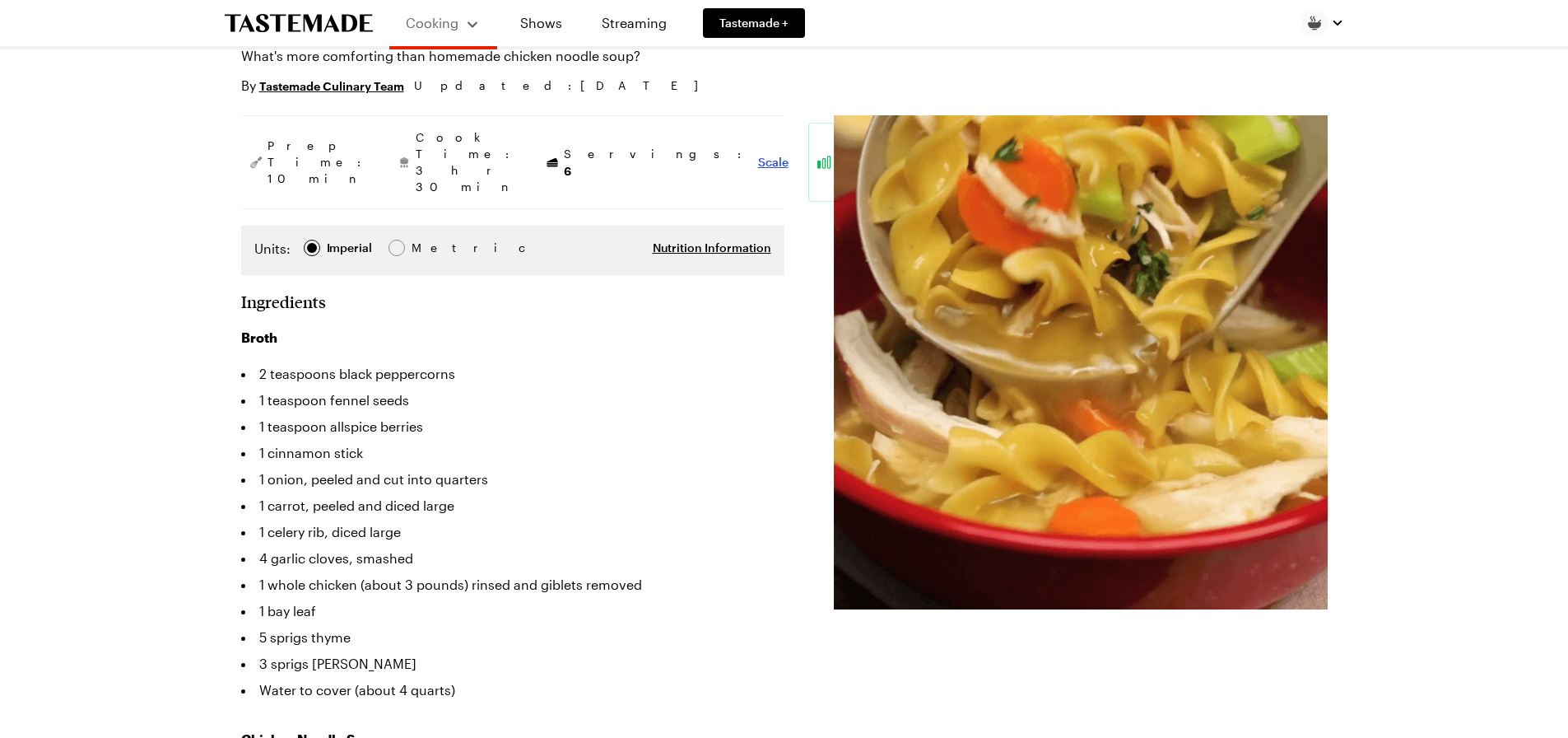
click at [758, 154] on span "Scale" at bounding box center [773, 162] width 31 height 17
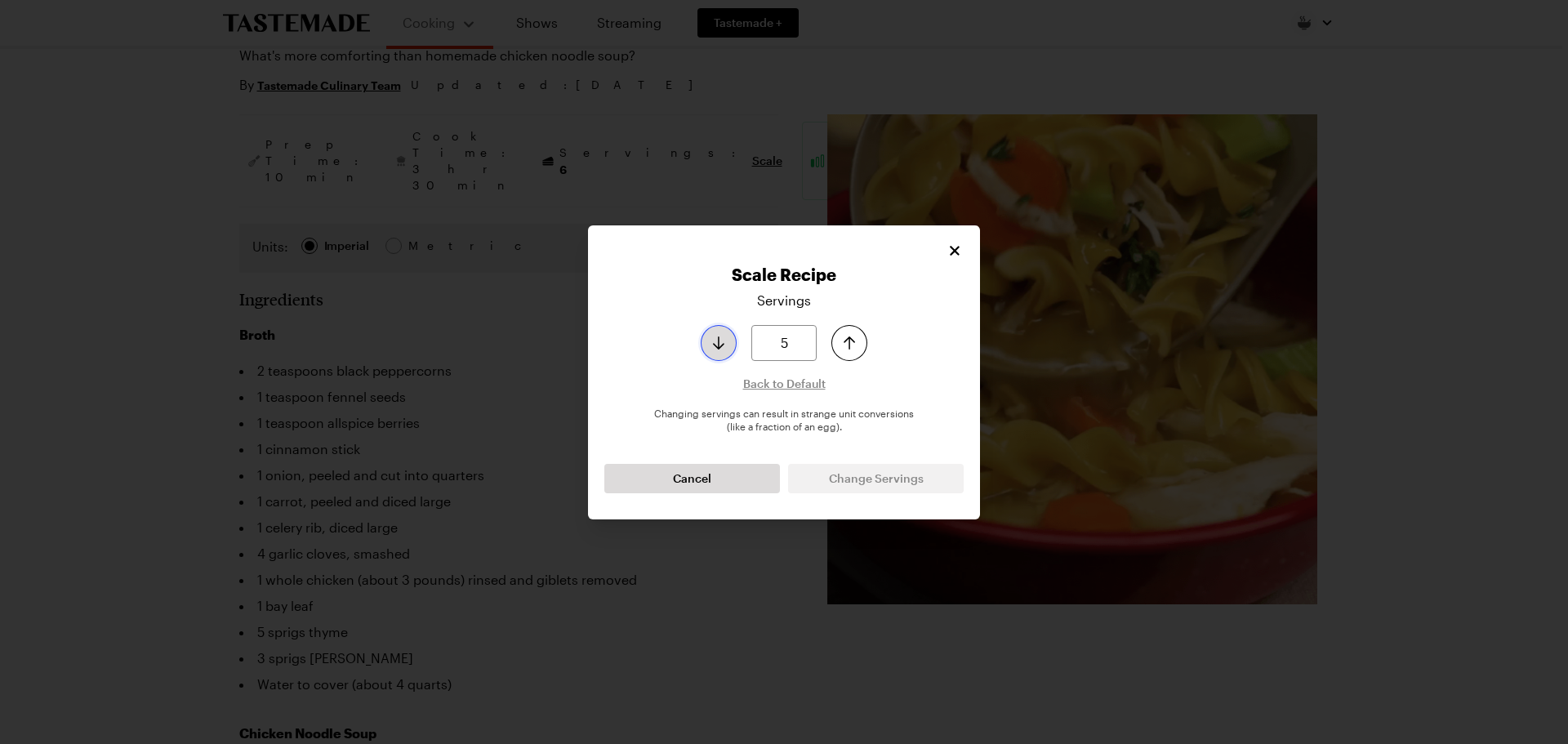
click at [712, 342] on icon "Decrease serving size by one" at bounding box center [718, 342] width 19 height 19
click at [712, 343] on icon "Decrease serving size by one" at bounding box center [718, 342] width 19 height 19
type input "2"
click at [712, 346] on icon "Decrease serving size by one" at bounding box center [718, 342] width 19 height 19
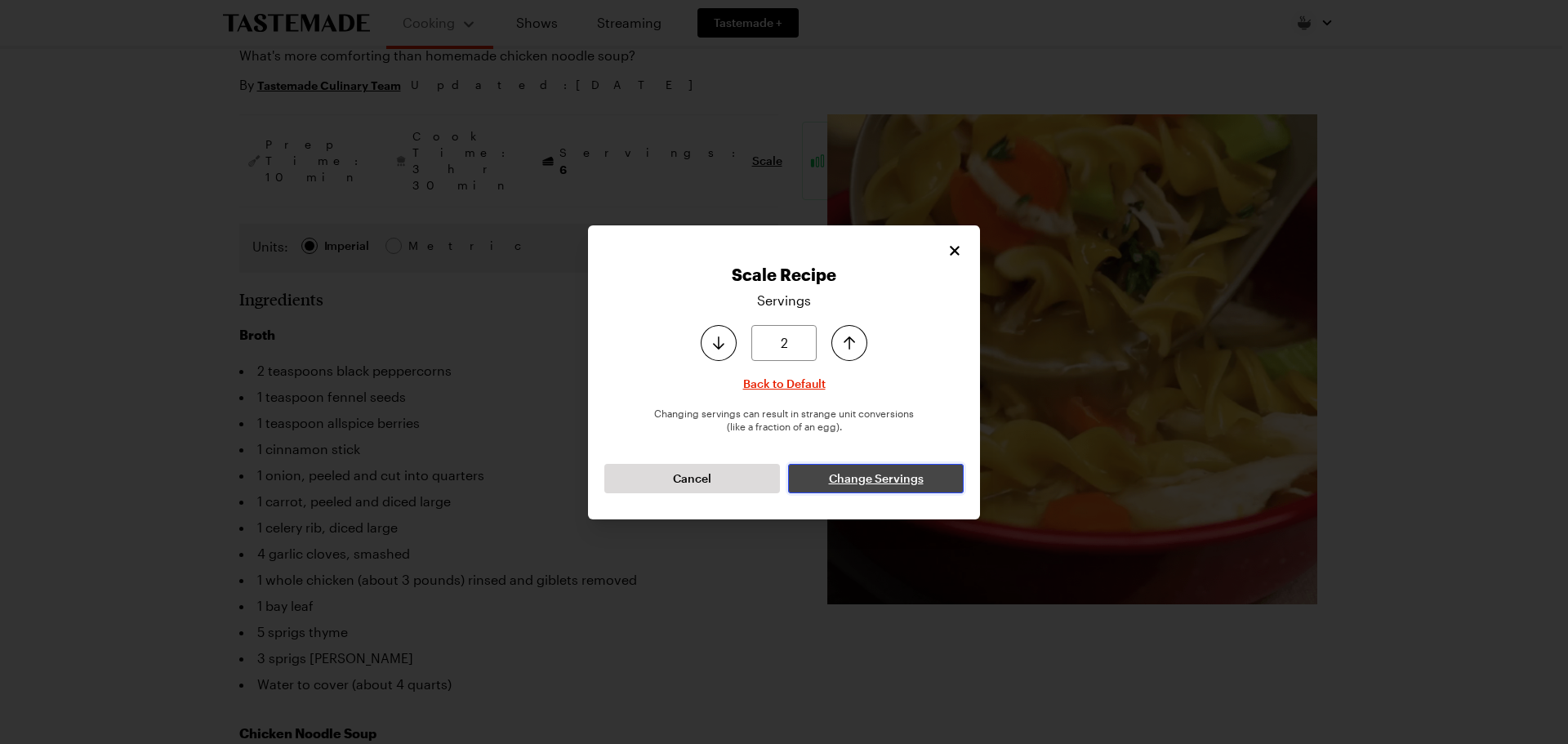
click at [837, 483] on span "Change Servings" at bounding box center [876, 479] width 95 height 17
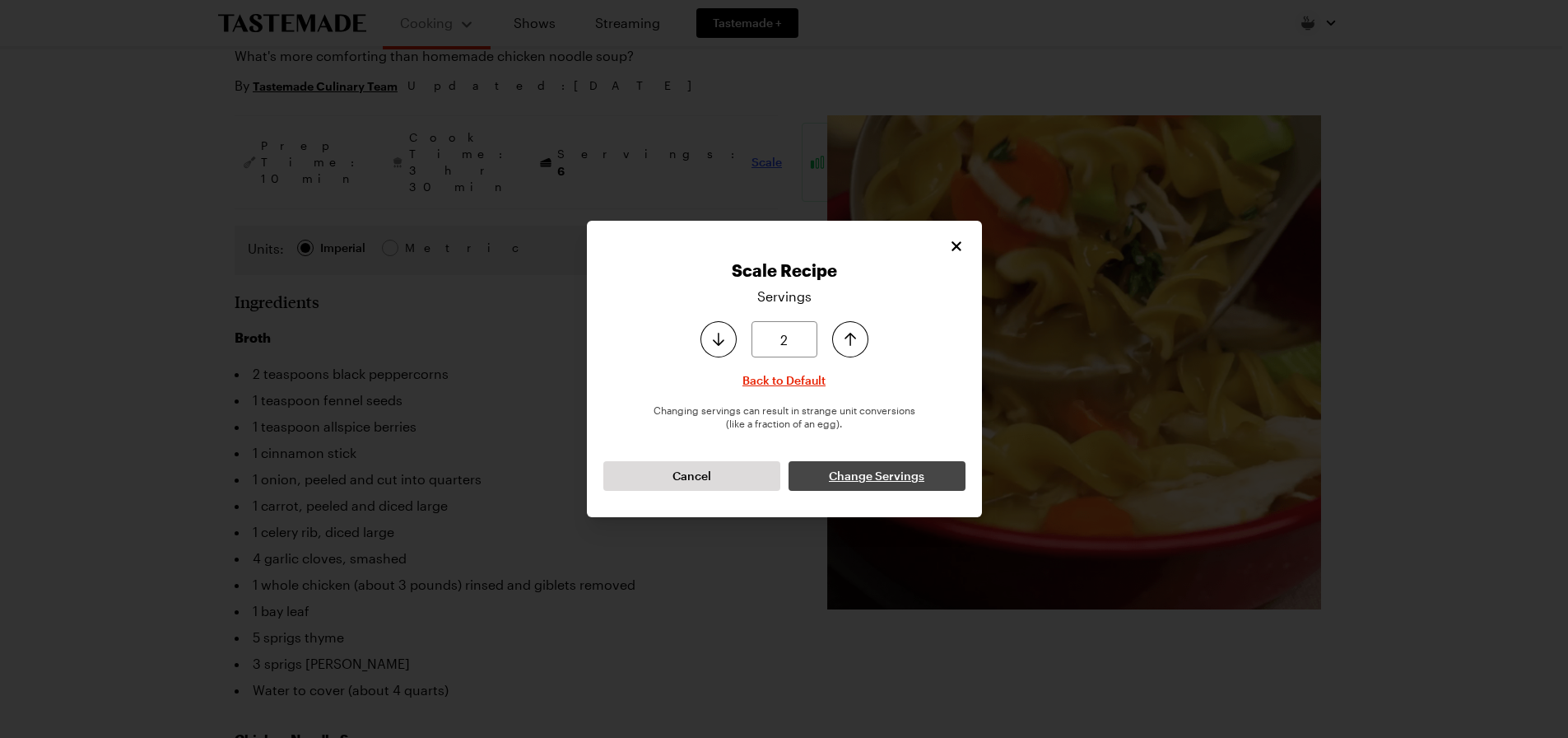
type textarea "x"
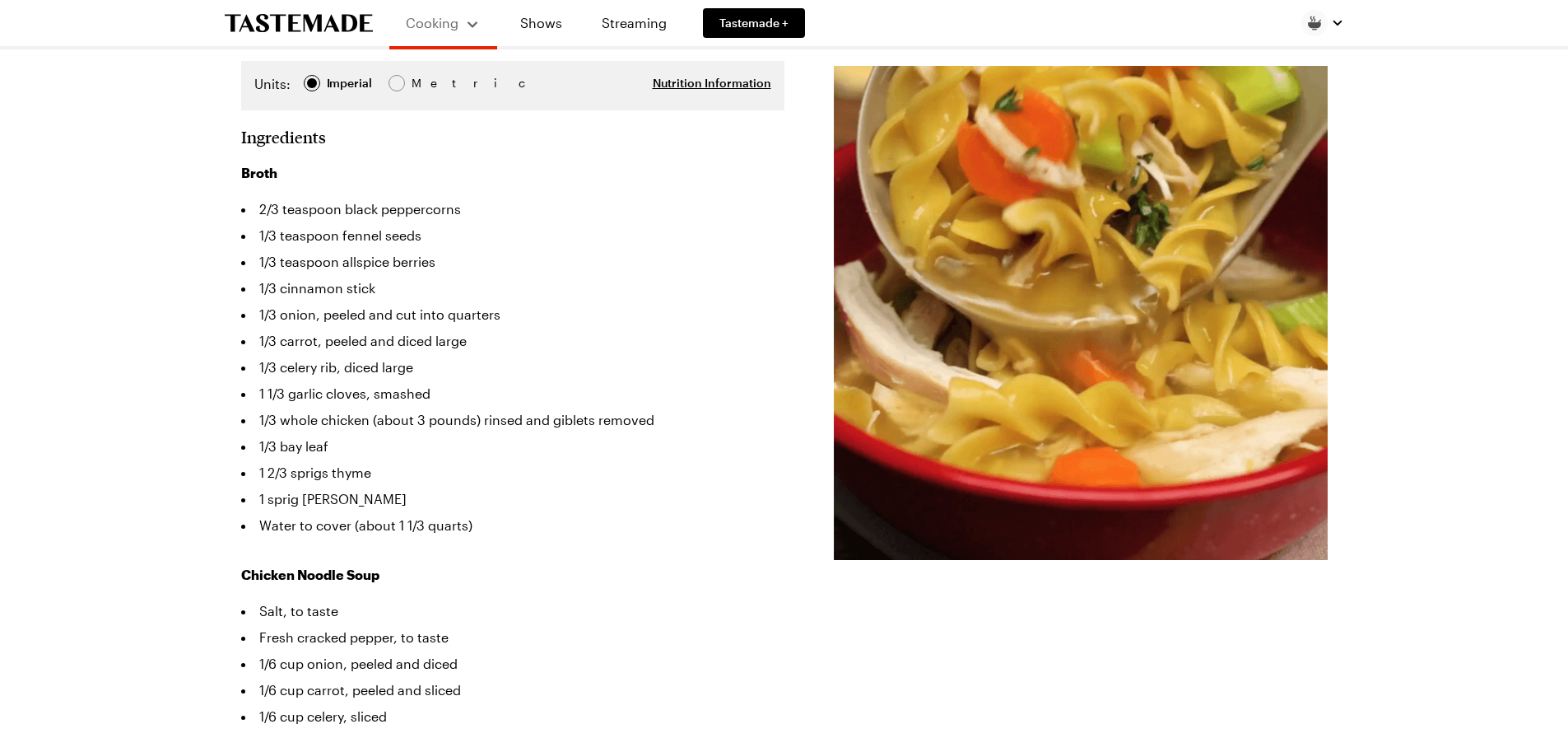
scroll to position [0, 0]
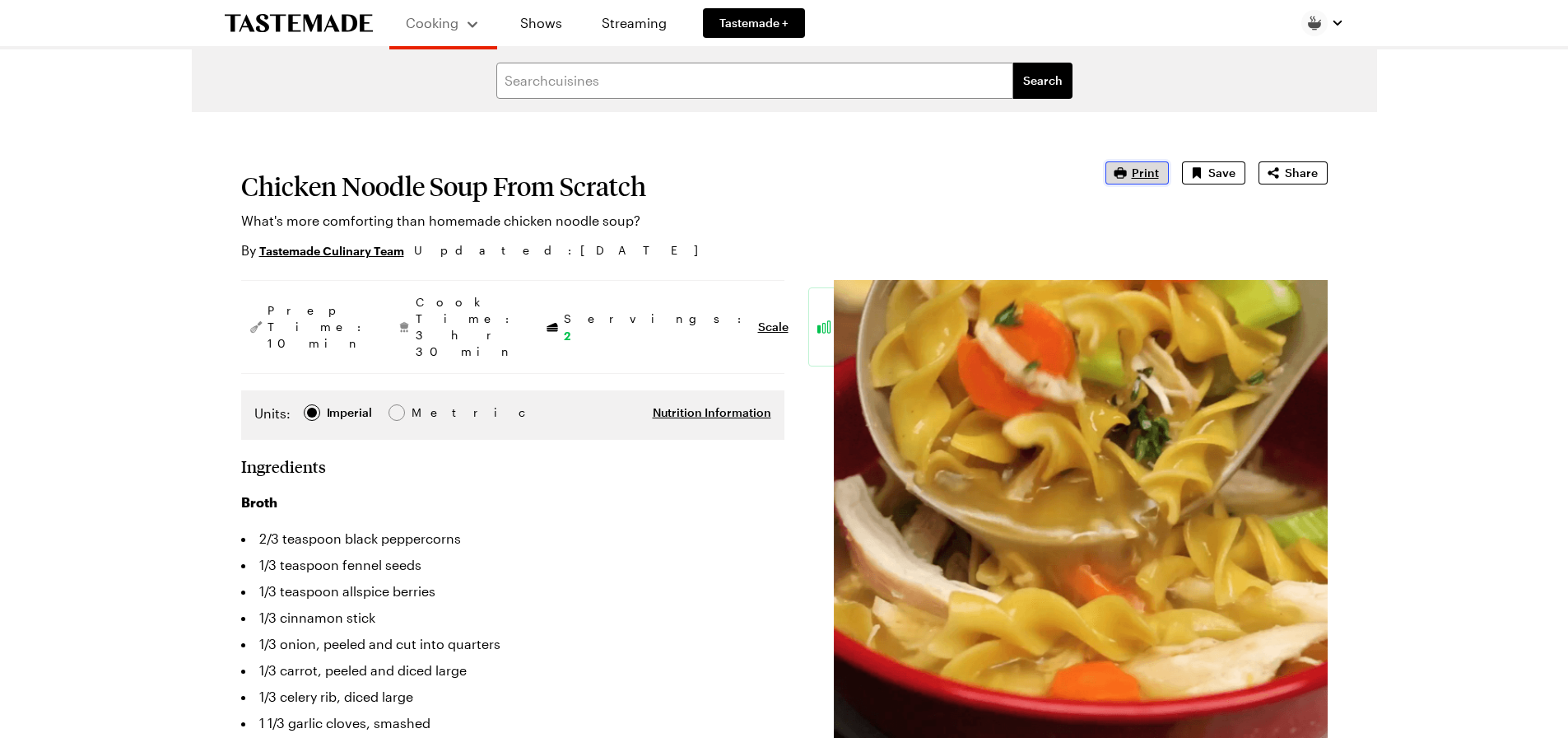
click at [1134, 171] on span "Print" at bounding box center [1145, 173] width 27 height 17
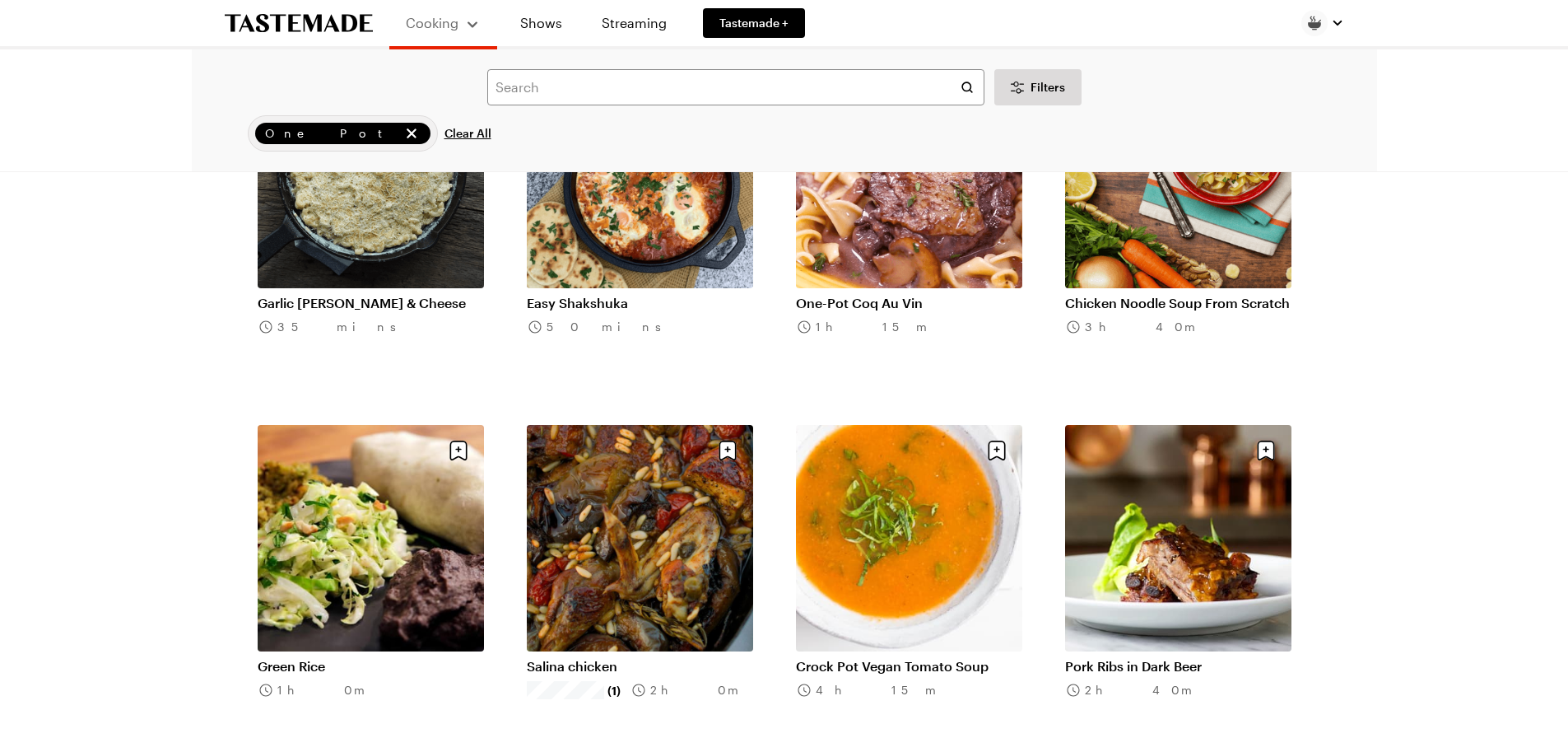
scroll to position [3870, 0]
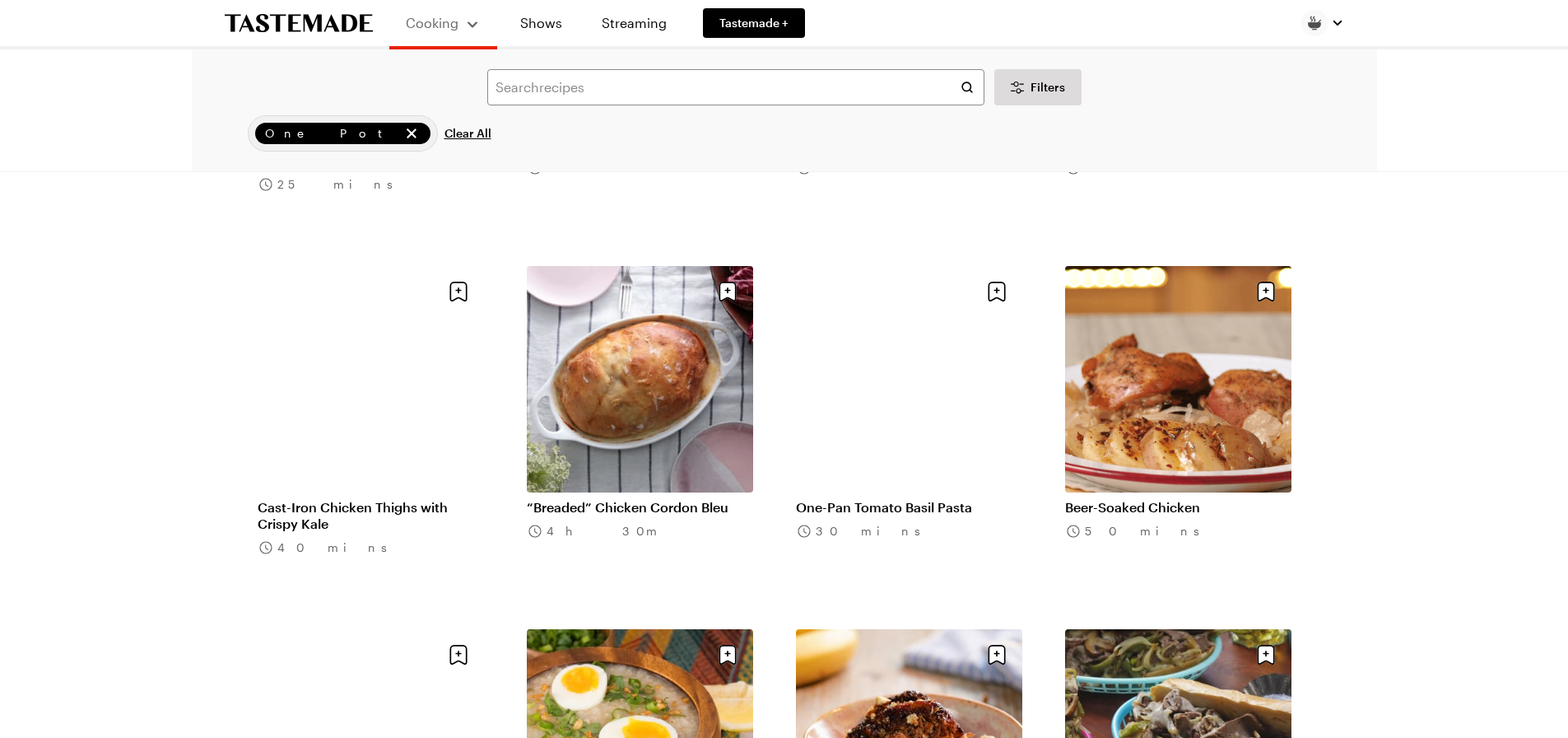
scroll to position [5927, 0]
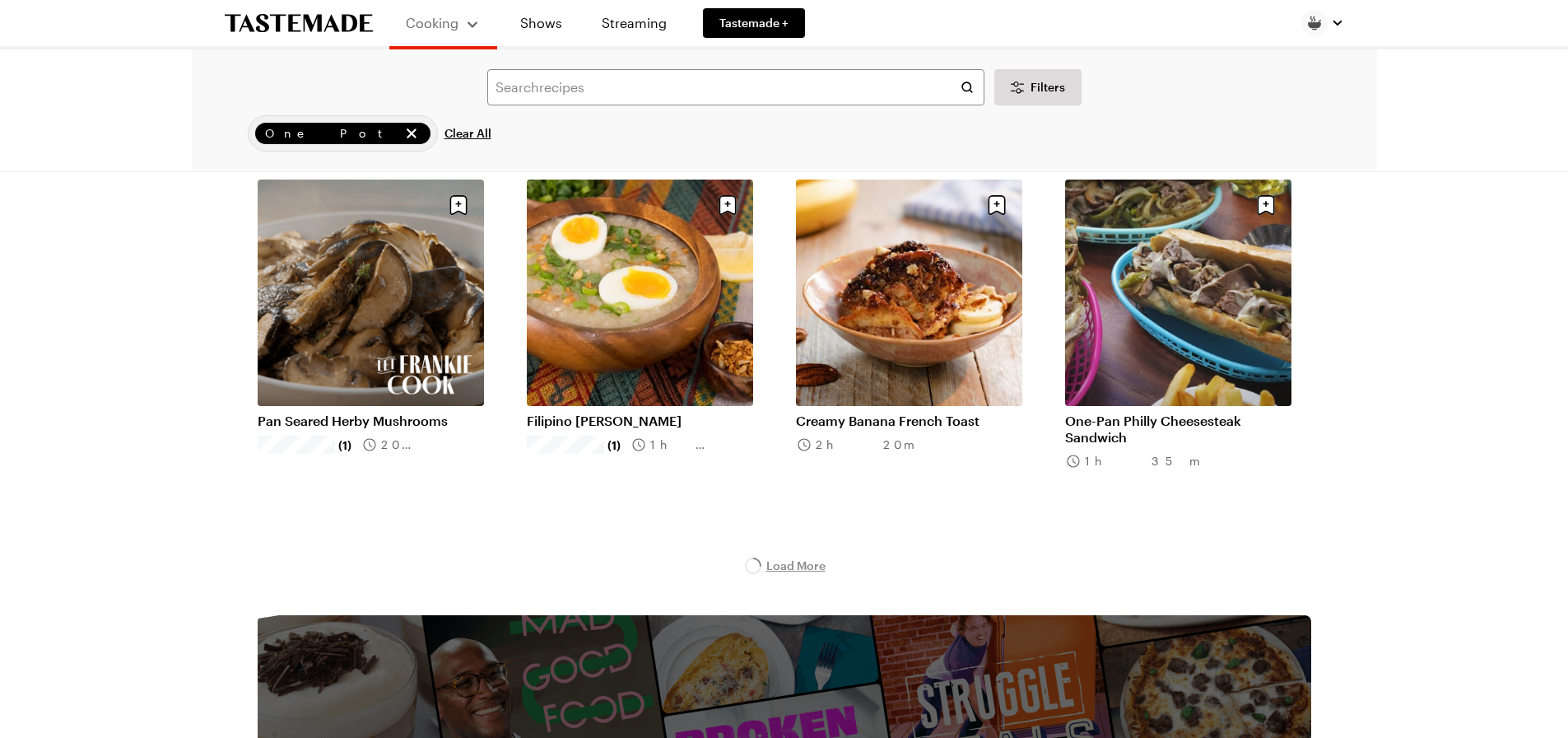
scroll to position [6340, 0]
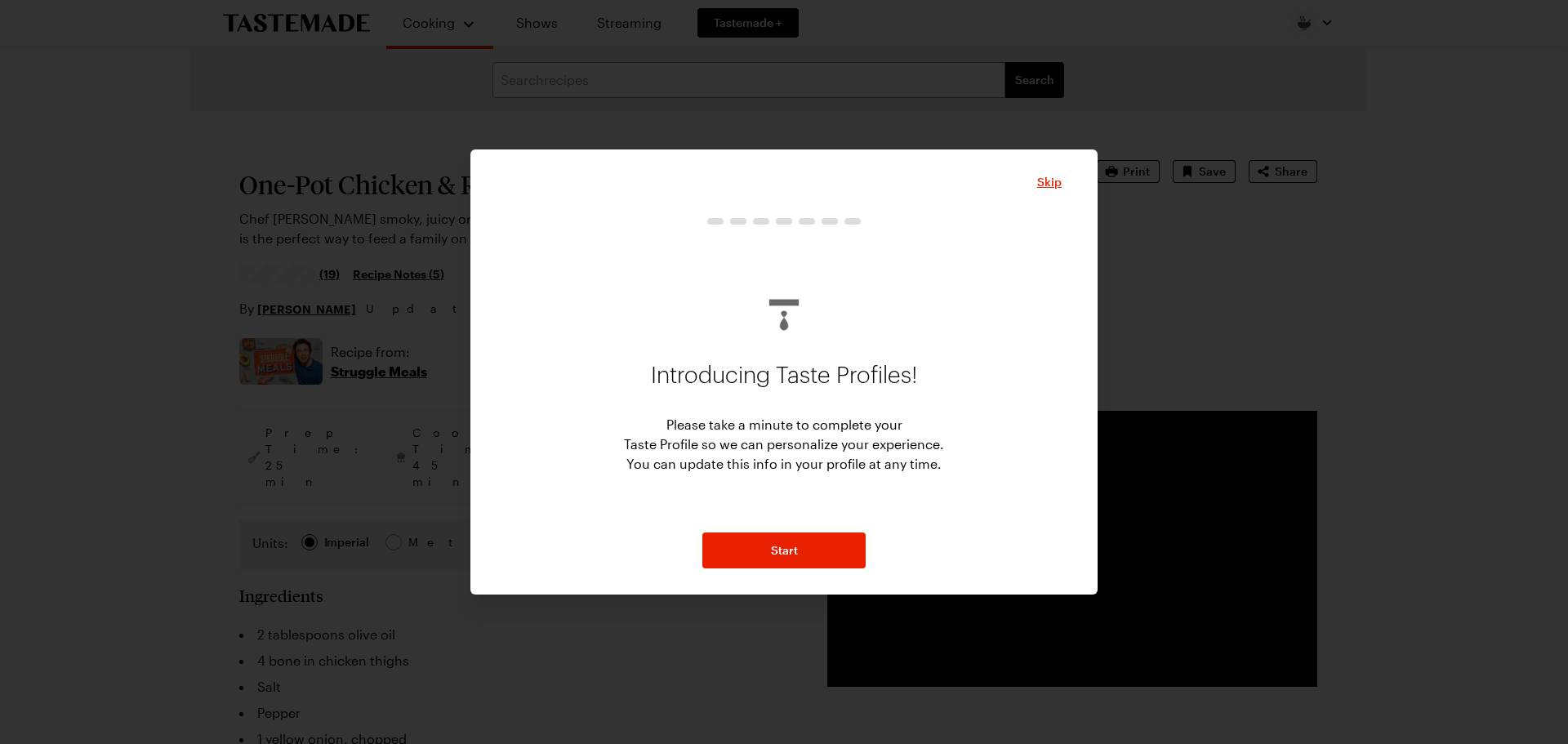
type textarea "x"
